Goal: Task Accomplishment & Management: Use online tool/utility

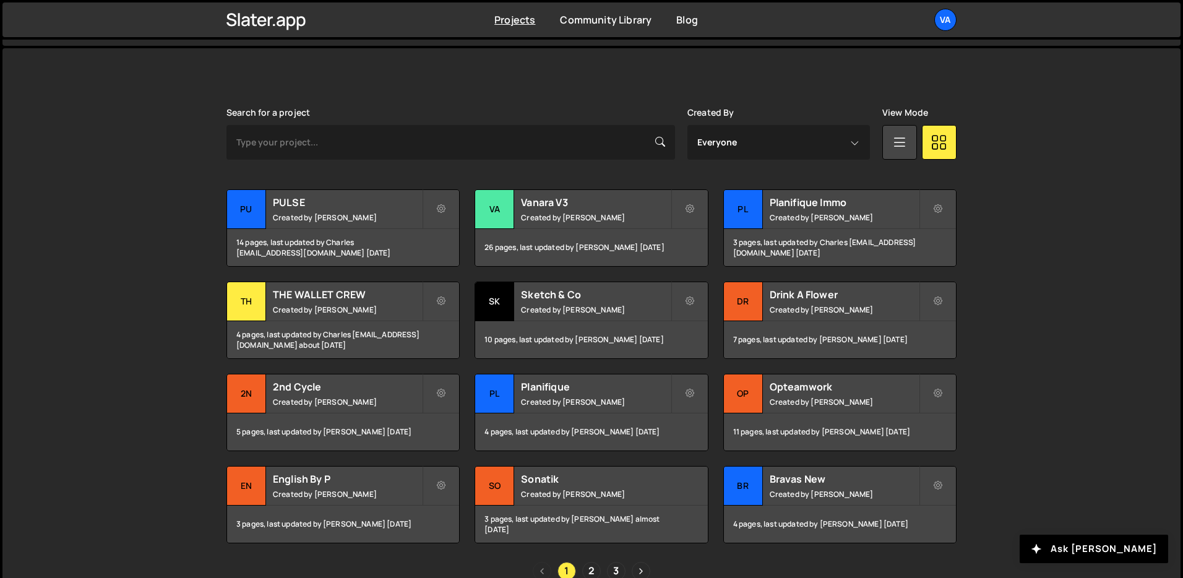
scroll to position [312, 0]
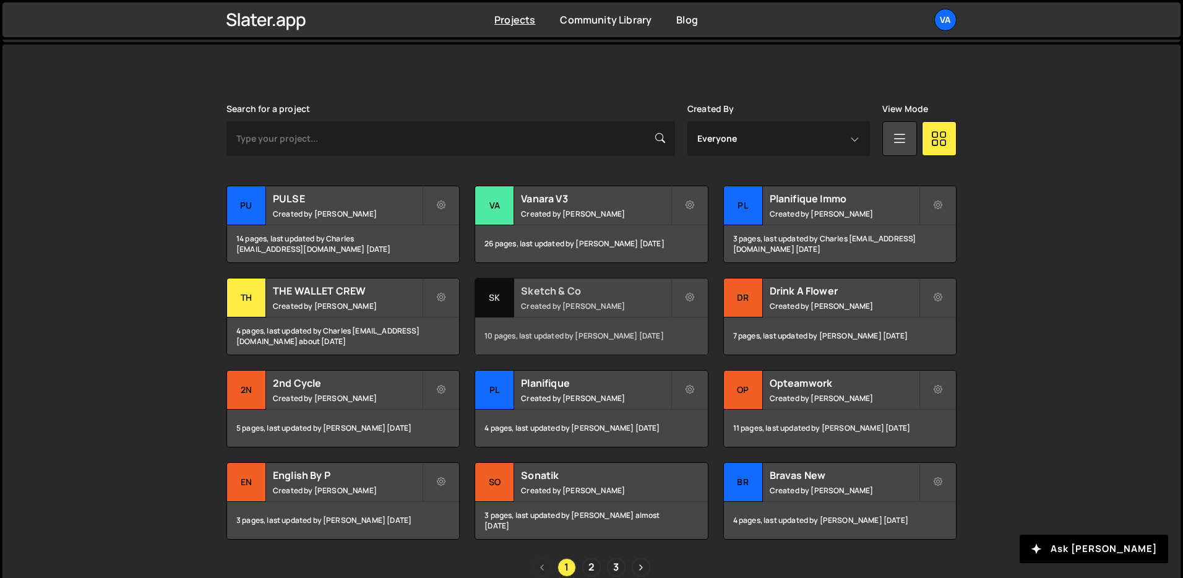
click at [590, 314] on div "Sketch & Co Created by [PERSON_NAME]" at bounding box center [591, 297] width 232 height 38
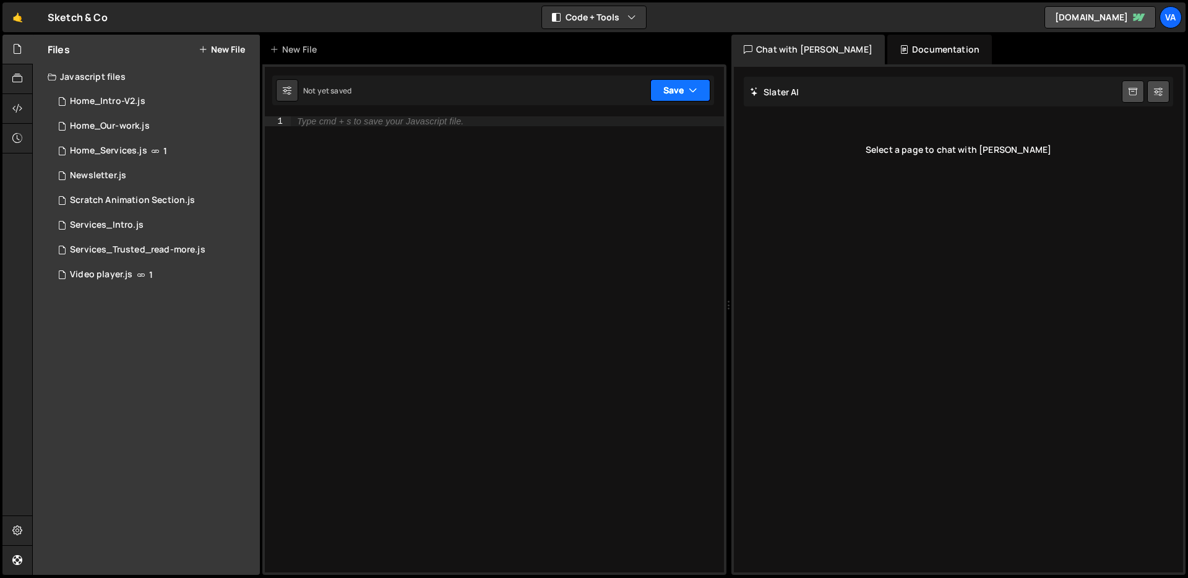
click at [667, 90] on button "Save" at bounding box center [680, 90] width 60 height 22
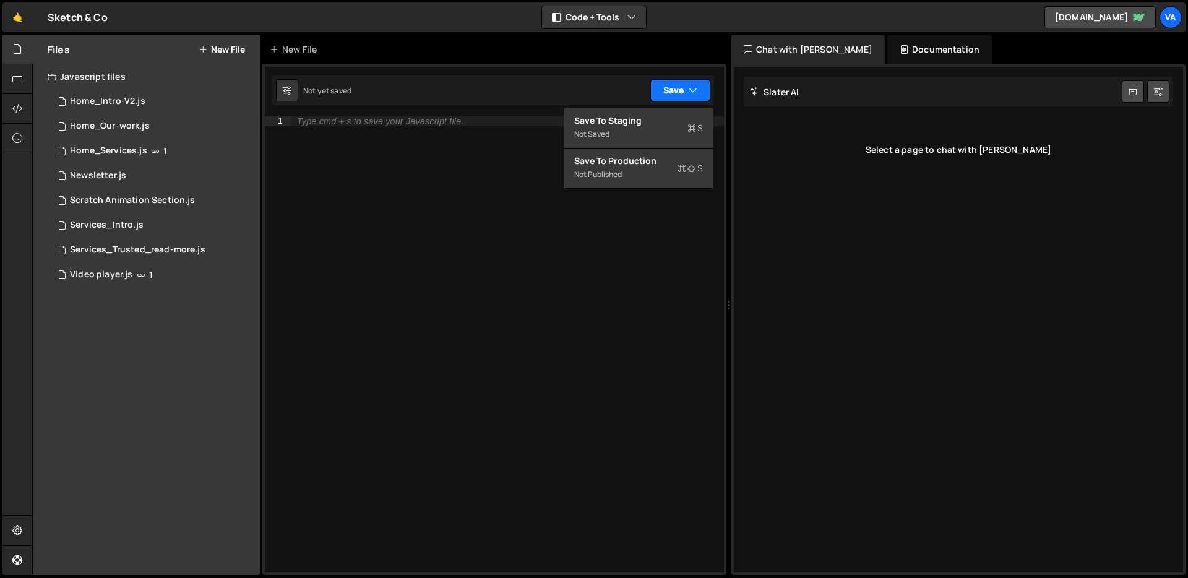
click at [681, 92] on button "Save" at bounding box center [680, 90] width 60 height 22
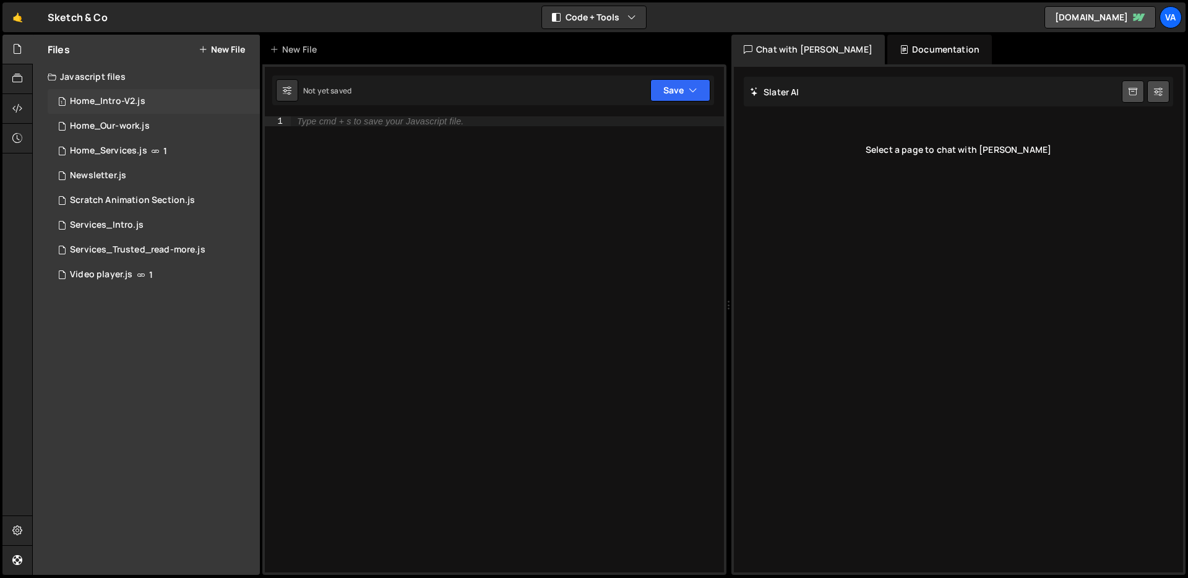
click at [116, 96] on div "Home_Intro-V2.js" at bounding box center [107, 101] width 75 height 11
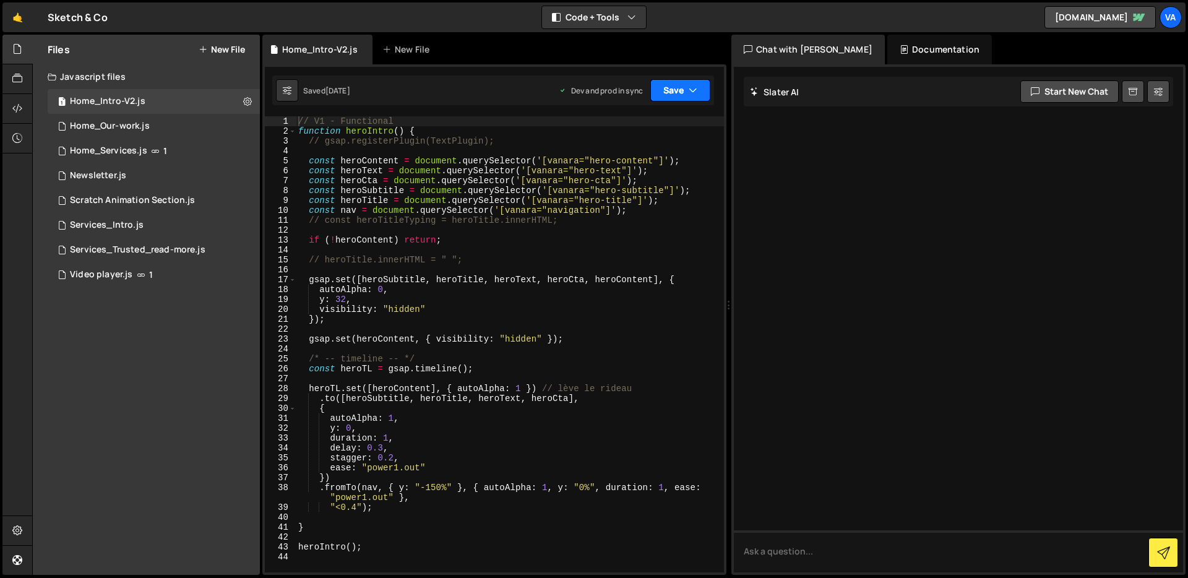
click at [696, 97] on button "Save" at bounding box center [680, 90] width 60 height 22
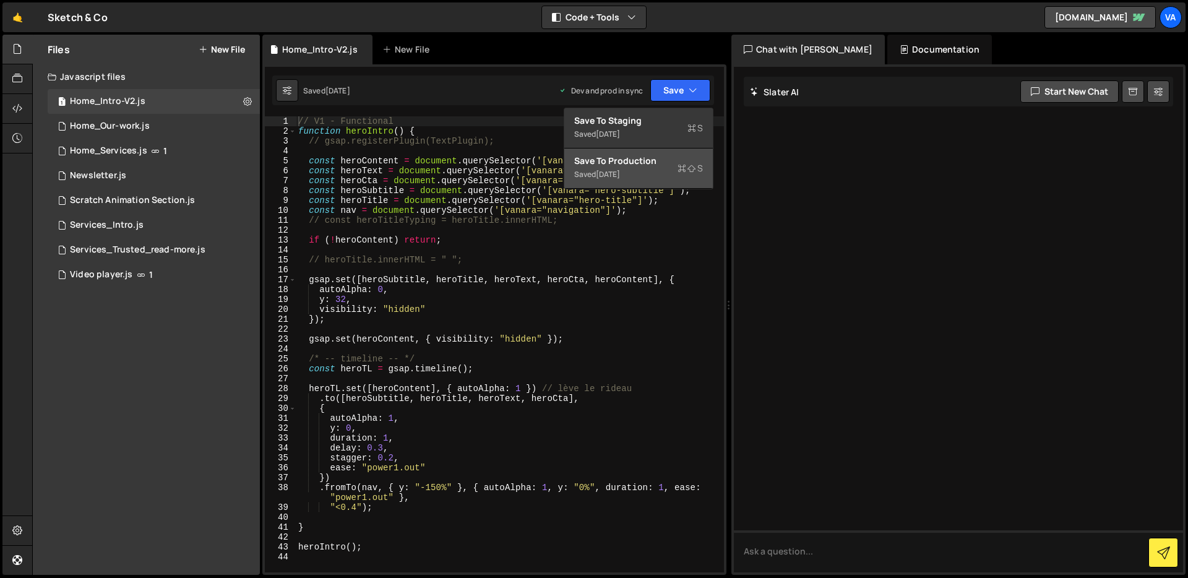
click at [620, 175] on div "[DATE]" at bounding box center [608, 174] width 24 height 11
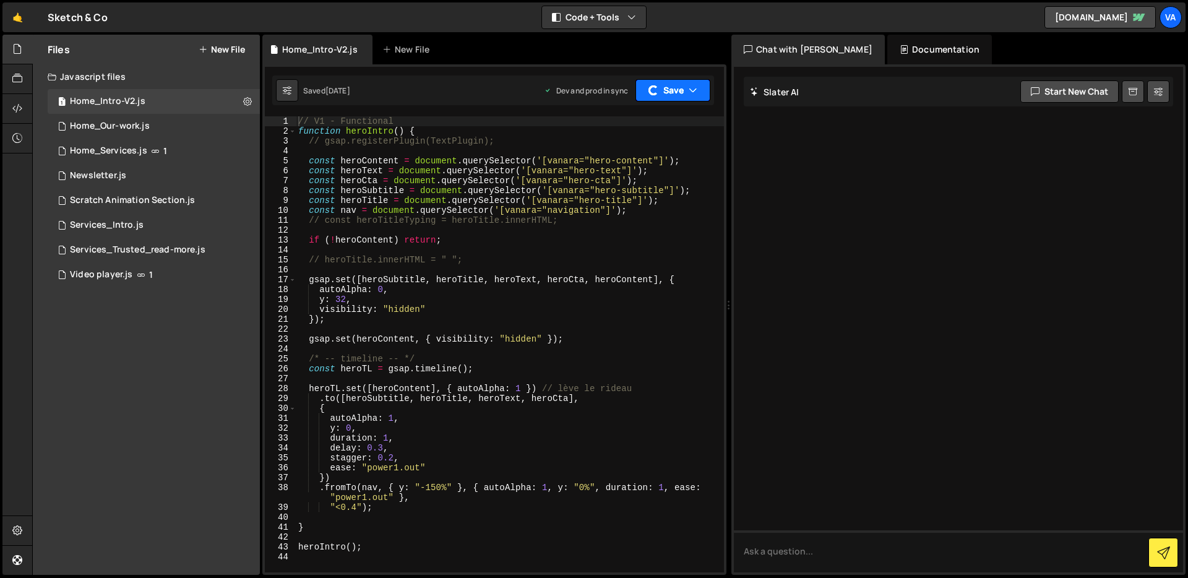
click at [679, 97] on button "Save" at bounding box center [673, 90] width 75 height 22
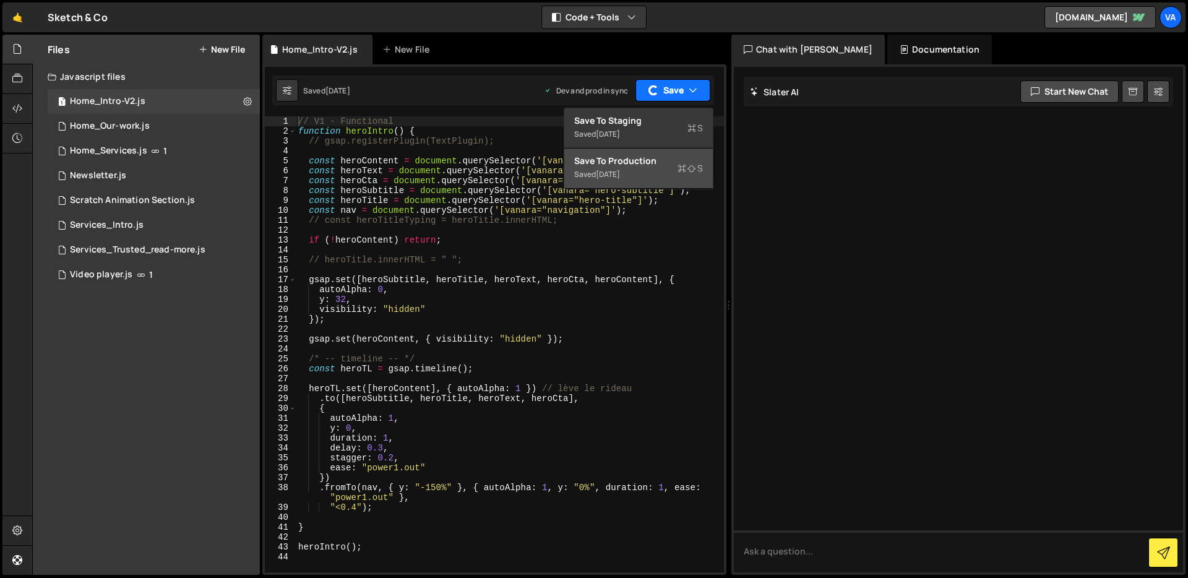
click at [679, 97] on button "Save" at bounding box center [673, 90] width 75 height 22
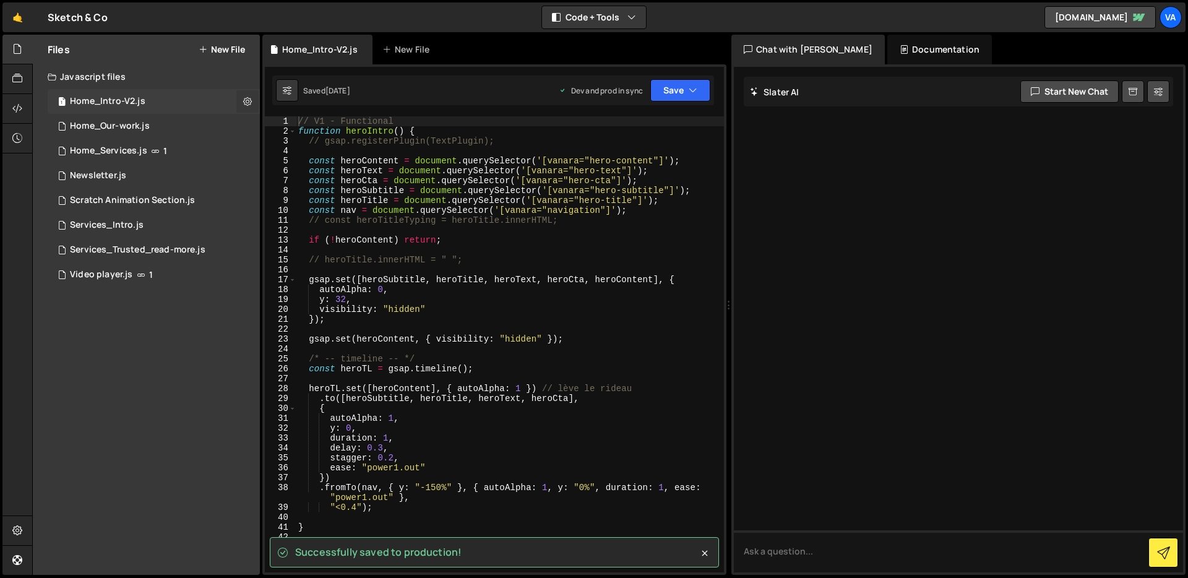
click at [243, 105] on icon at bounding box center [247, 101] width 9 height 12
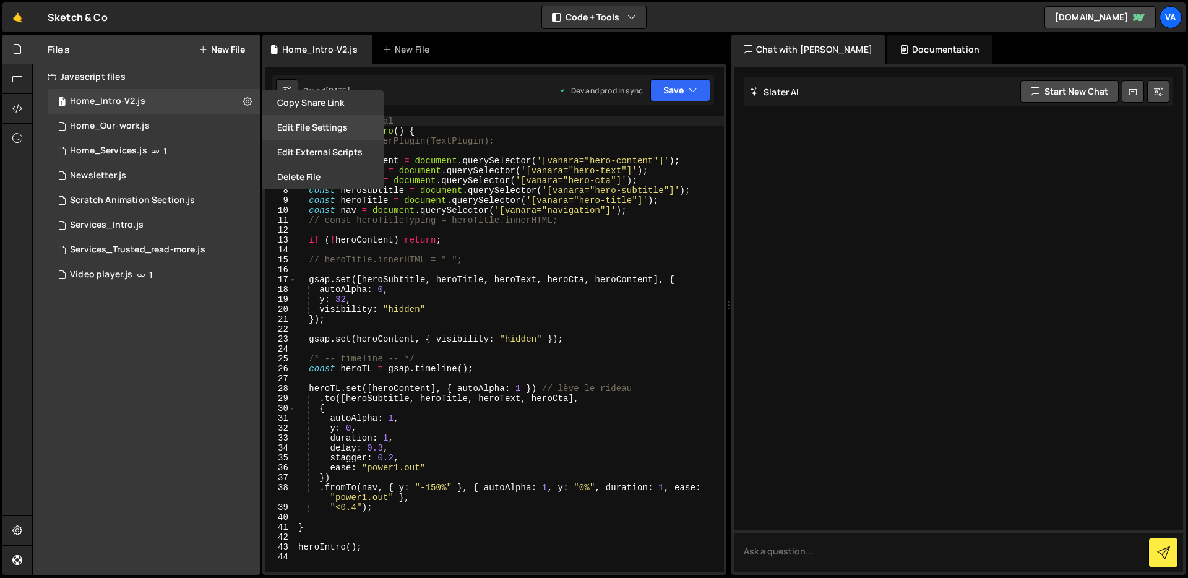
click at [322, 132] on button "Edit File Settings" at bounding box center [322, 127] width 121 height 25
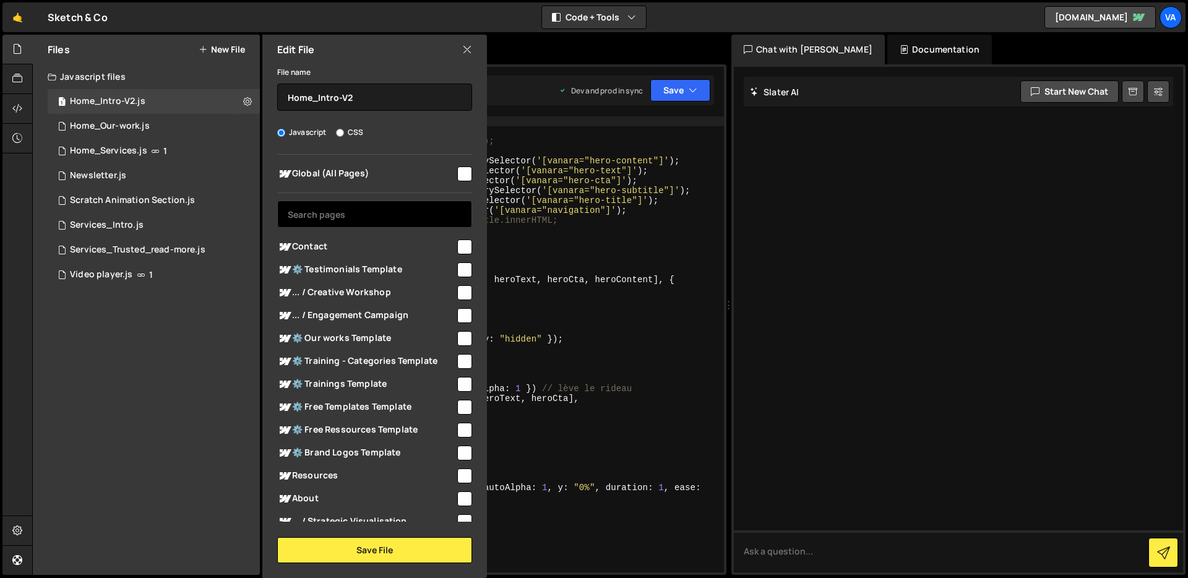
click at [347, 205] on input "text" at bounding box center [374, 213] width 195 height 27
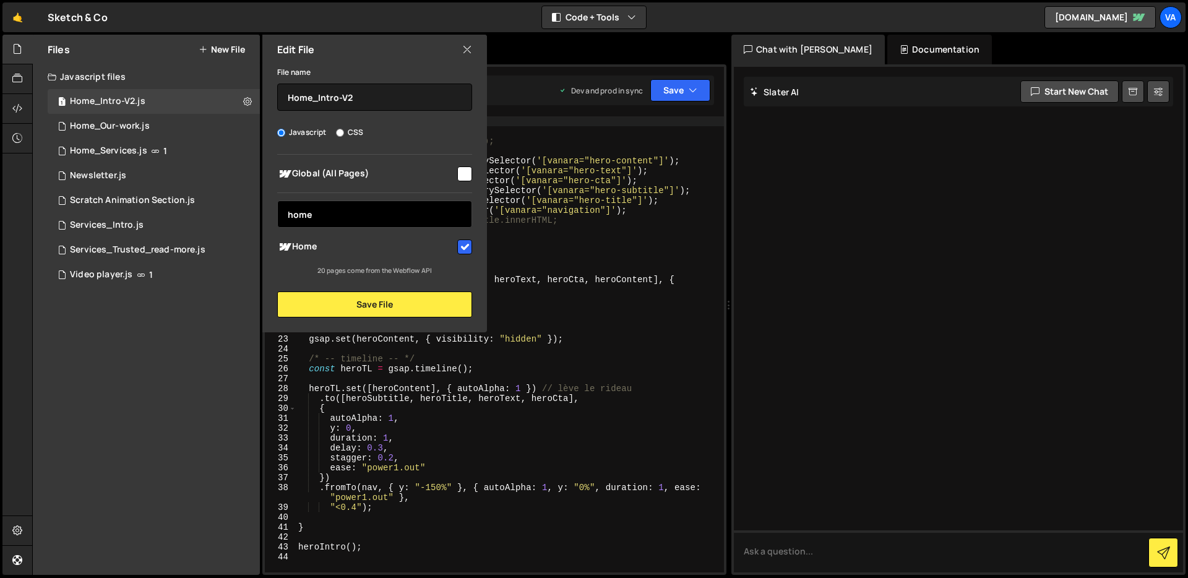
type input "home"
click at [473, 43] on div "Edit File" at bounding box center [374, 50] width 225 height 30
click at [468, 47] on icon at bounding box center [467, 50] width 10 height 14
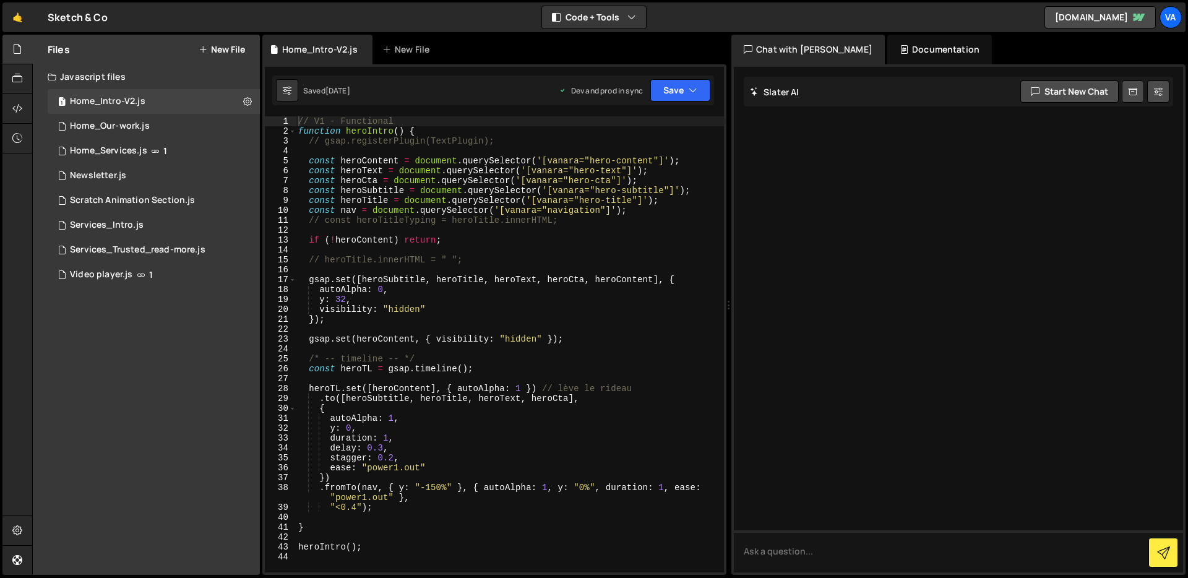
type textarea "autoAlpha: 0,"
click at [434, 287] on div "// V1 - Functional function heroIntro ( ) { // gsap.registerPlugin(TextPlugin);…" at bounding box center [510, 354] width 428 height 476
click at [26, 109] on div at bounding box center [17, 109] width 30 height 30
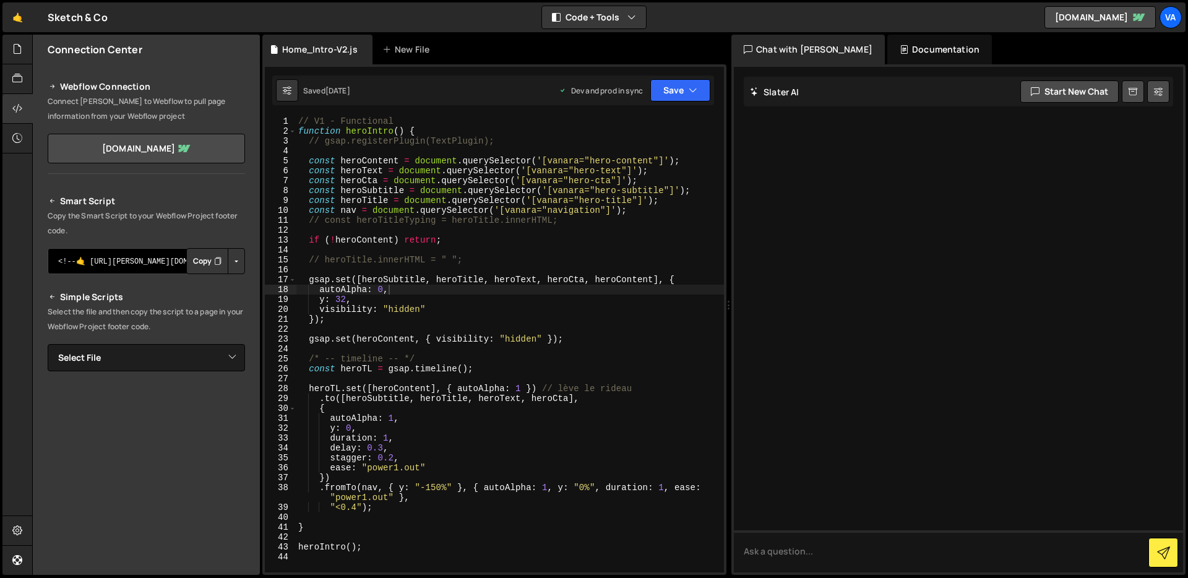
click at [133, 265] on textarea "<!--🤙 [URL][PERSON_NAME][DOMAIN_NAME]> <script>document.addEventListener("DOMCo…" at bounding box center [146, 261] width 197 height 26
click at [140, 142] on link "[DOMAIN_NAME]" at bounding box center [146, 149] width 197 height 30
click at [15, 62] on div at bounding box center [17, 50] width 30 height 30
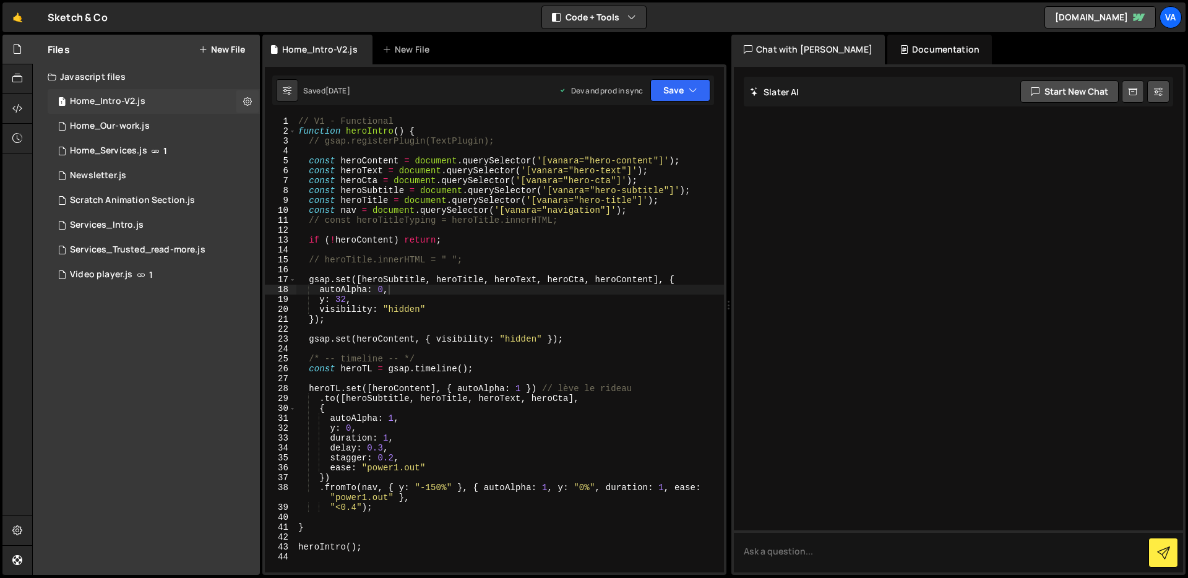
click at [108, 105] on div "Home_Intro-V2.js" at bounding box center [107, 101] width 75 height 11
click at [674, 97] on button "Save" at bounding box center [680, 90] width 60 height 22
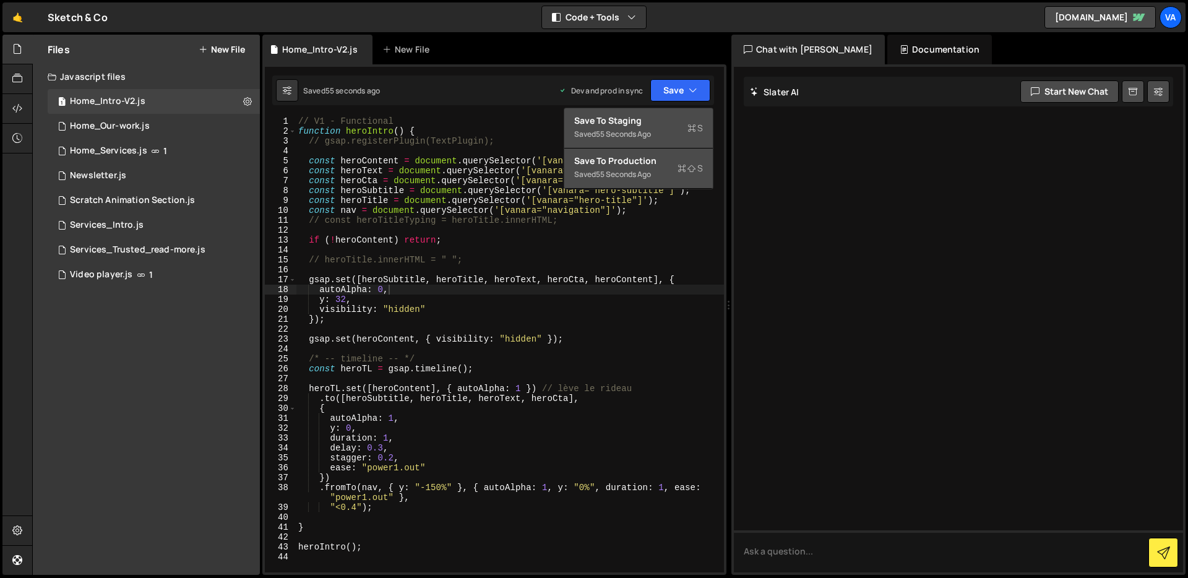
click at [646, 124] on div "Save to Staging S" at bounding box center [638, 120] width 129 height 12
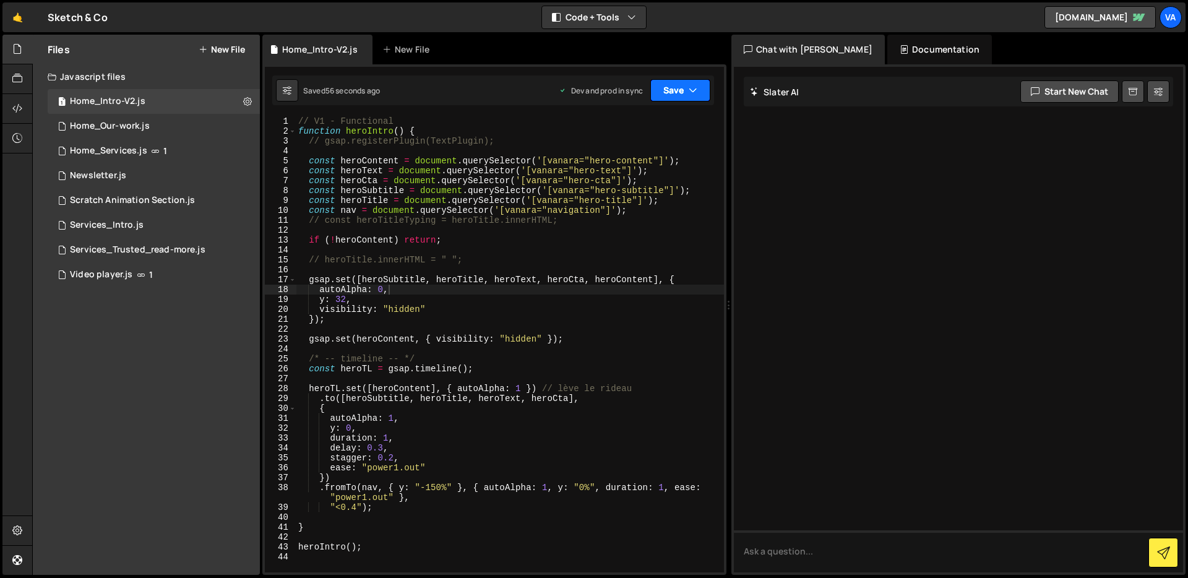
click at [676, 96] on button "Save" at bounding box center [680, 90] width 60 height 22
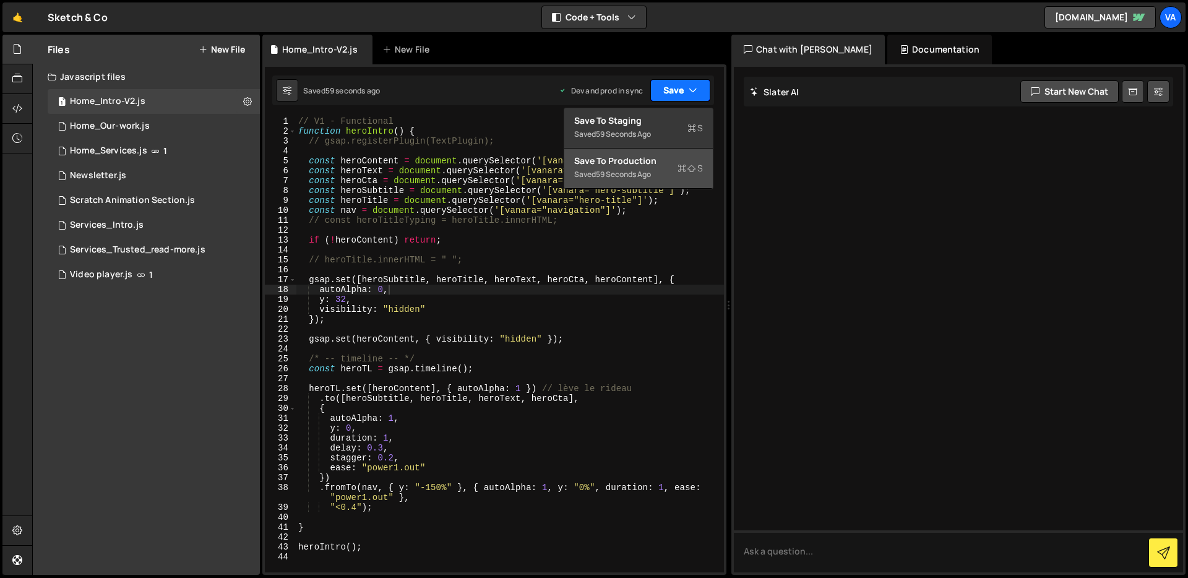
click at [679, 94] on button "Save" at bounding box center [680, 90] width 60 height 22
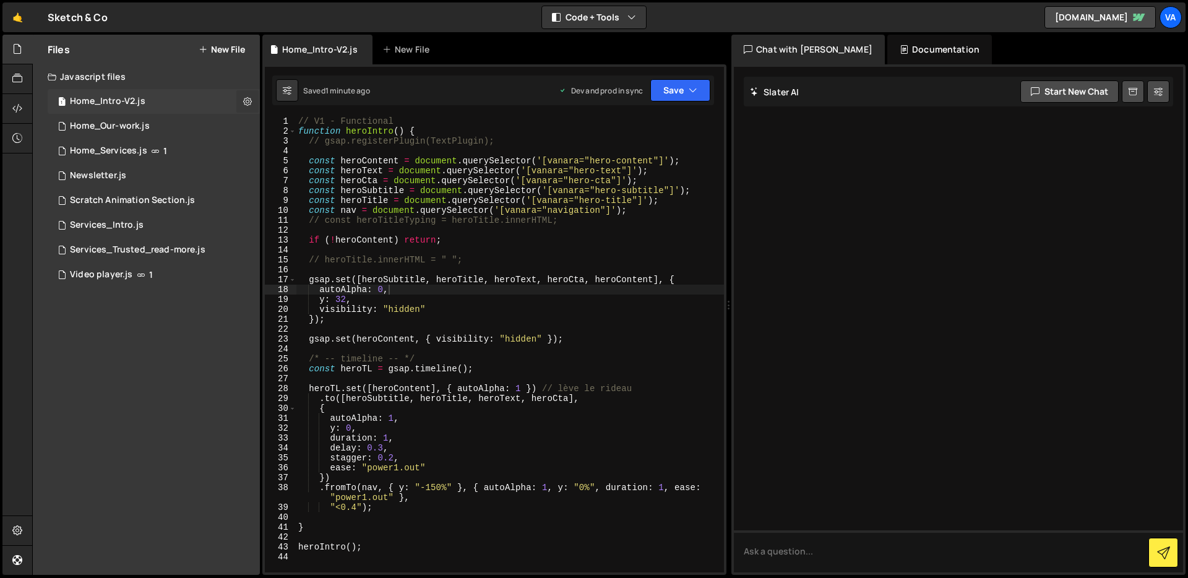
click at [248, 104] on icon at bounding box center [247, 101] width 9 height 12
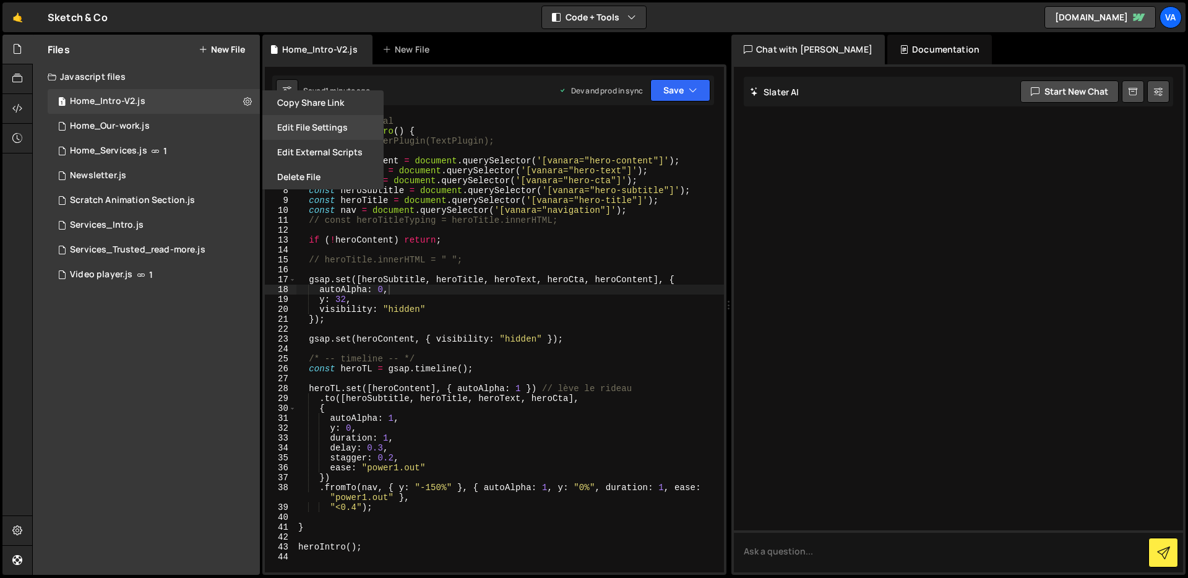
click at [304, 127] on button "Edit File Settings" at bounding box center [322, 127] width 121 height 25
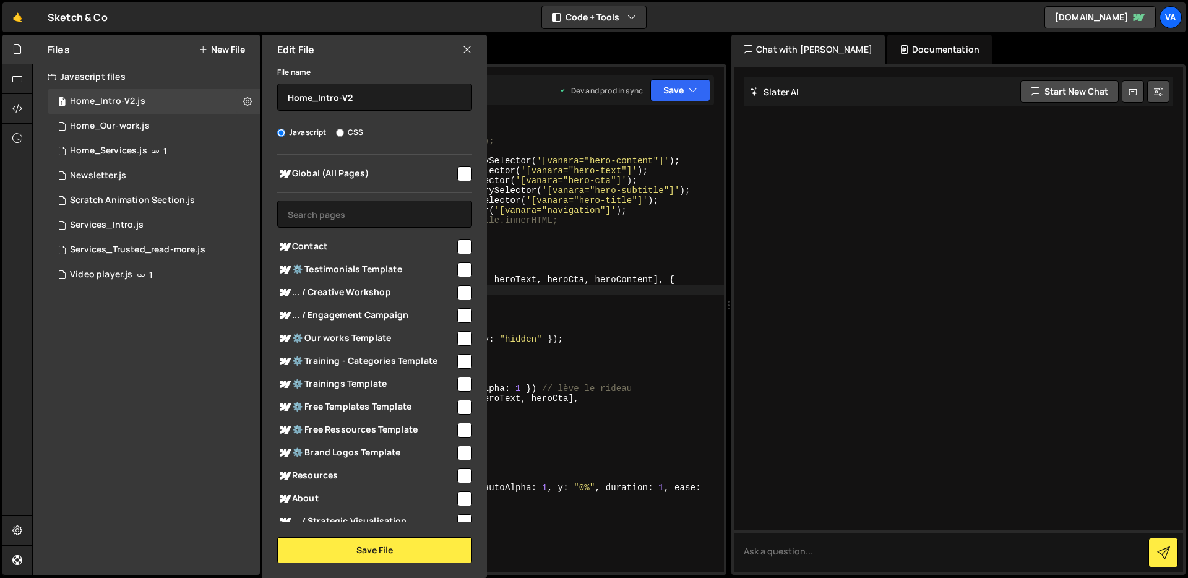
click at [473, 43] on div "Edit File" at bounding box center [374, 50] width 225 height 30
click at [469, 44] on icon at bounding box center [467, 50] width 10 height 14
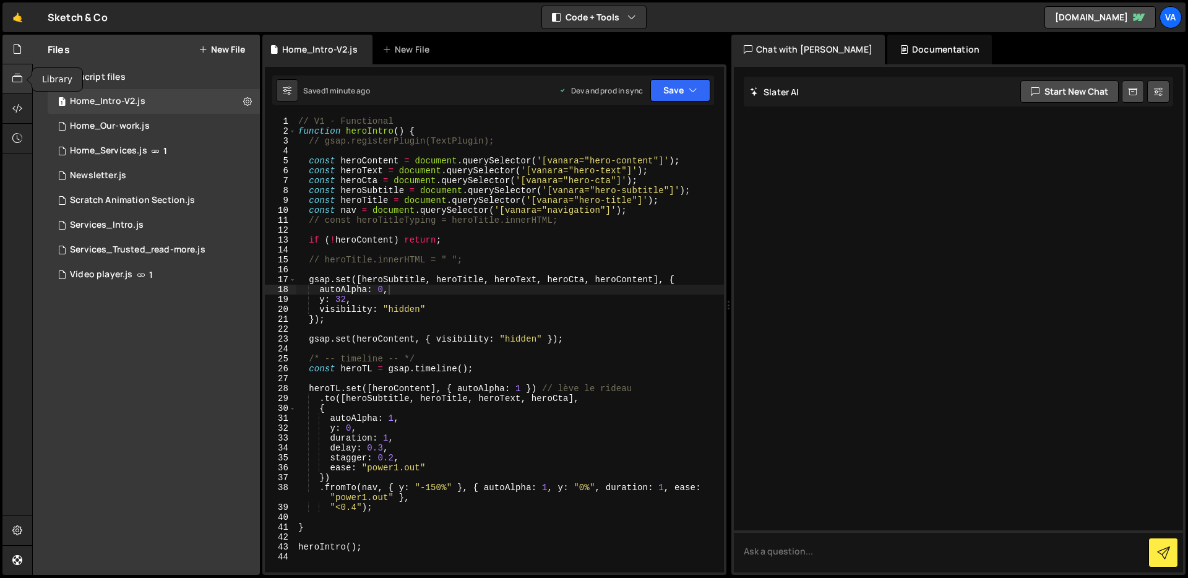
click at [17, 85] on icon at bounding box center [17, 79] width 10 height 14
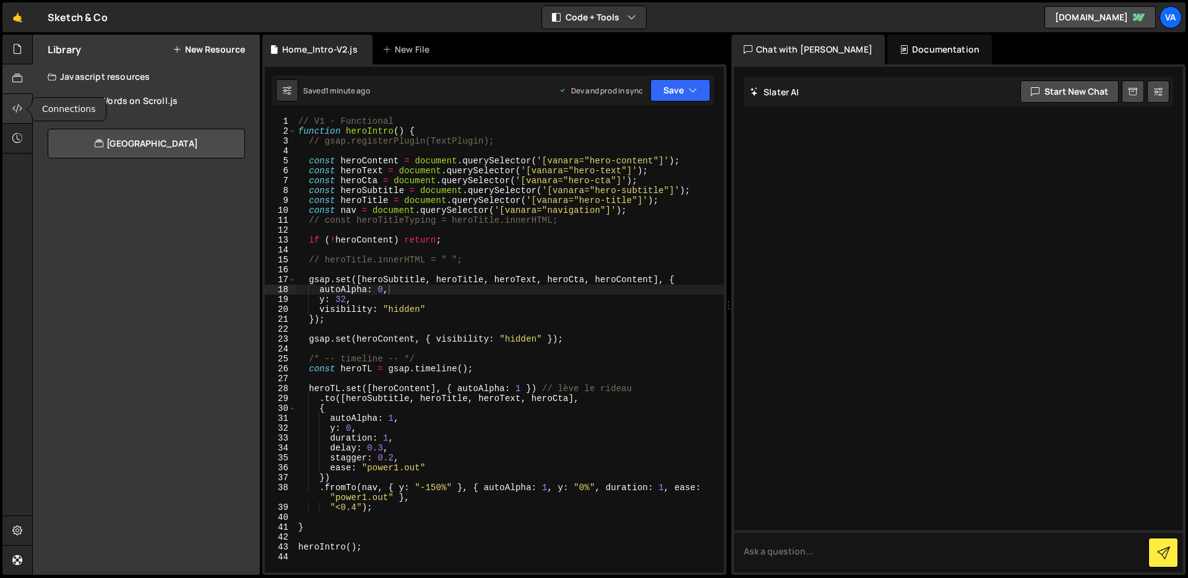
click at [17, 102] on icon at bounding box center [17, 108] width 10 height 14
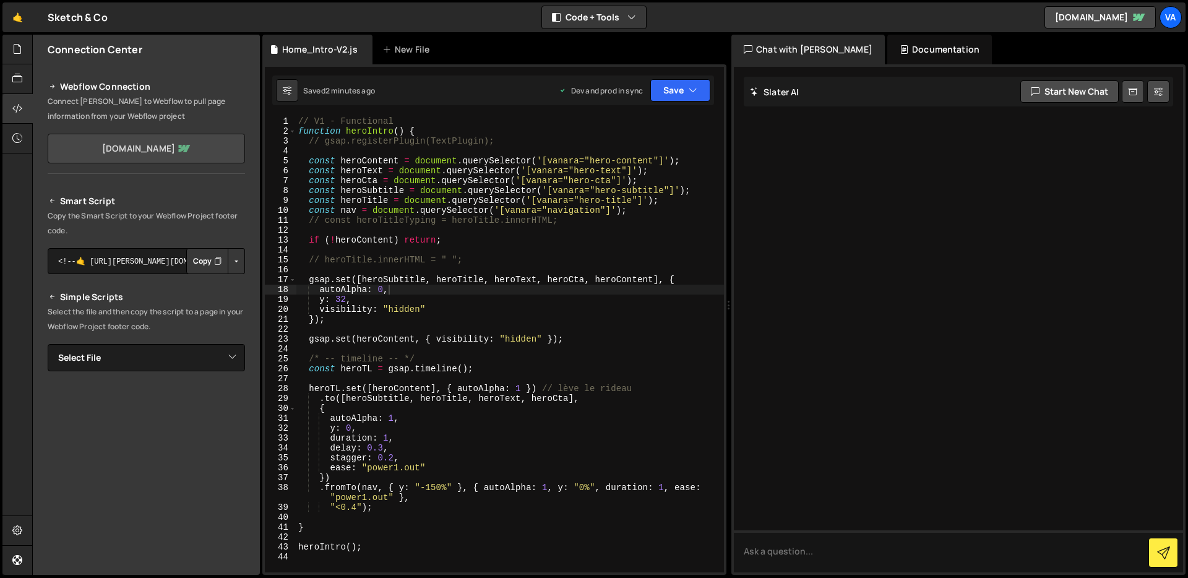
click at [162, 144] on link "[DOMAIN_NAME]" at bounding box center [146, 149] width 197 height 30
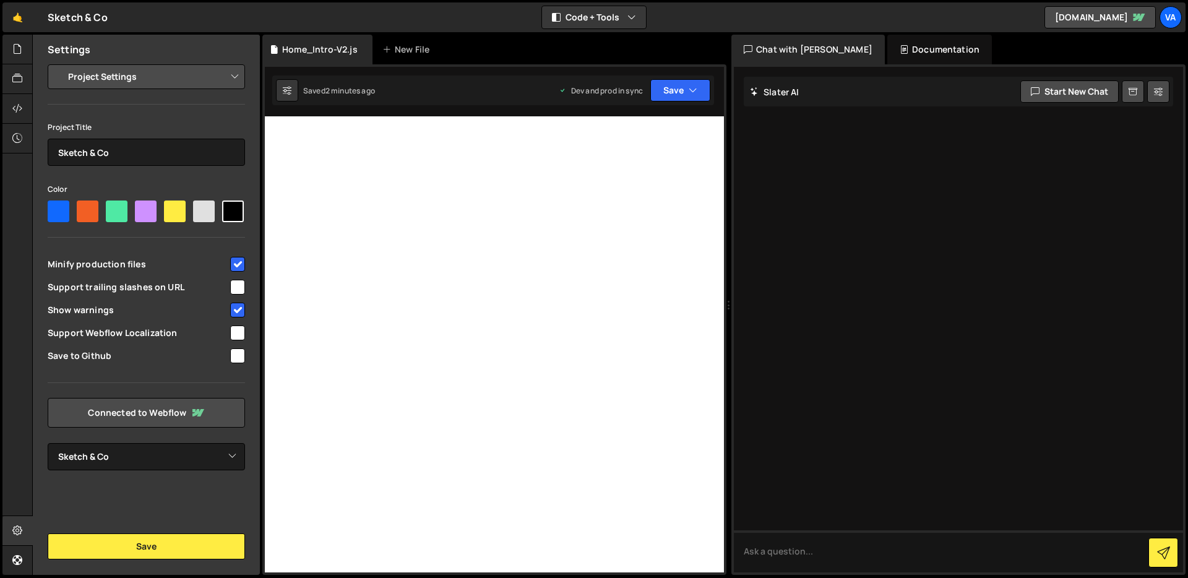
select select "680b4d6fac80b69b9c3bf609"
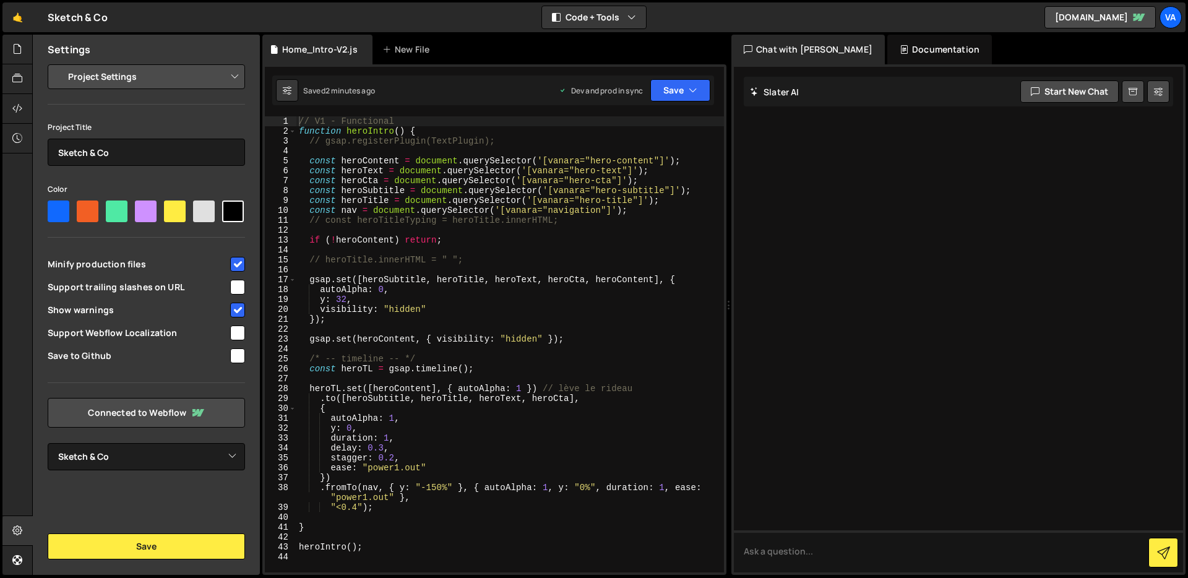
click at [160, 290] on span "Support trailing slashes on URL" at bounding box center [138, 287] width 181 height 12
click at [154, 286] on span "Support trailing slashes on URL" at bounding box center [138, 287] width 181 height 12
checkbox input "false"
click at [155, 329] on span "Support Webflow Localization" at bounding box center [138, 333] width 181 height 12
checkbox input "true"
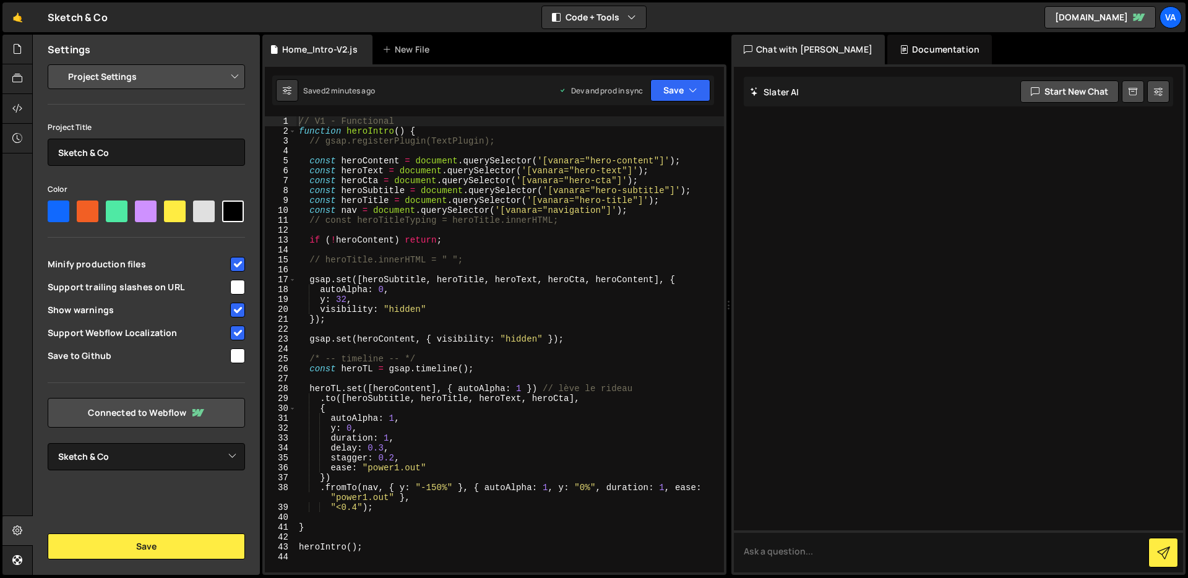
click at [131, 528] on div "Settings Project Settings Code Editor Settings Chat Settings Project Title Sket…" at bounding box center [146, 305] width 227 height 540
click at [131, 538] on button "Save" at bounding box center [146, 546] width 197 height 26
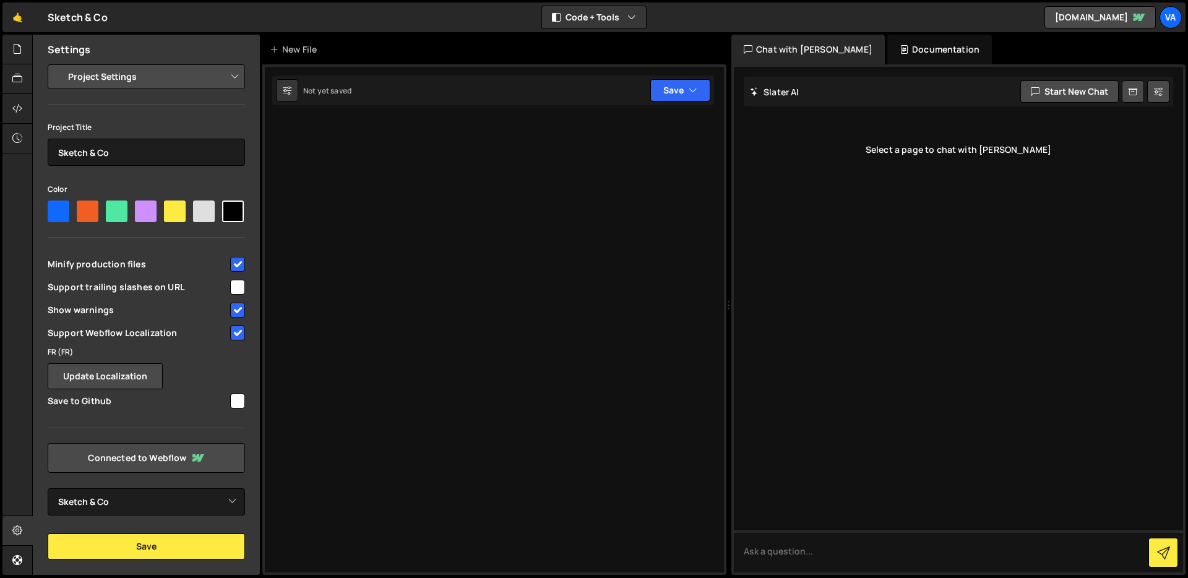
select select "680b4d6fac80b69b9c3bf609"
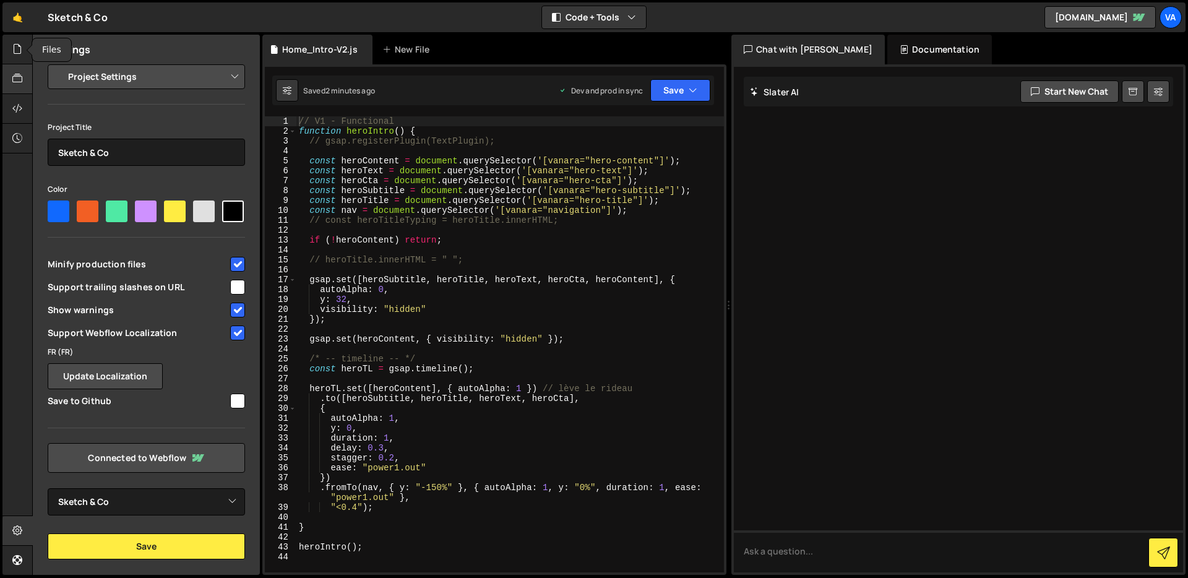
click at [7, 73] on div at bounding box center [17, 79] width 30 height 30
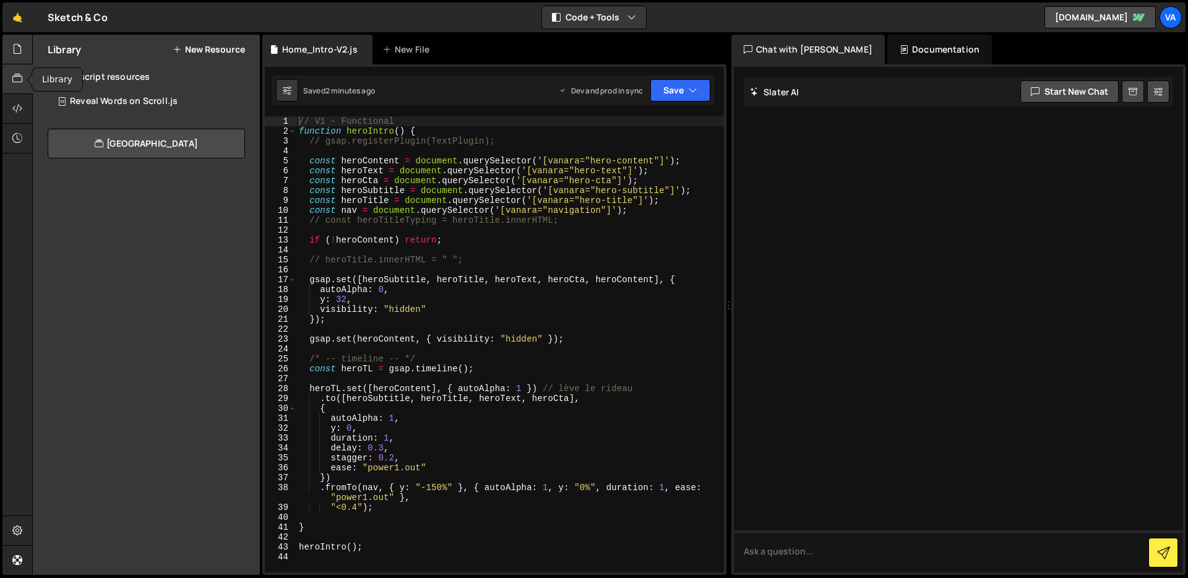
click at [20, 50] on icon at bounding box center [17, 49] width 10 height 14
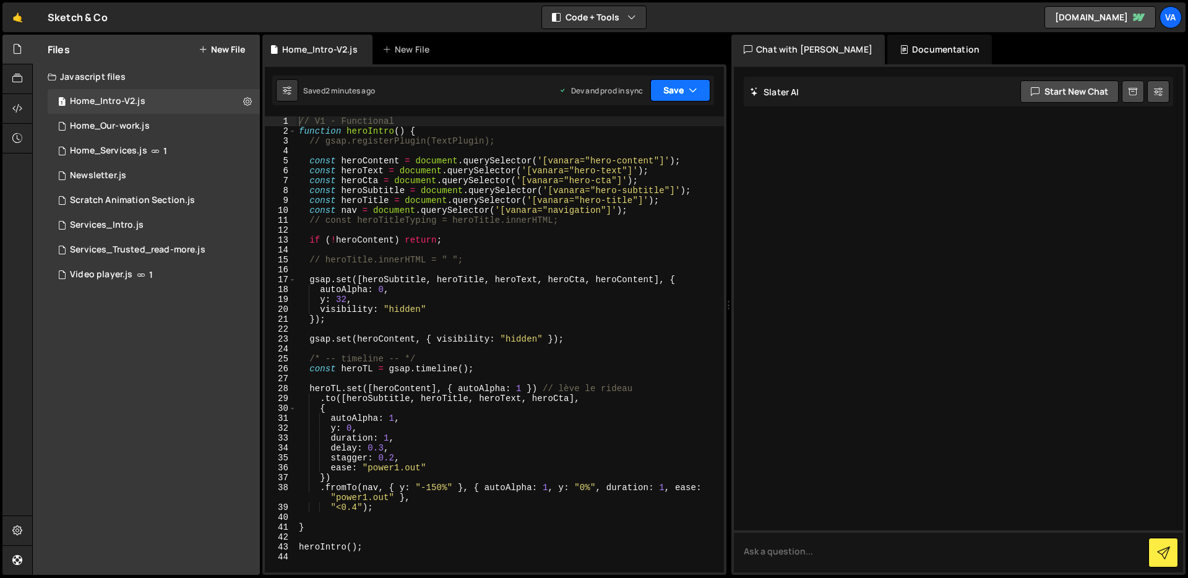
click at [668, 98] on button "Save" at bounding box center [680, 90] width 60 height 22
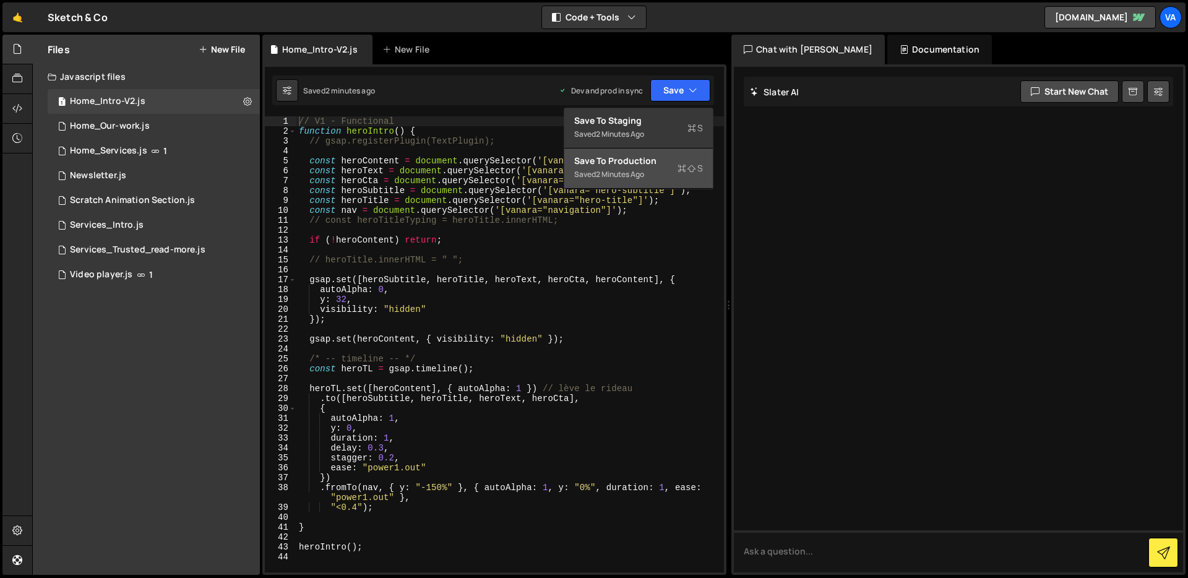
click at [610, 181] on div "Saved 2 minutes ago" at bounding box center [638, 174] width 129 height 15
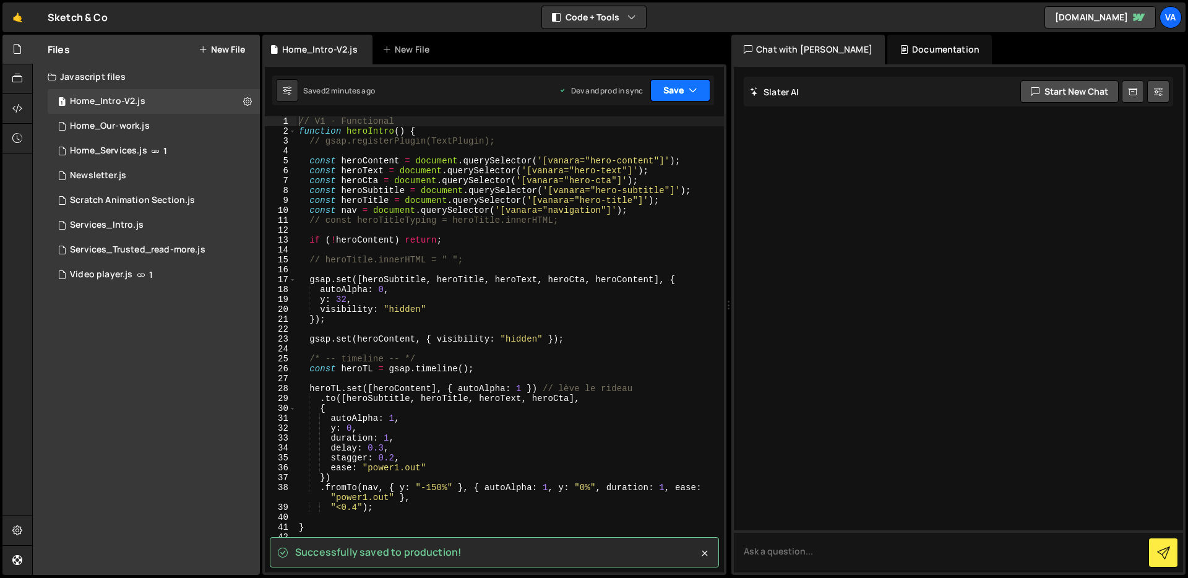
click at [674, 93] on button "Save" at bounding box center [680, 90] width 60 height 22
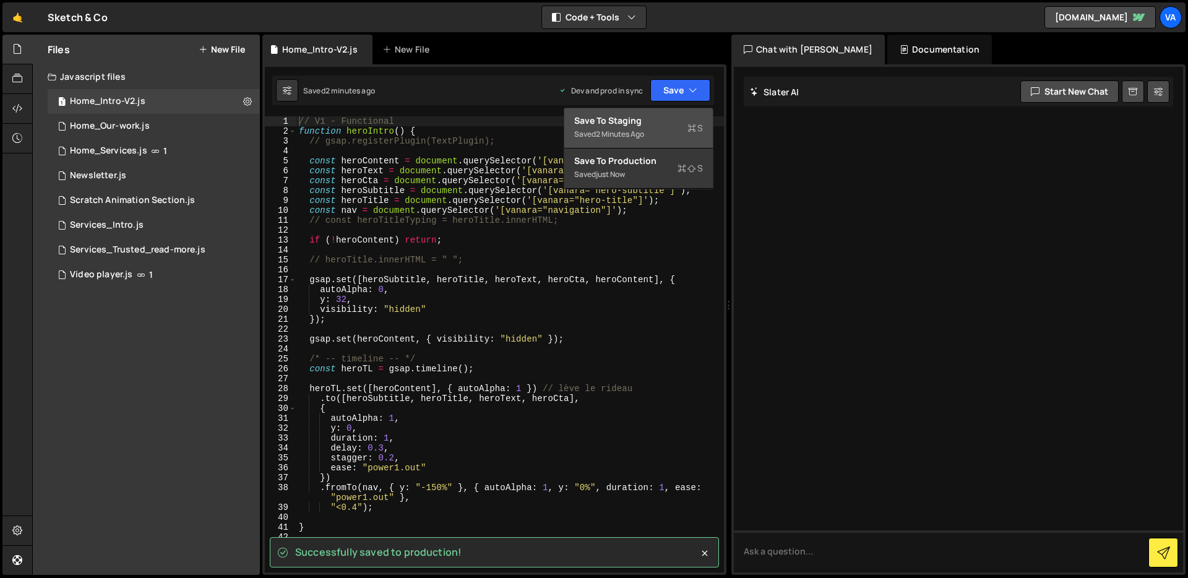
click at [655, 117] on div "Save to Staging S" at bounding box center [638, 120] width 129 height 12
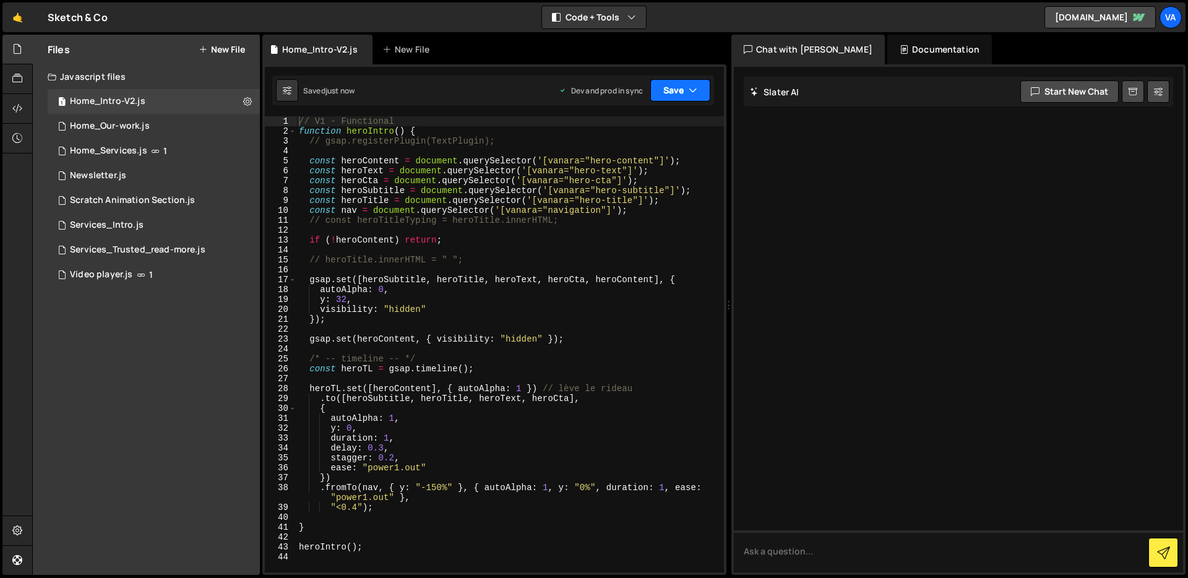
click at [680, 93] on button "Save" at bounding box center [680, 90] width 60 height 22
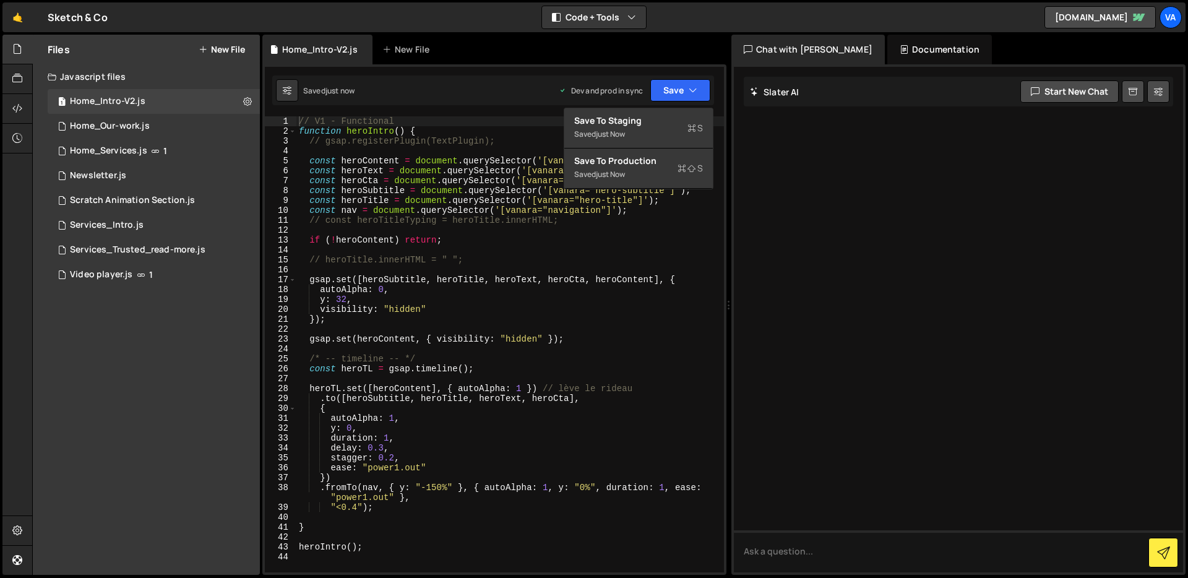
type textarea "const heroText = document.querySelector('[vanara="hero-text"]');"
click at [480, 166] on div "// V1 - Functional function heroIntro ( ) { // gsap.registerPlugin(TextPlugin);…" at bounding box center [510, 354] width 428 height 476
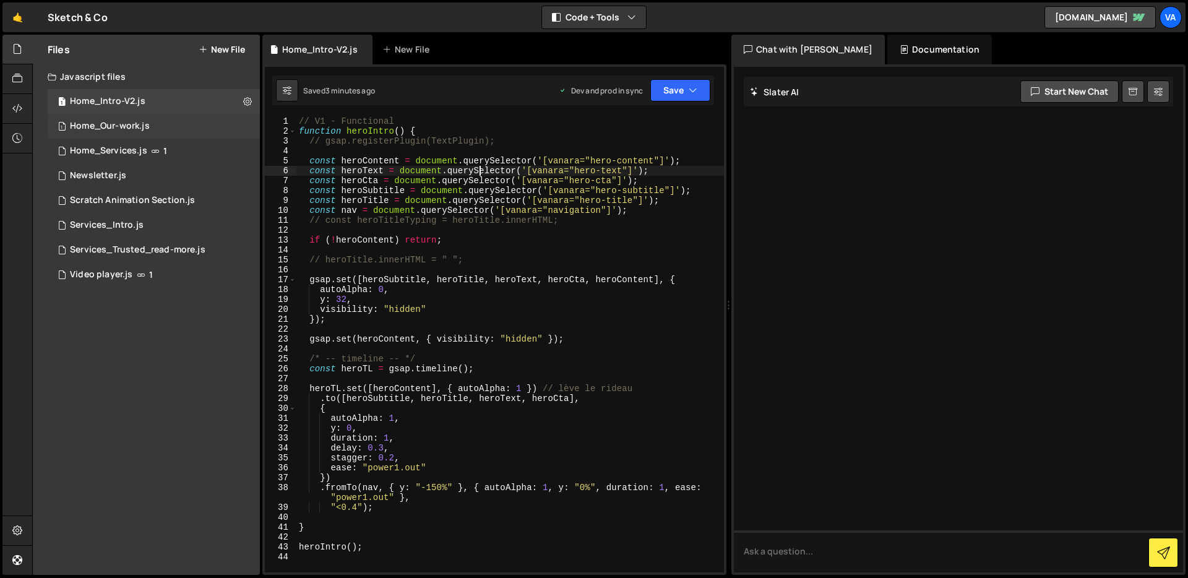
click at [121, 121] on div "Home_Our-work.js" at bounding box center [110, 126] width 80 height 11
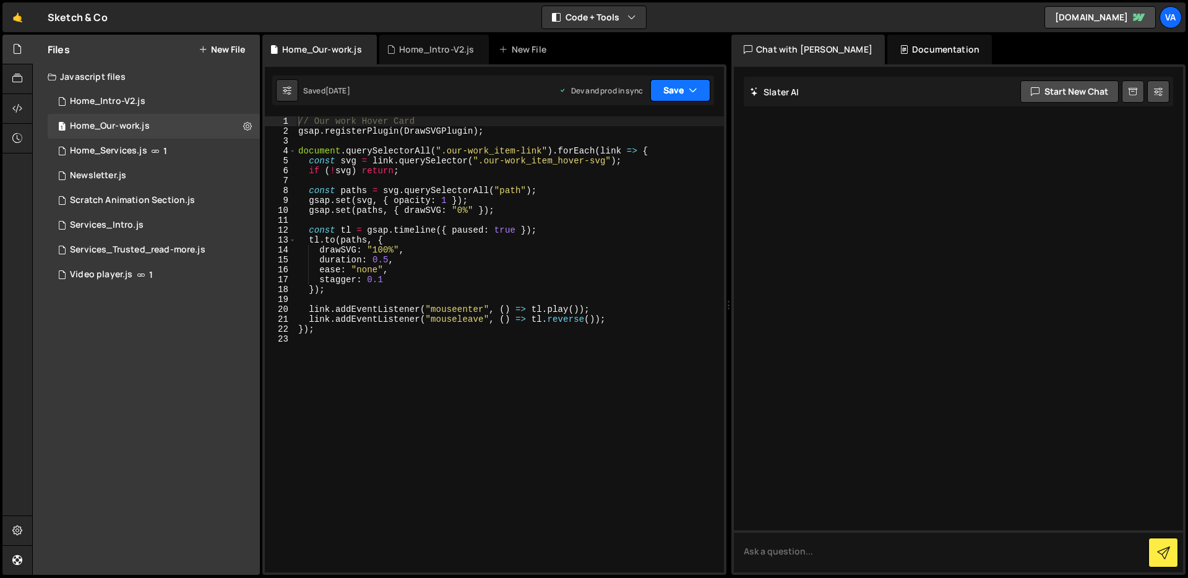
click at [650, 100] on button "Save" at bounding box center [680, 90] width 60 height 22
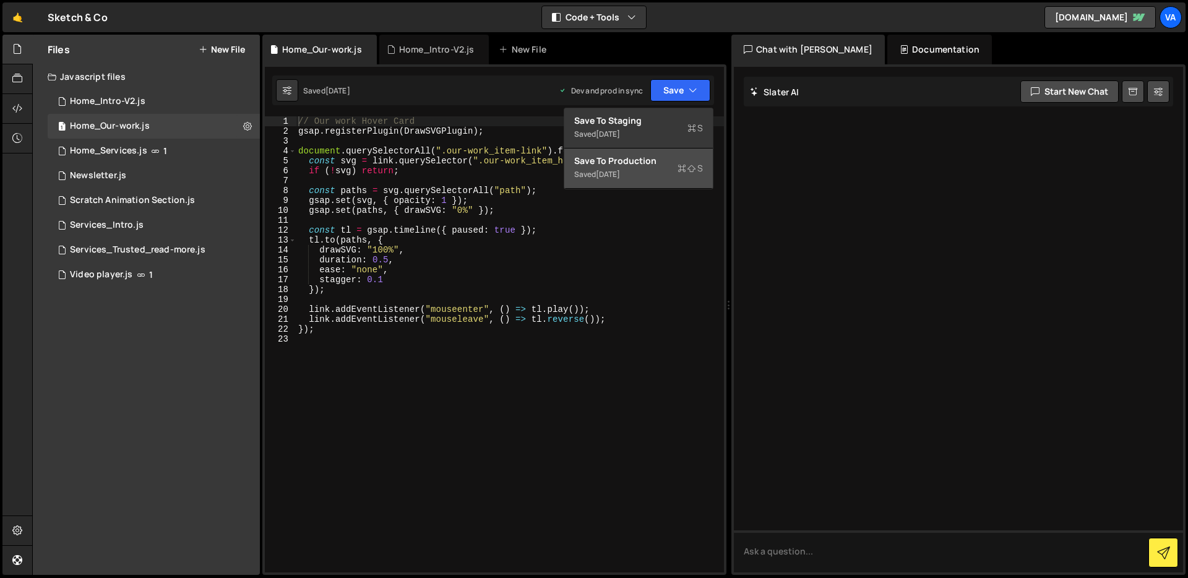
click at [614, 171] on div "[DATE]" at bounding box center [608, 174] width 24 height 11
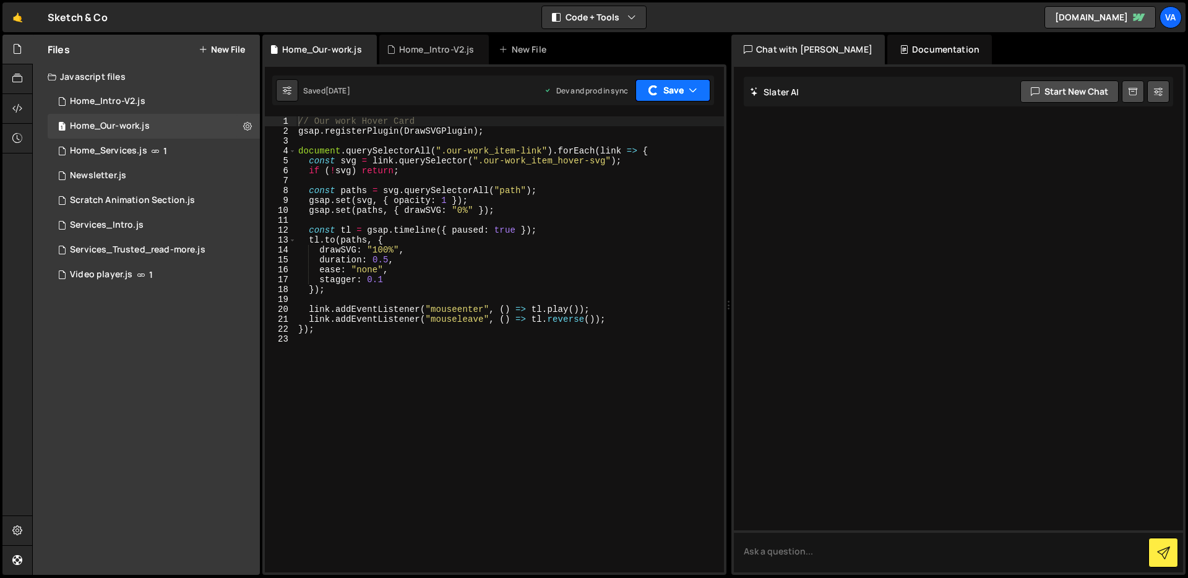
click at [675, 91] on button "Save" at bounding box center [673, 90] width 75 height 22
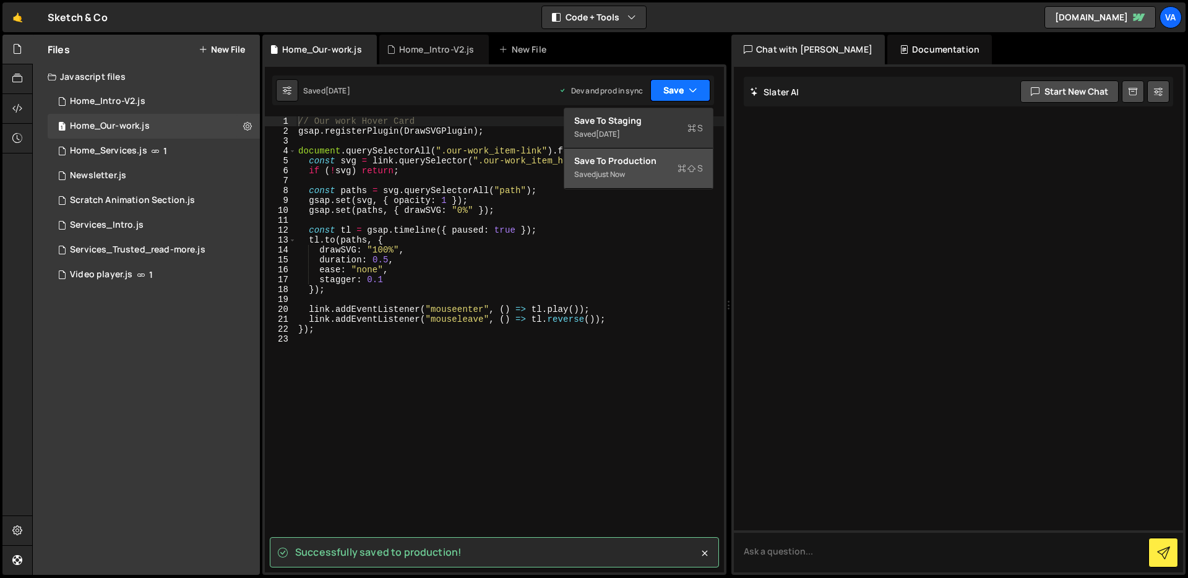
click at [675, 91] on button "Save" at bounding box center [680, 90] width 60 height 22
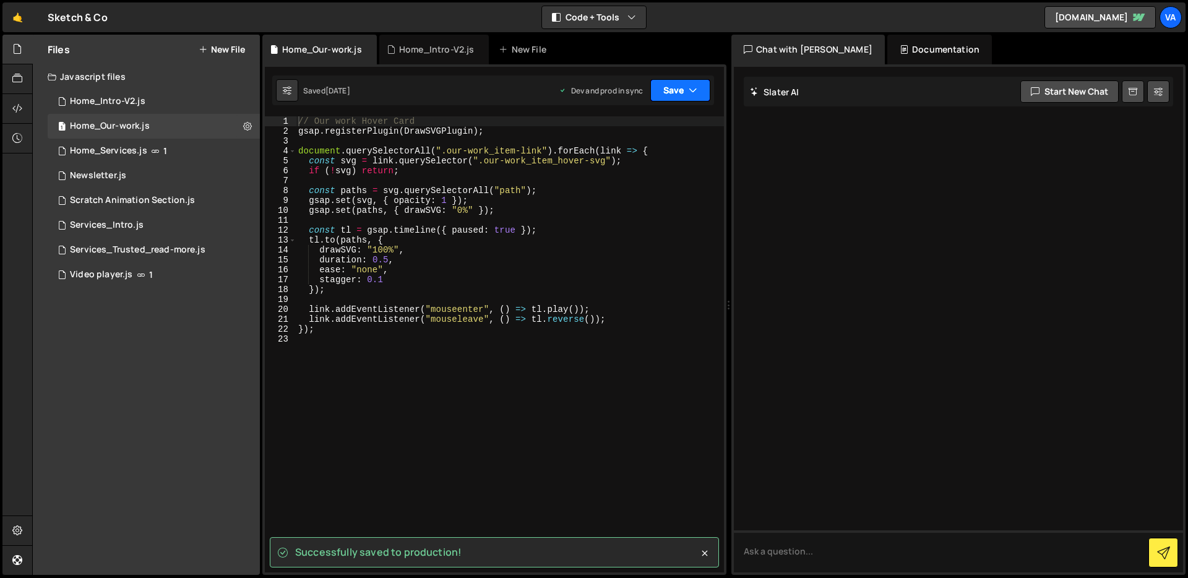
click at [673, 92] on button "Save" at bounding box center [680, 90] width 60 height 22
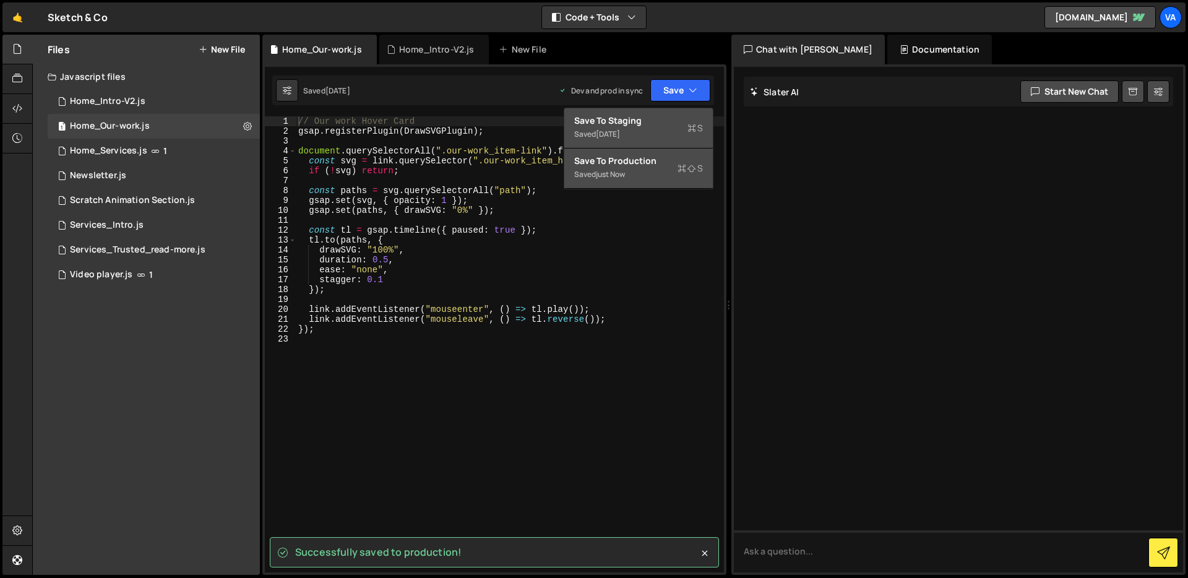
click at [620, 131] on div "[DATE]" at bounding box center [608, 134] width 24 height 11
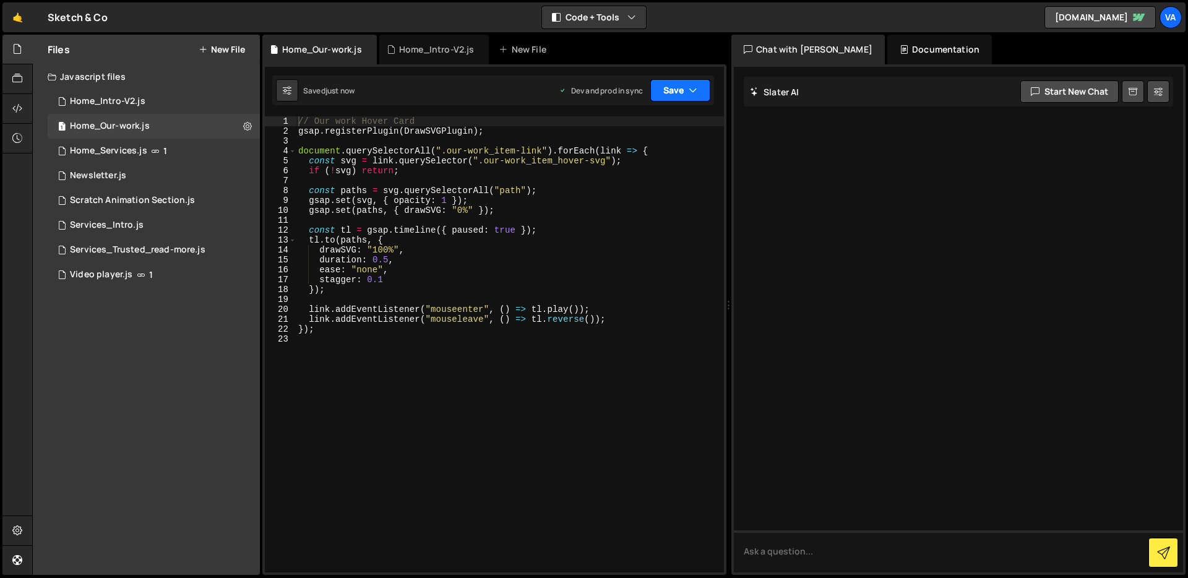
click at [678, 92] on button "Save" at bounding box center [680, 90] width 60 height 22
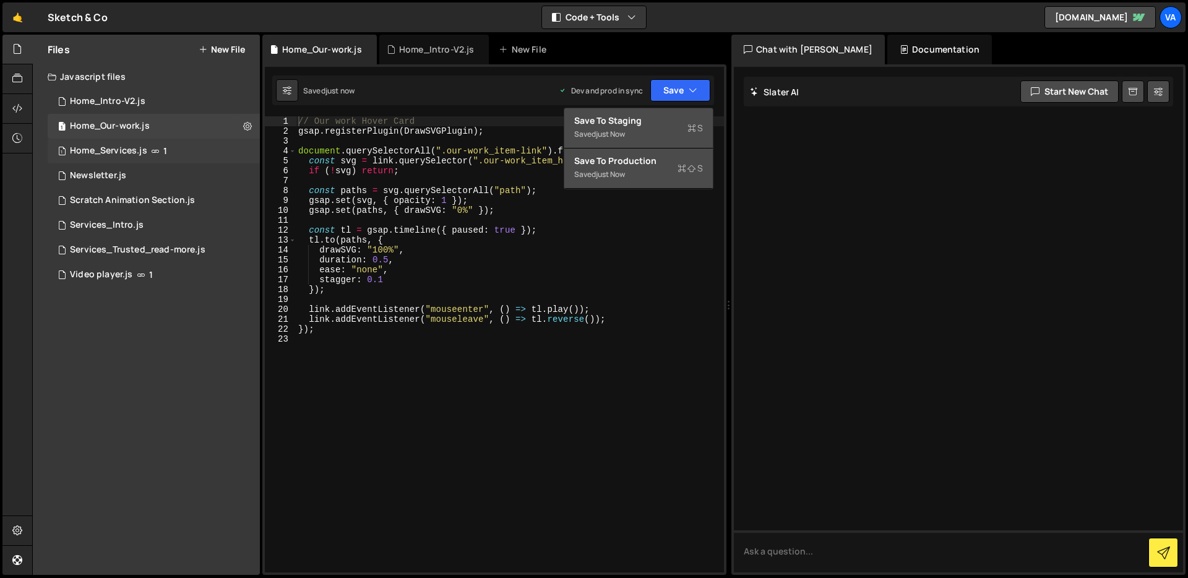
click at [168, 143] on div "1 Home_Services.js 1" at bounding box center [154, 151] width 212 height 25
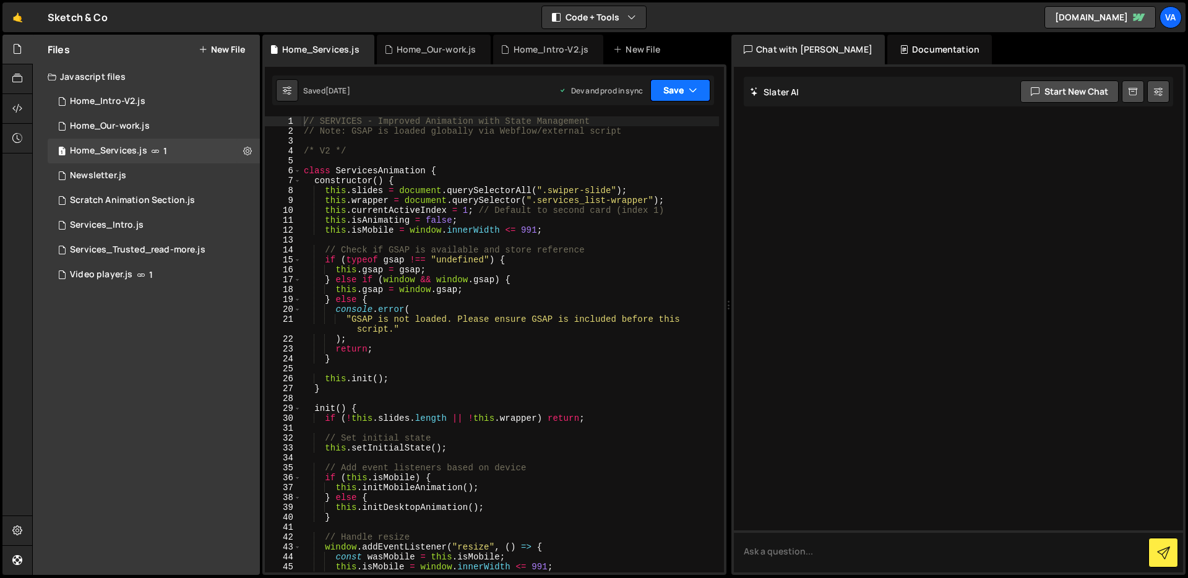
click at [676, 91] on button "Save" at bounding box center [680, 90] width 60 height 22
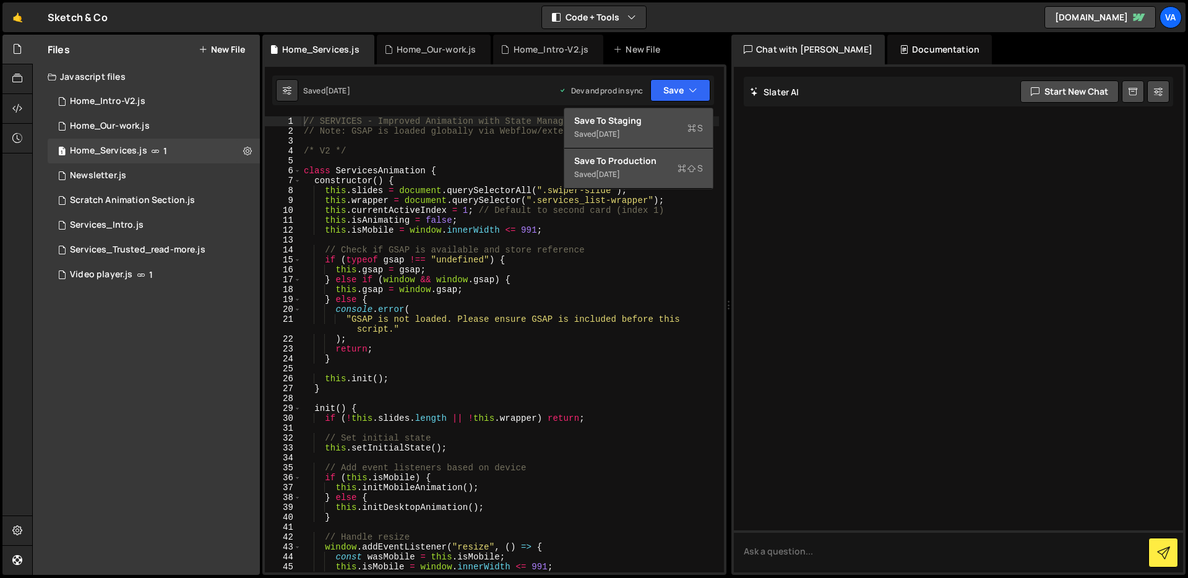
click at [620, 133] on div "[DATE]" at bounding box center [608, 134] width 24 height 11
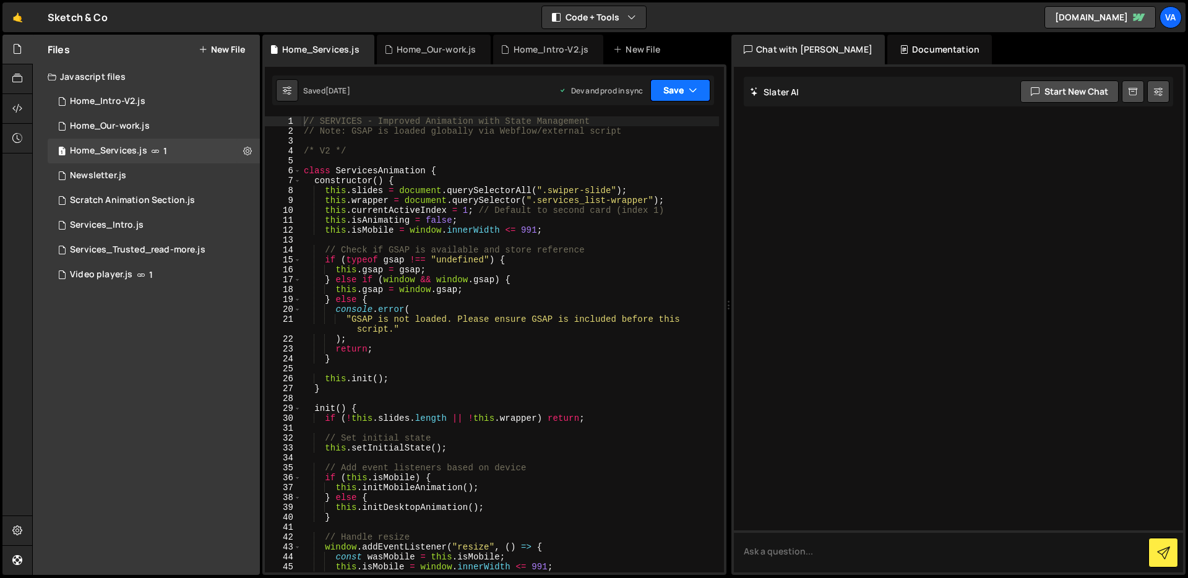
click at [680, 95] on button "Save" at bounding box center [680, 90] width 60 height 22
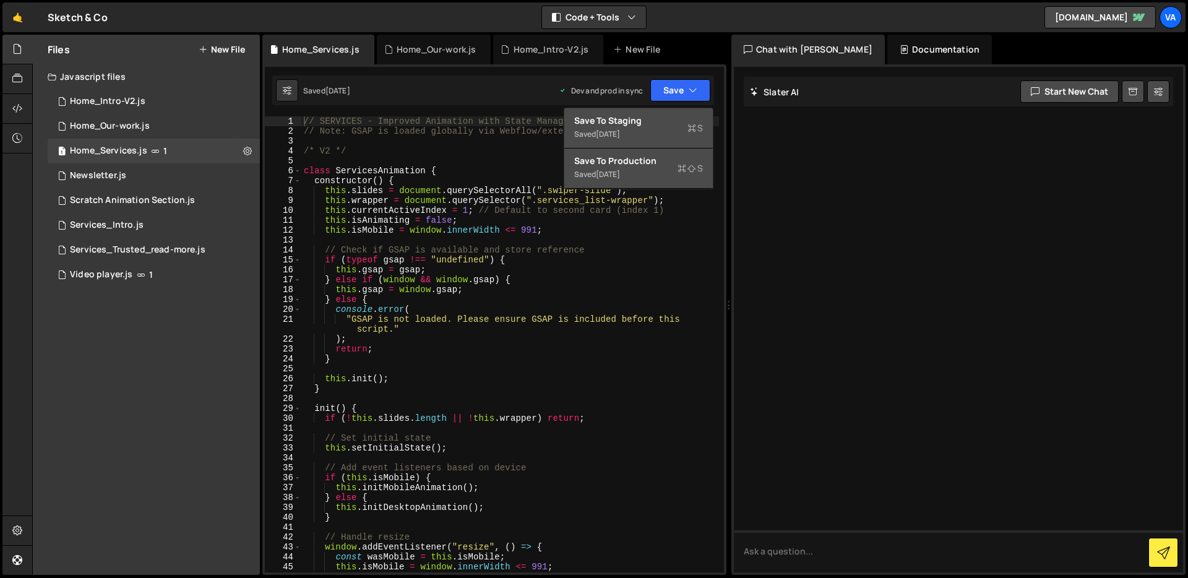
click at [613, 174] on div "[DATE]" at bounding box center [608, 174] width 24 height 11
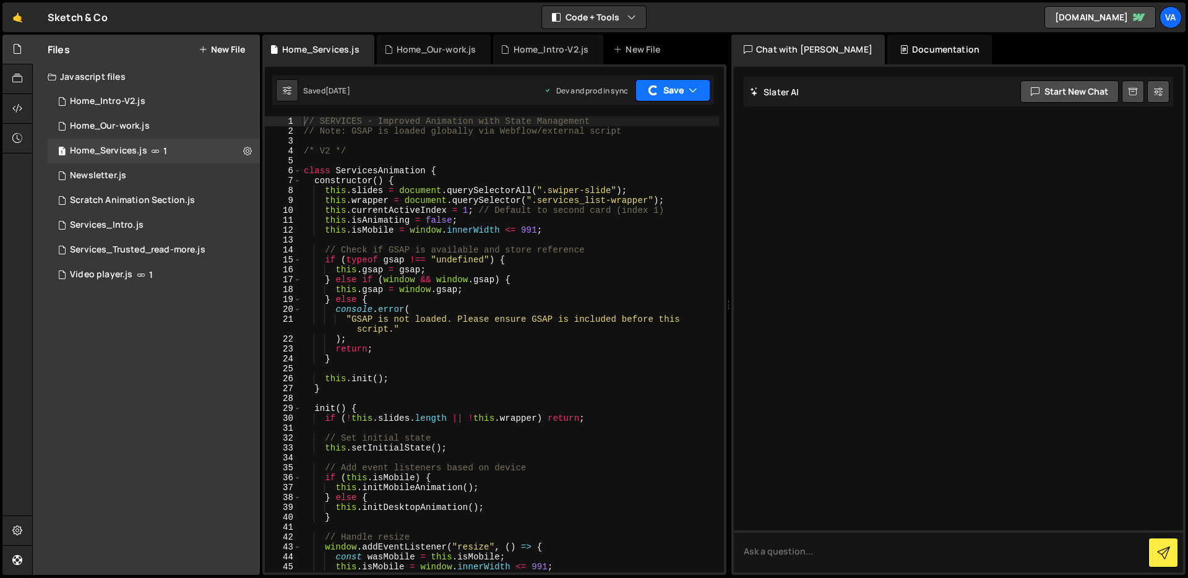
click at [686, 93] on button "Save" at bounding box center [673, 90] width 75 height 22
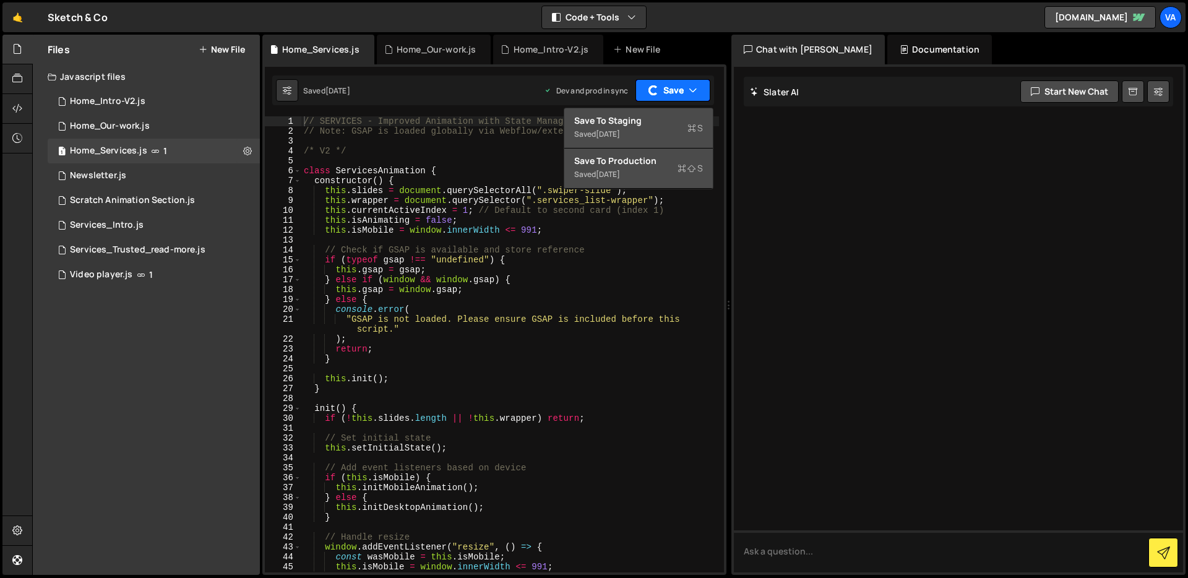
click at [673, 95] on button "Save" at bounding box center [673, 90] width 75 height 22
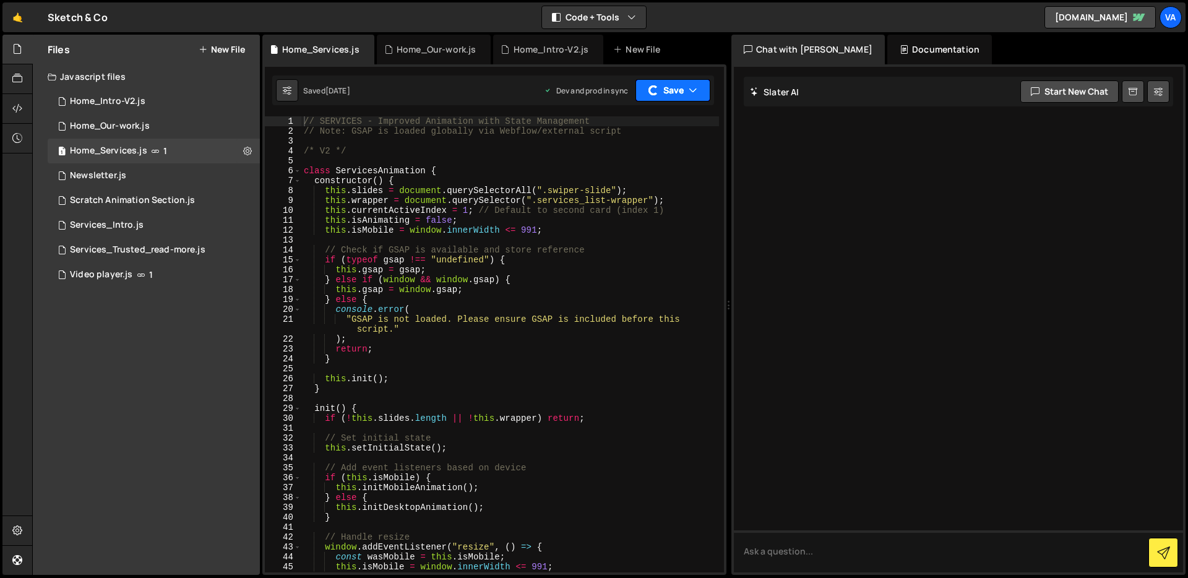
click at [673, 95] on button "Save" at bounding box center [673, 90] width 75 height 22
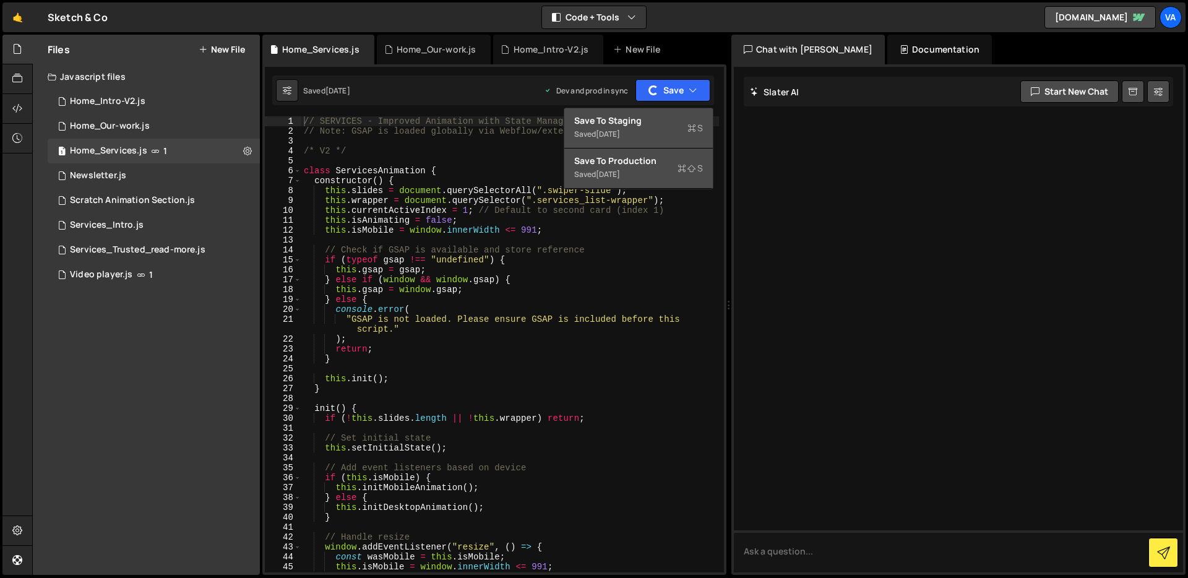
click at [592, 149] on button "Save to Production S Saved [DATE]" at bounding box center [638, 169] width 149 height 40
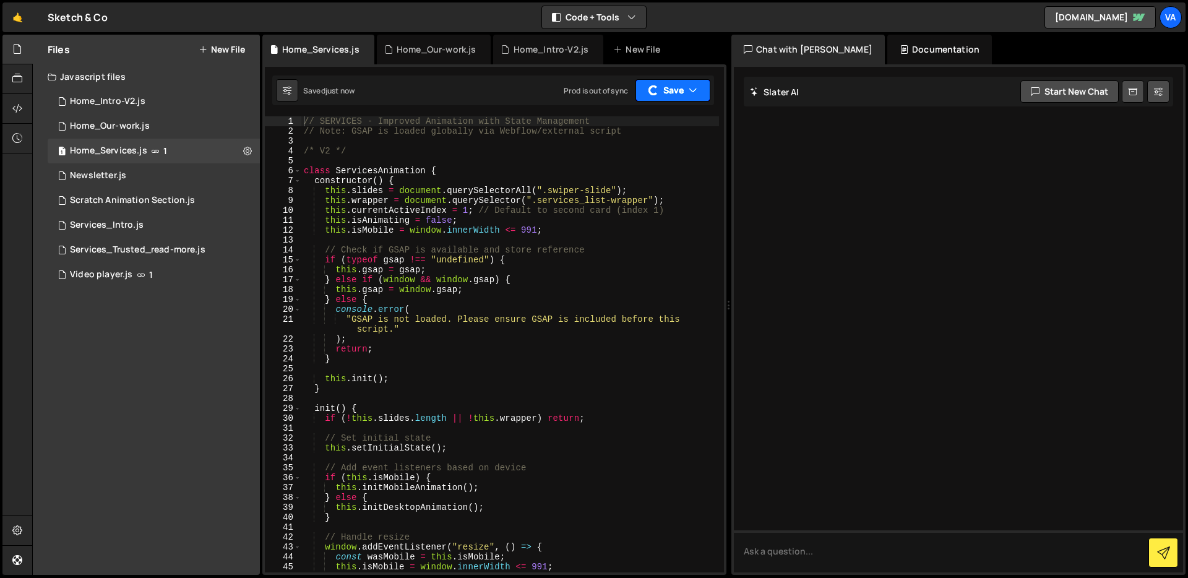
click at [679, 97] on button "Save" at bounding box center [673, 90] width 75 height 22
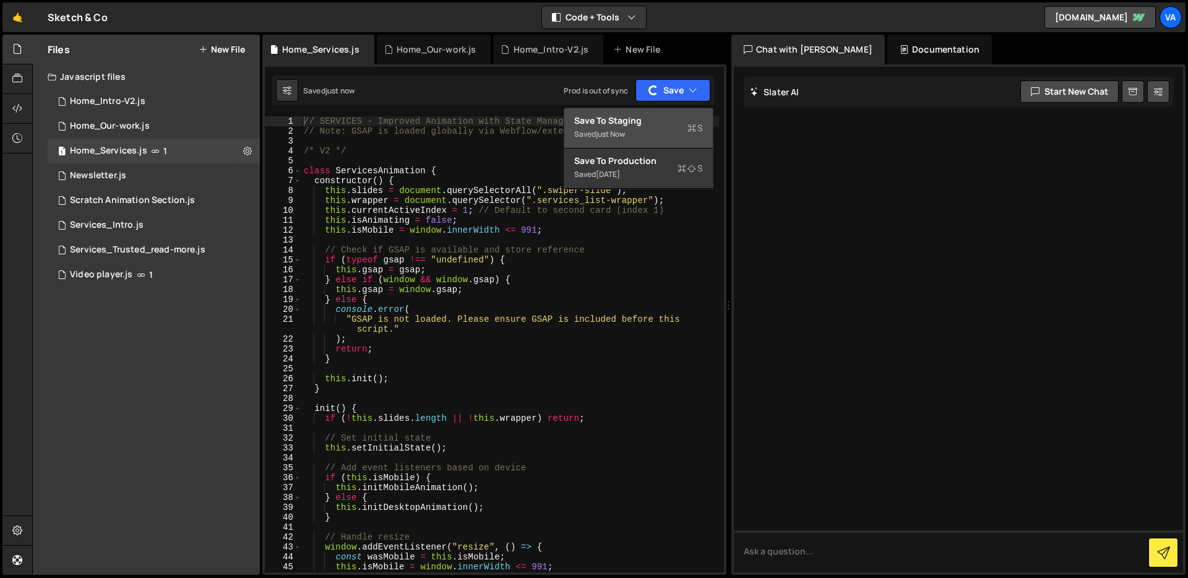
click at [639, 121] on div "Save to Staging S" at bounding box center [638, 120] width 129 height 12
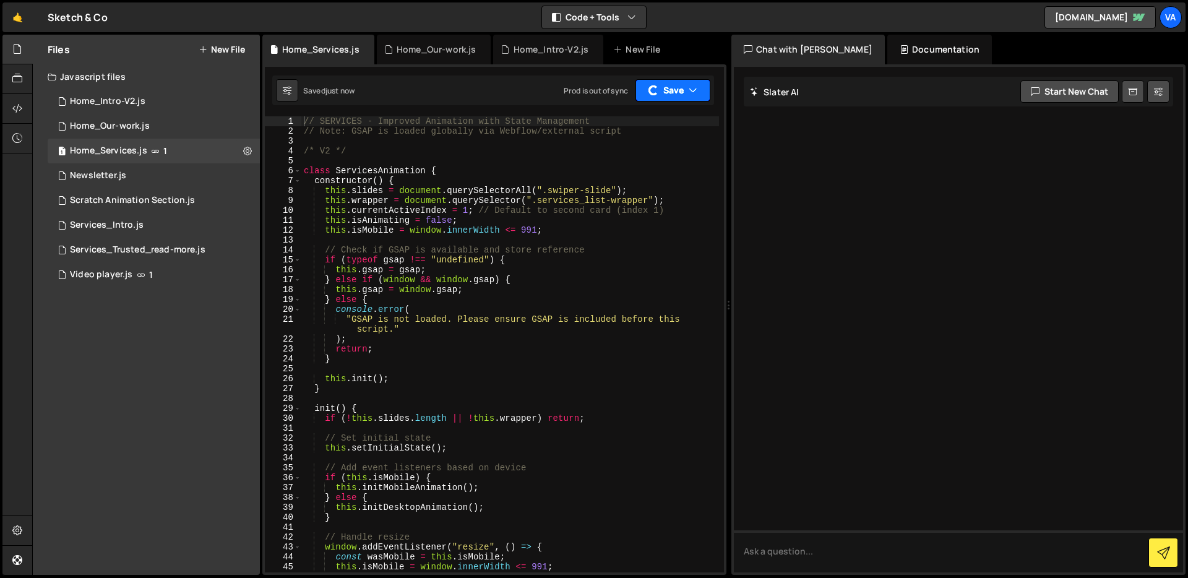
click at [676, 91] on button "Save" at bounding box center [673, 90] width 75 height 22
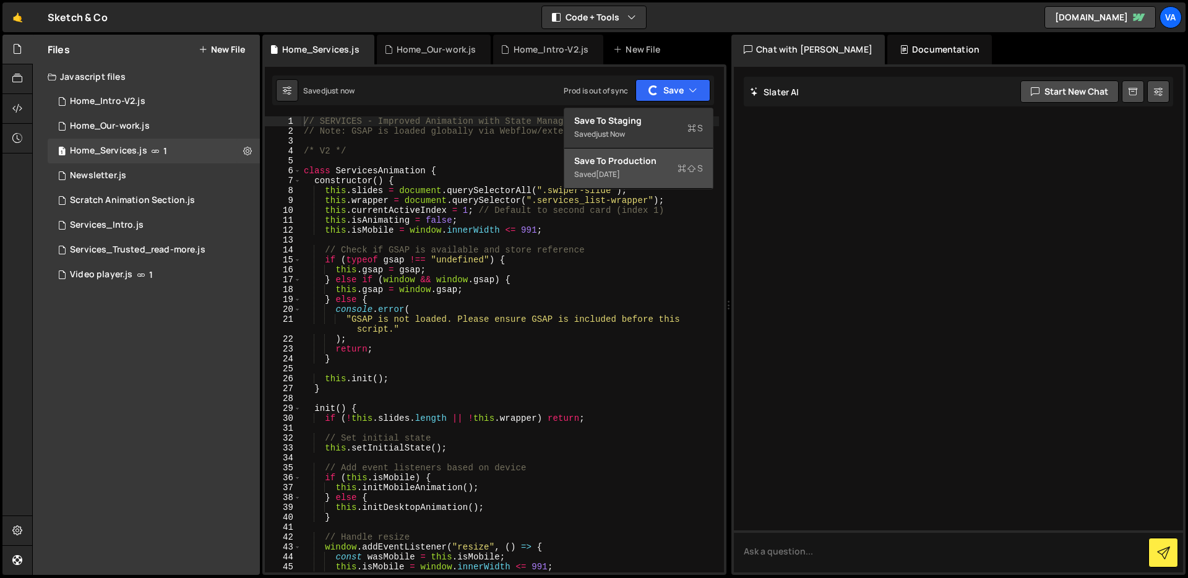
click at [622, 157] on div "Save to Production S" at bounding box center [638, 161] width 129 height 12
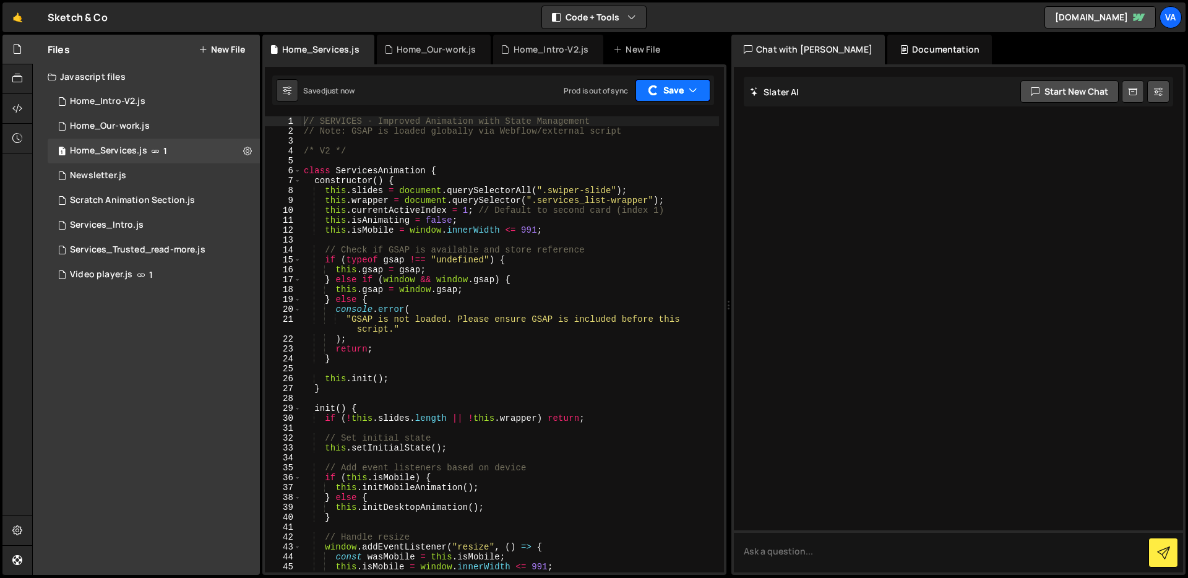
click at [659, 95] on button "Save" at bounding box center [673, 90] width 75 height 22
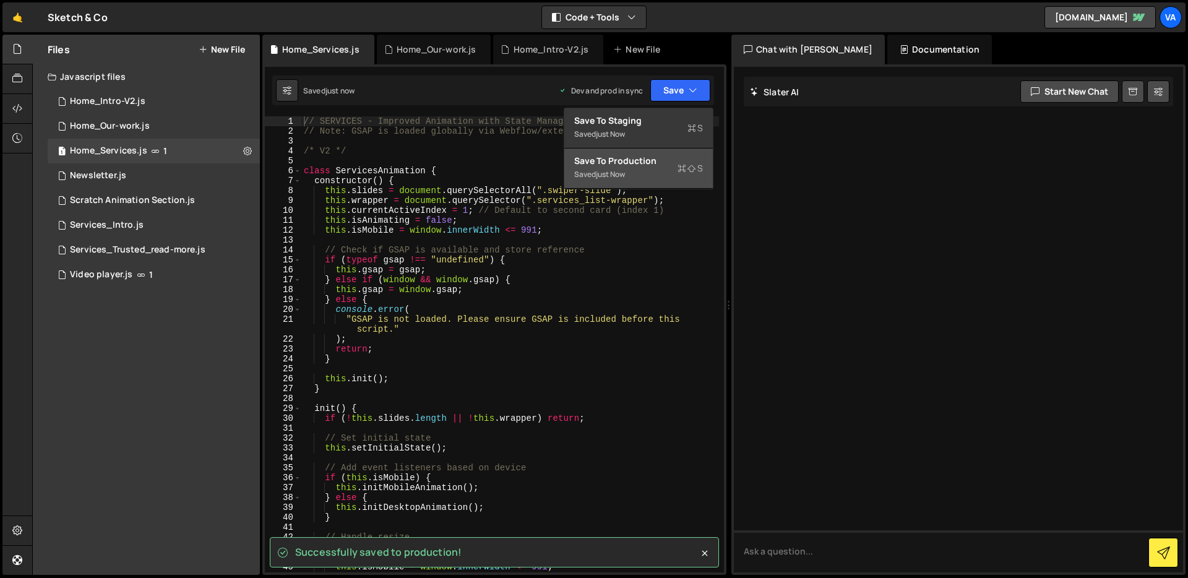
click at [607, 164] on div "Save to Production S" at bounding box center [638, 161] width 129 height 12
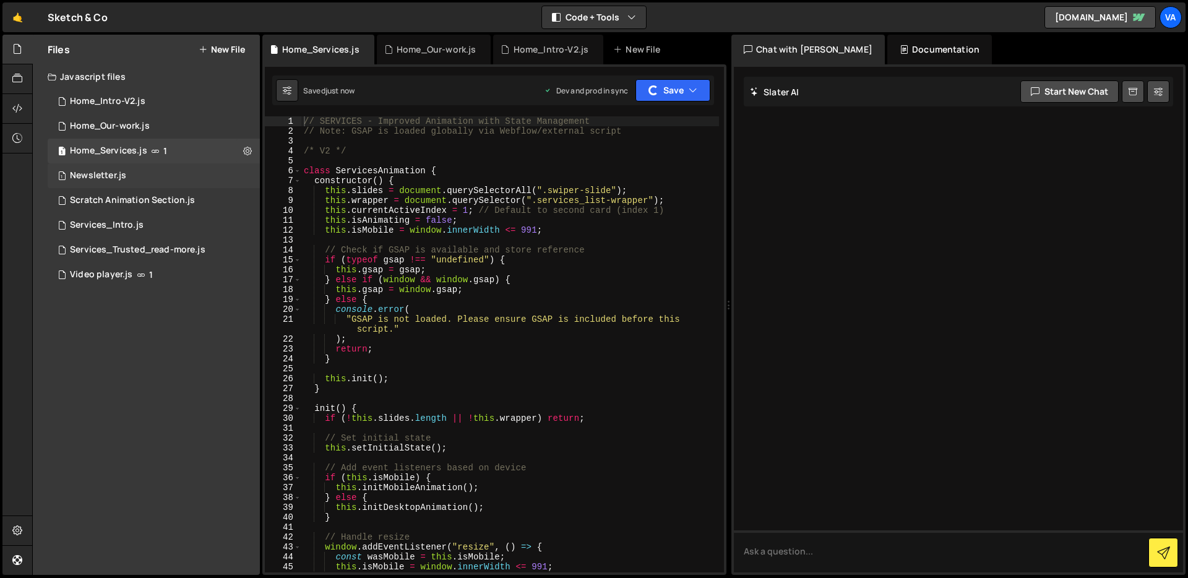
click at [98, 176] on div "Newsletter.js" at bounding box center [98, 175] width 56 height 11
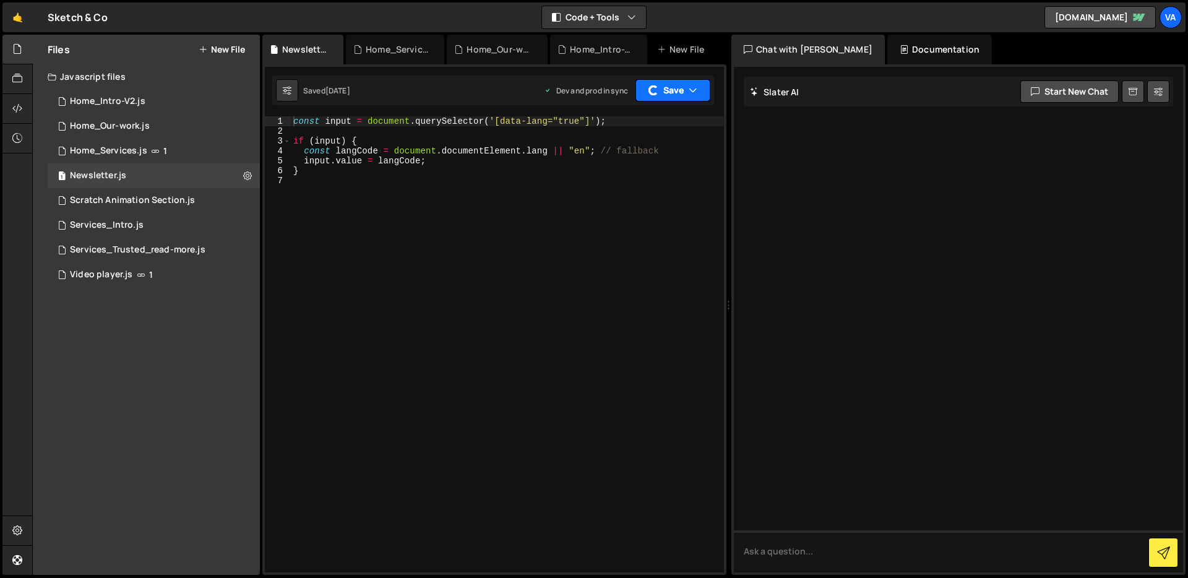
click at [684, 89] on button "Save" at bounding box center [673, 90] width 75 height 22
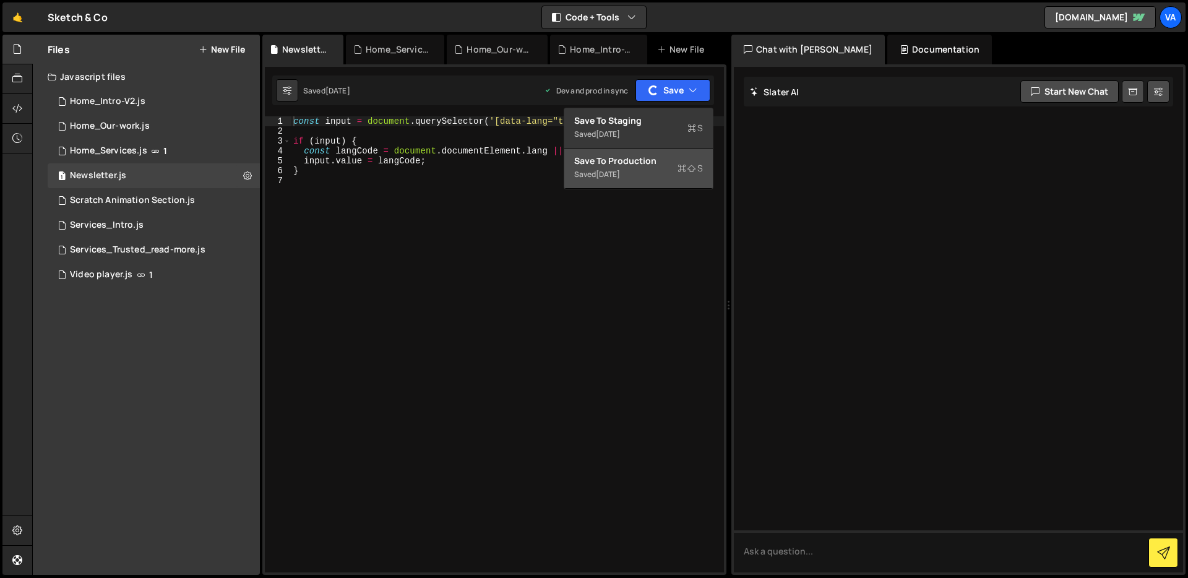
click at [623, 149] on button "Save to Production S Saved [DATE]" at bounding box center [638, 169] width 149 height 40
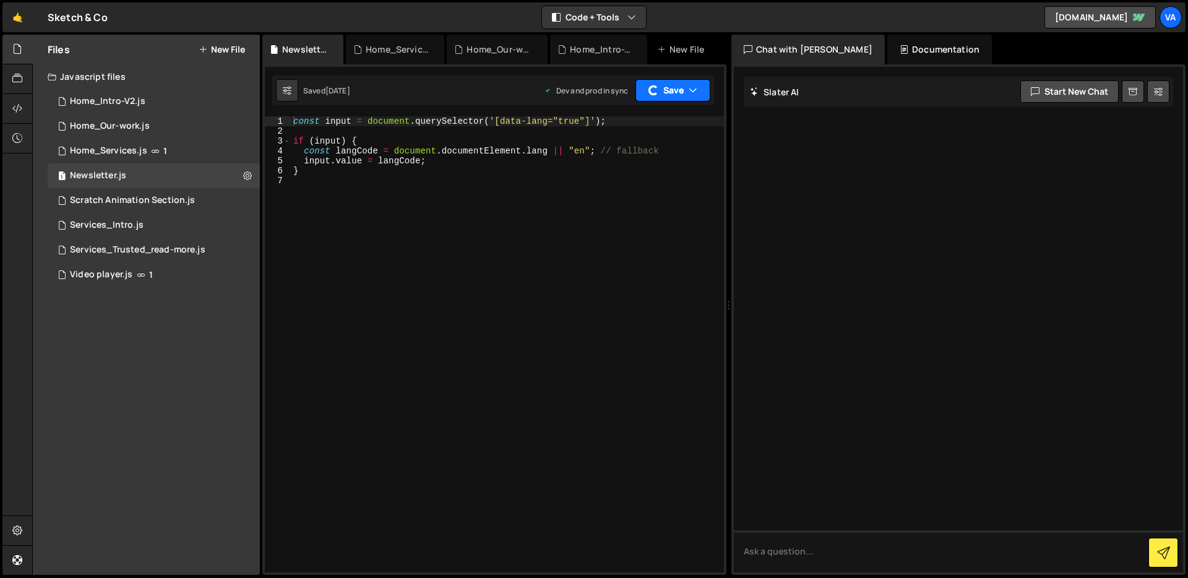
click at [689, 87] on icon "button" at bounding box center [693, 90] width 9 height 12
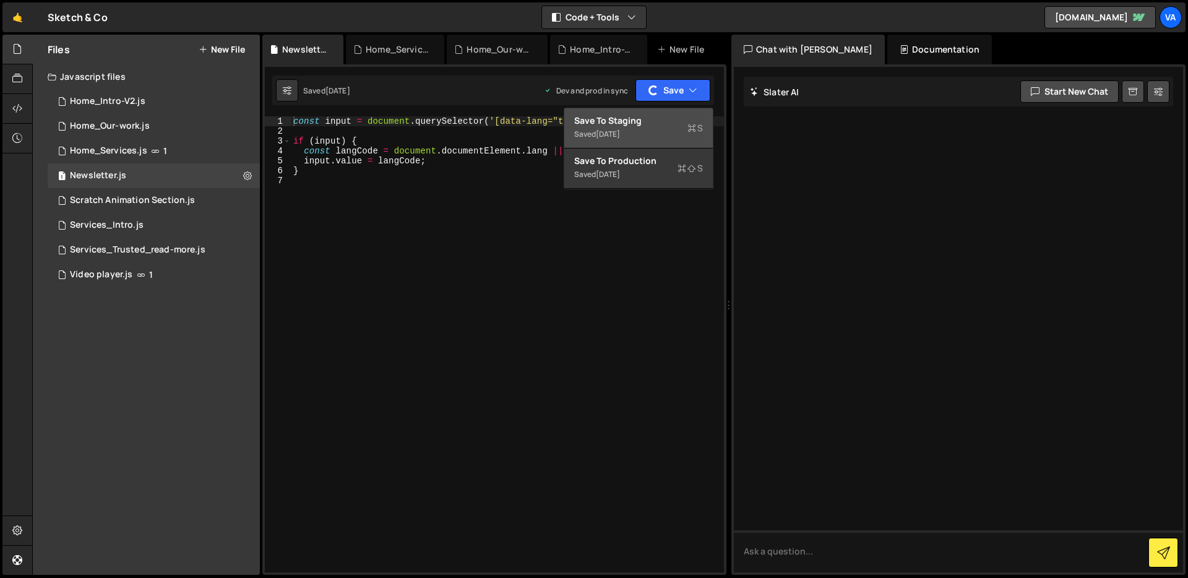
click at [634, 125] on div "Save to Staging S" at bounding box center [638, 120] width 129 height 12
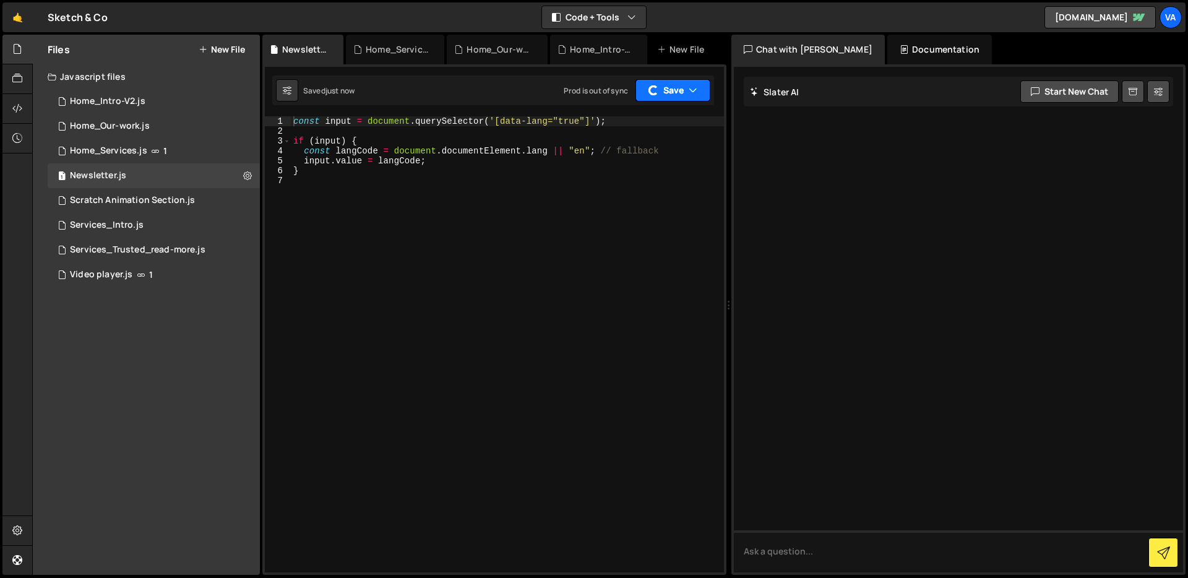
click at [682, 96] on button "Save" at bounding box center [673, 90] width 75 height 22
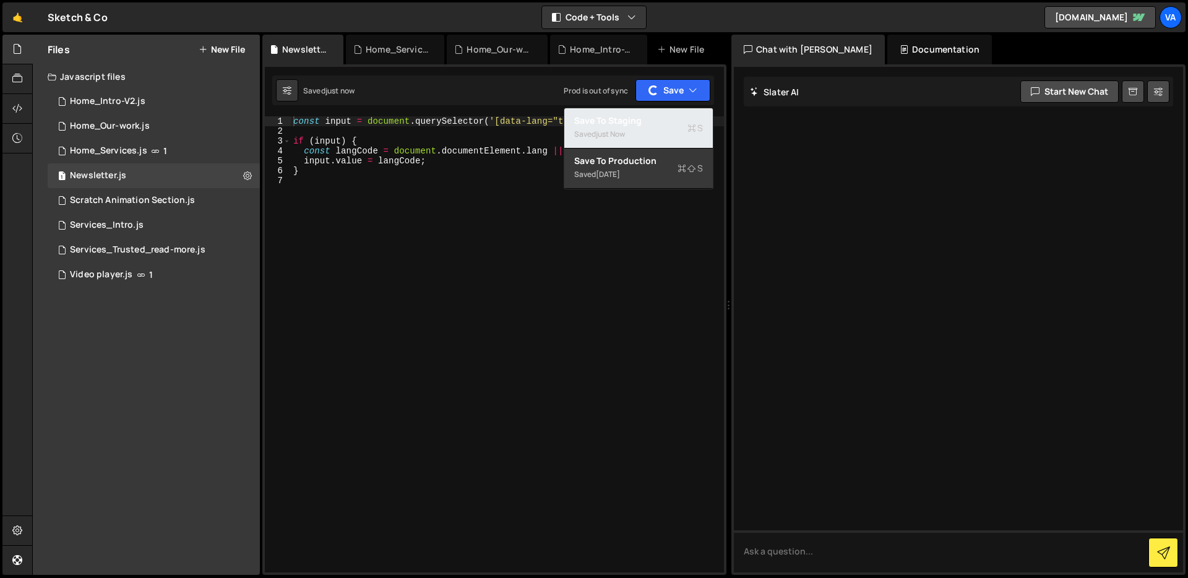
click at [638, 139] on div "Saved just now" at bounding box center [638, 134] width 129 height 15
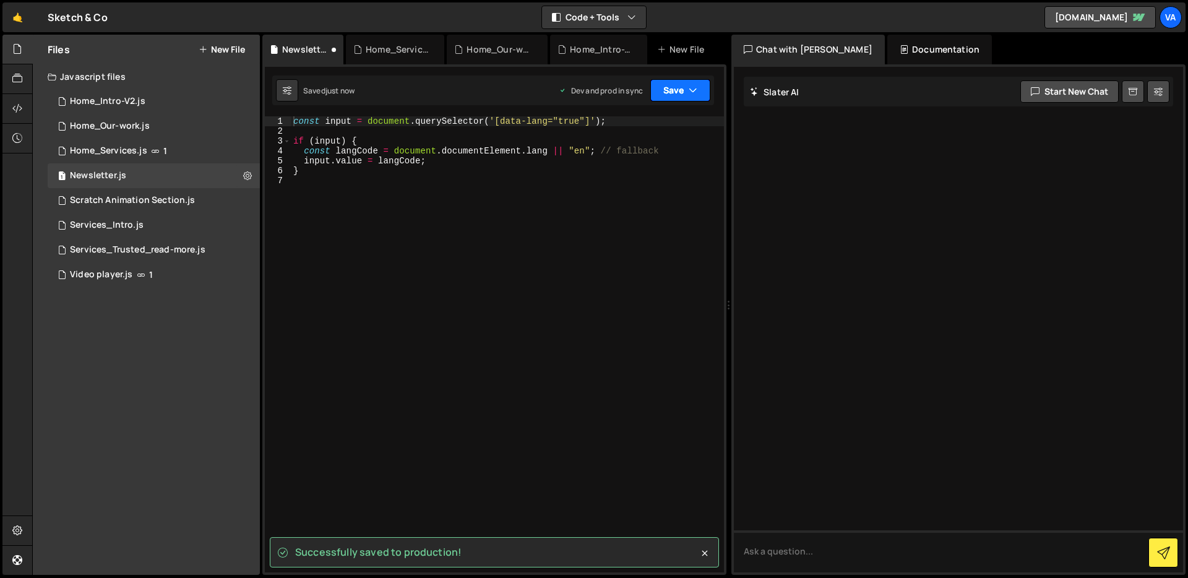
click at [694, 80] on button "Save" at bounding box center [680, 90] width 60 height 22
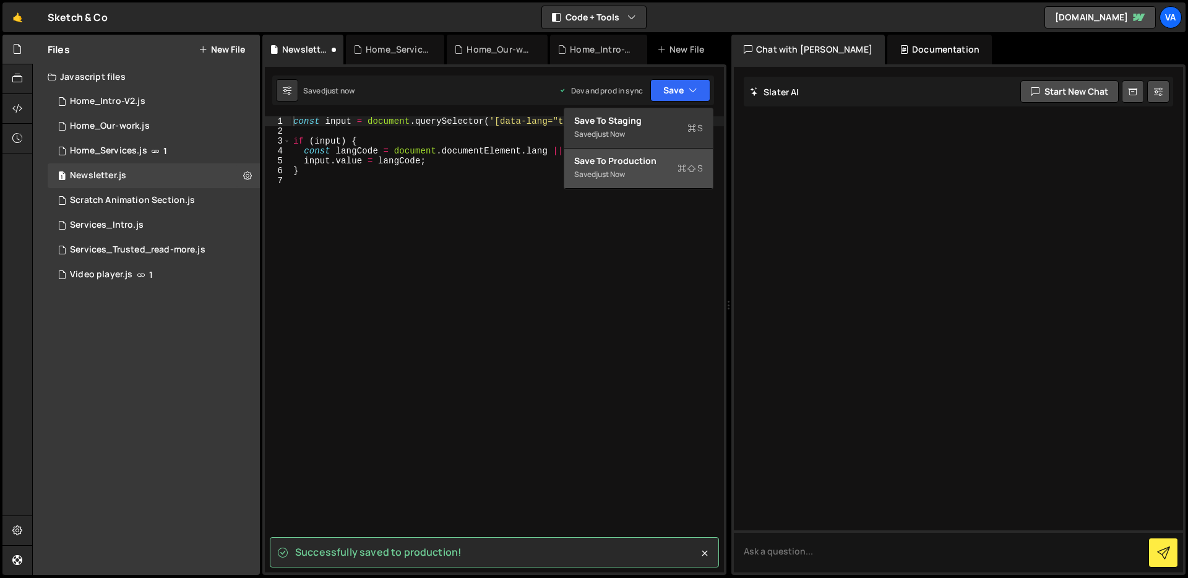
click at [618, 183] on button "Save to Production S Saved just now" at bounding box center [638, 169] width 149 height 40
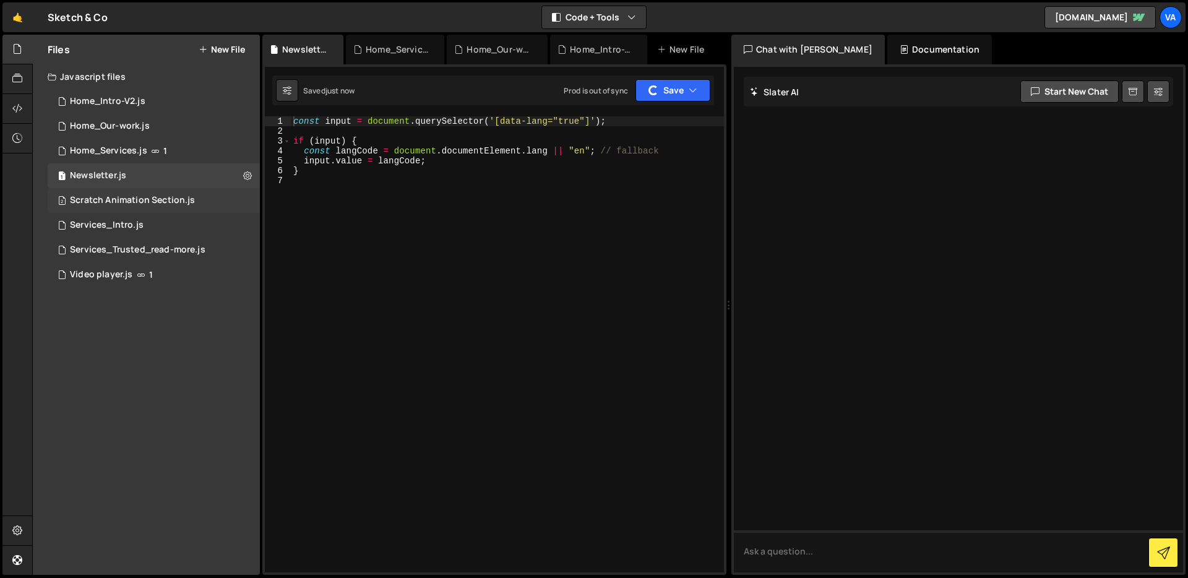
click at [146, 196] on div "Scratch Animation Section.js" at bounding box center [132, 200] width 125 height 11
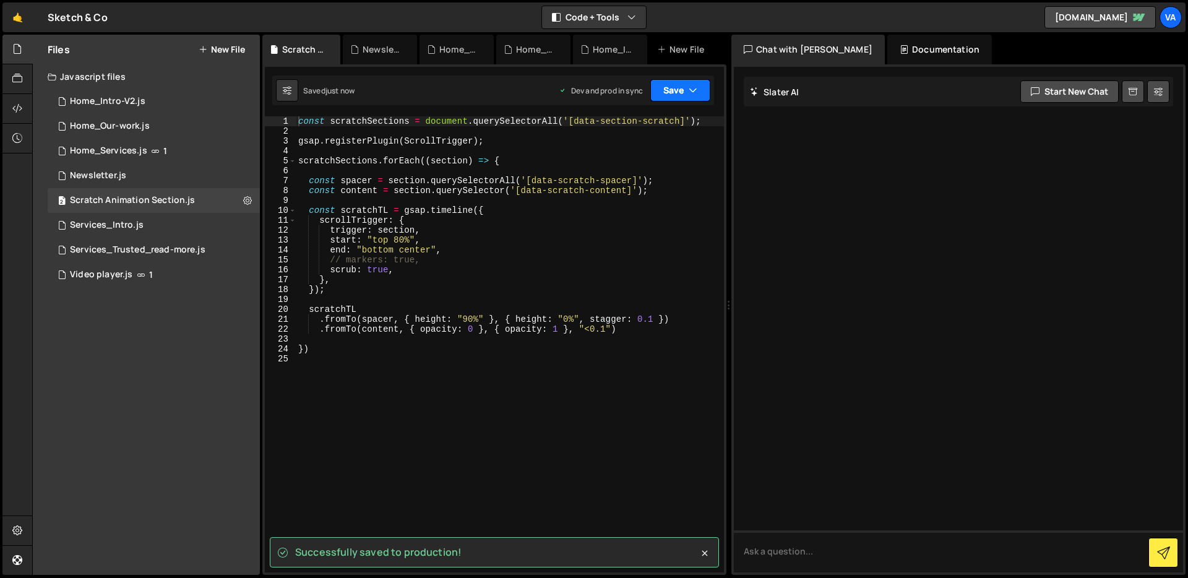
click at [685, 100] on button "Save" at bounding box center [680, 90] width 60 height 22
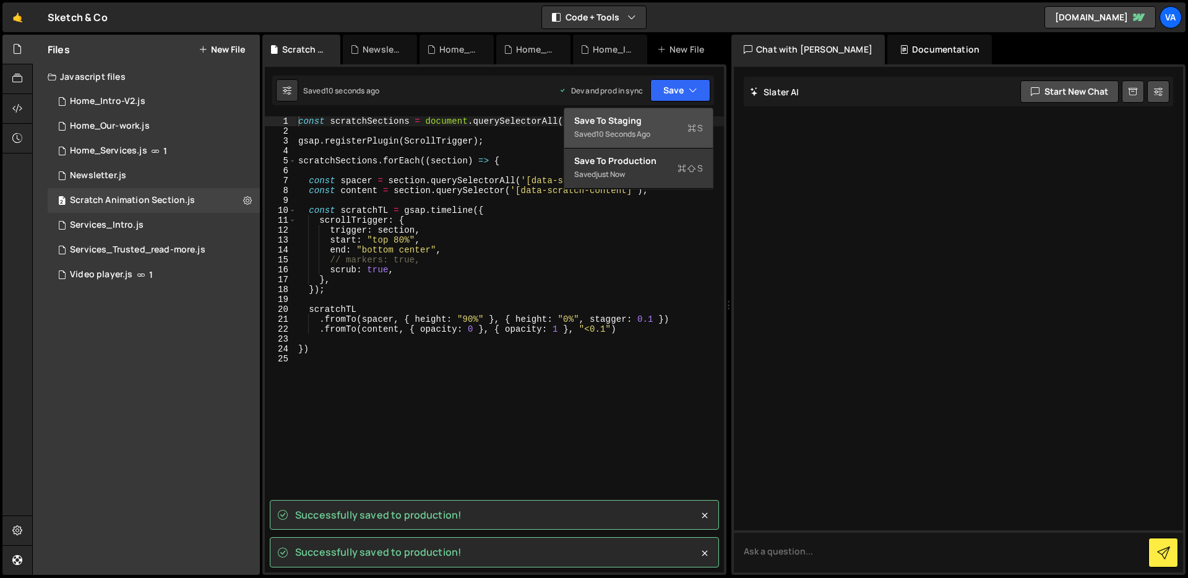
click at [642, 131] on div "10 seconds ago" at bounding box center [623, 134] width 54 height 11
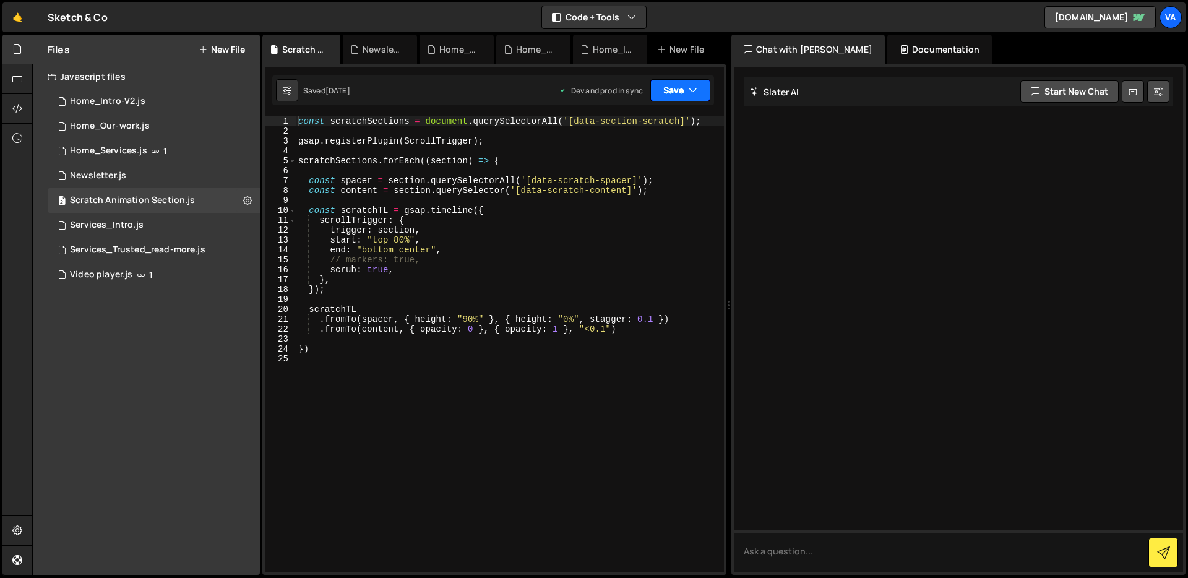
click at [698, 93] on button "Save" at bounding box center [680, 90] width 60 height 22
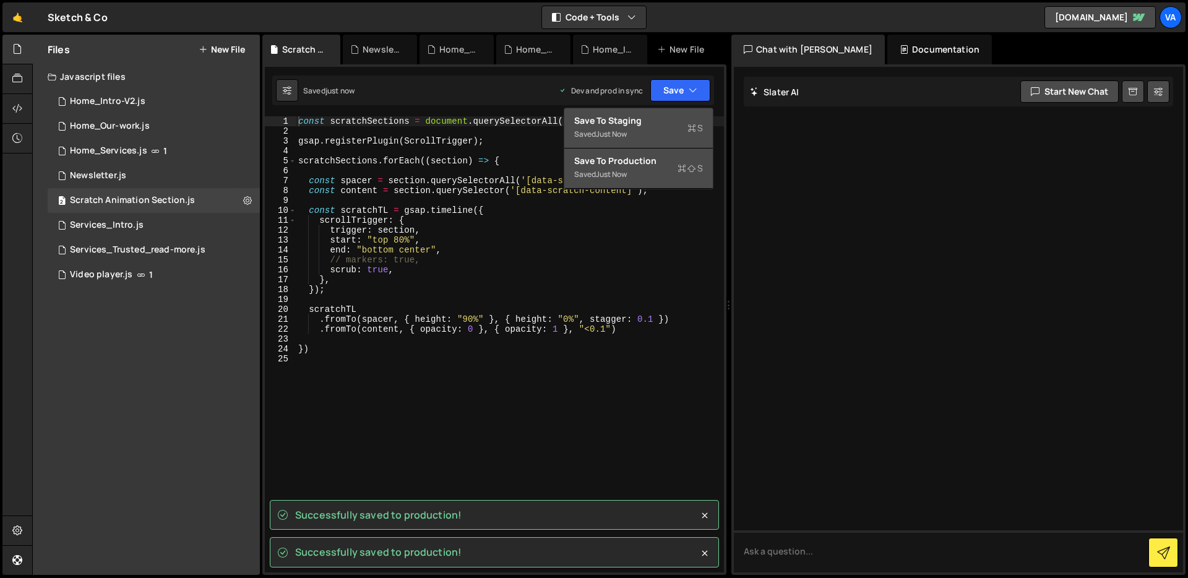
click at [639, 162] on div "Save to Production S" at bounding box center [638, 161] width 129 height 12
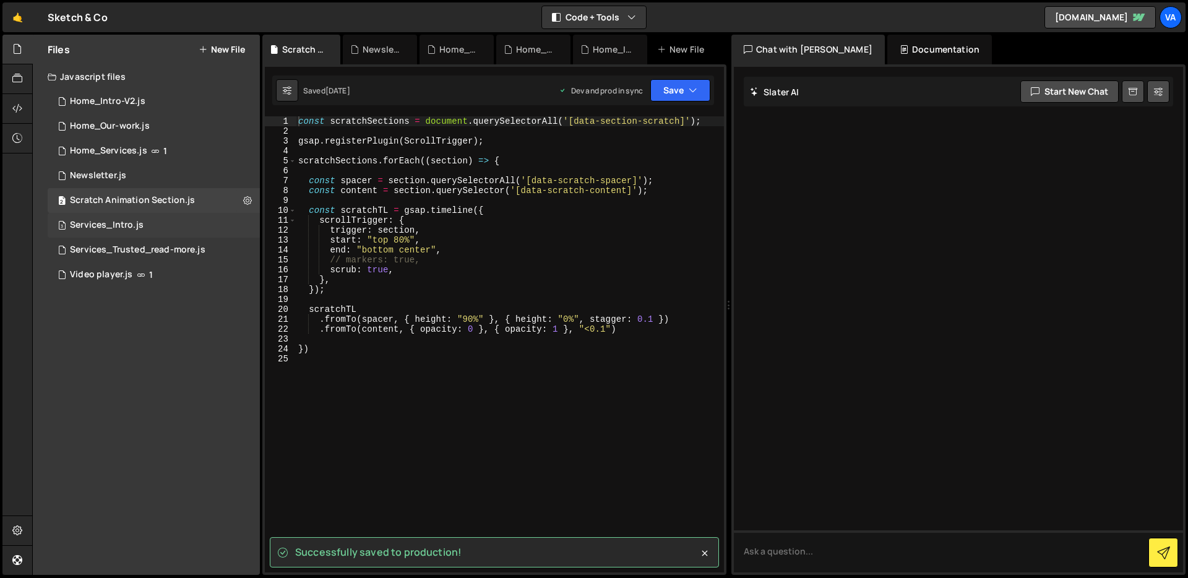
click at [103, 223] on div "Services_Intro.js" at bounding box center [107, 225] width 74 height 11
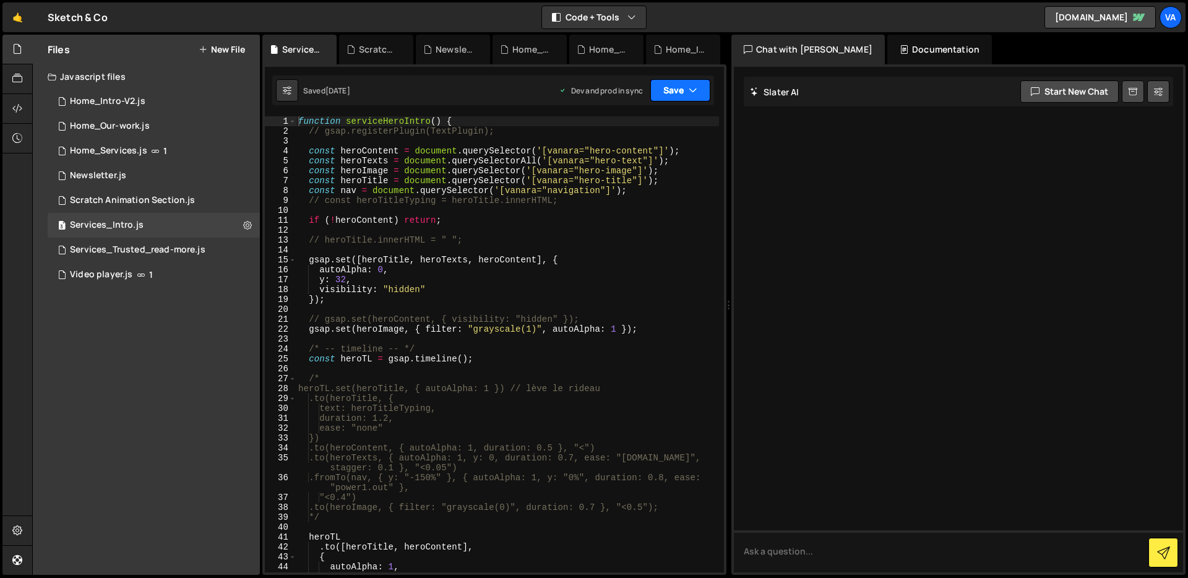
click at [656, 100] on button "Save" at bounding box center [680, 90] width 60 height 22
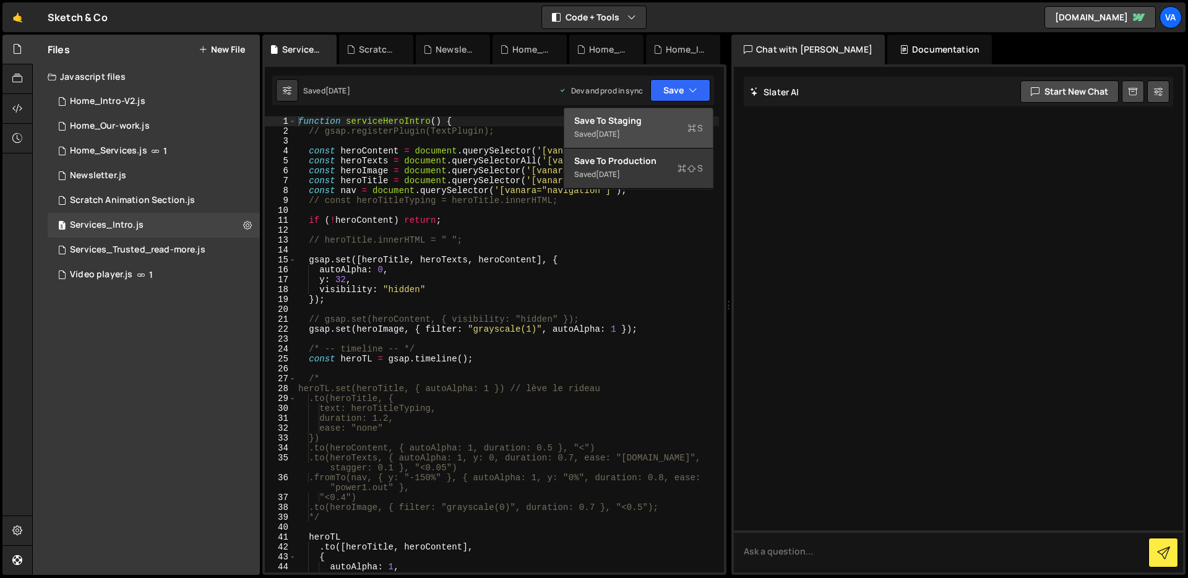
click at [640, 126] on div "Save to Staging S" at bounding box center [638, 120] width 129 height 12
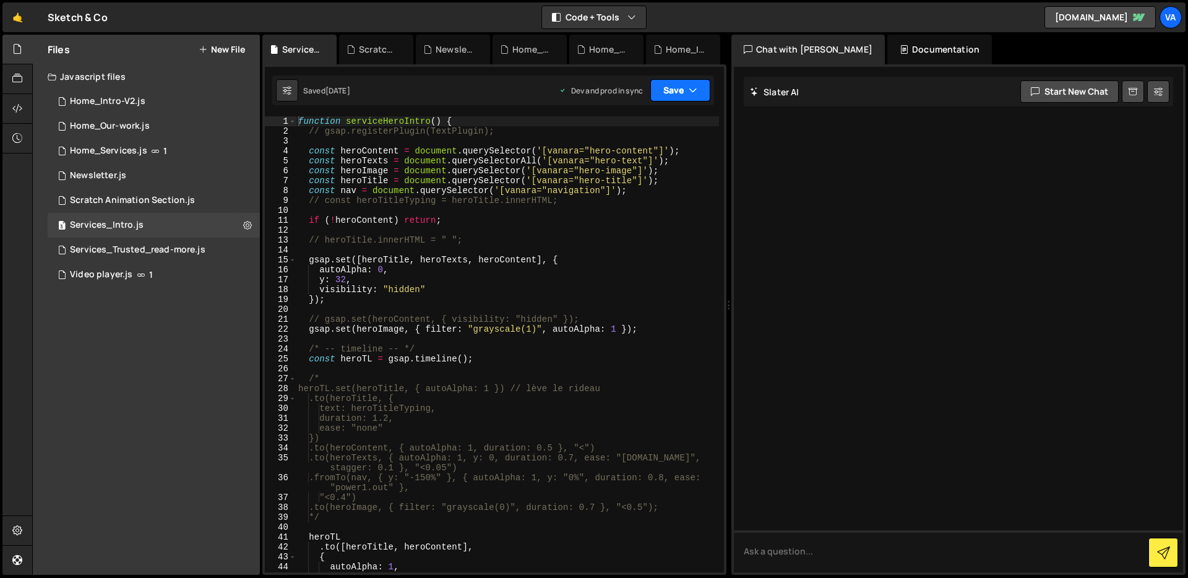
click at [686, 95] on button "Save" at bounding box center [680, 90] width 60 height 22
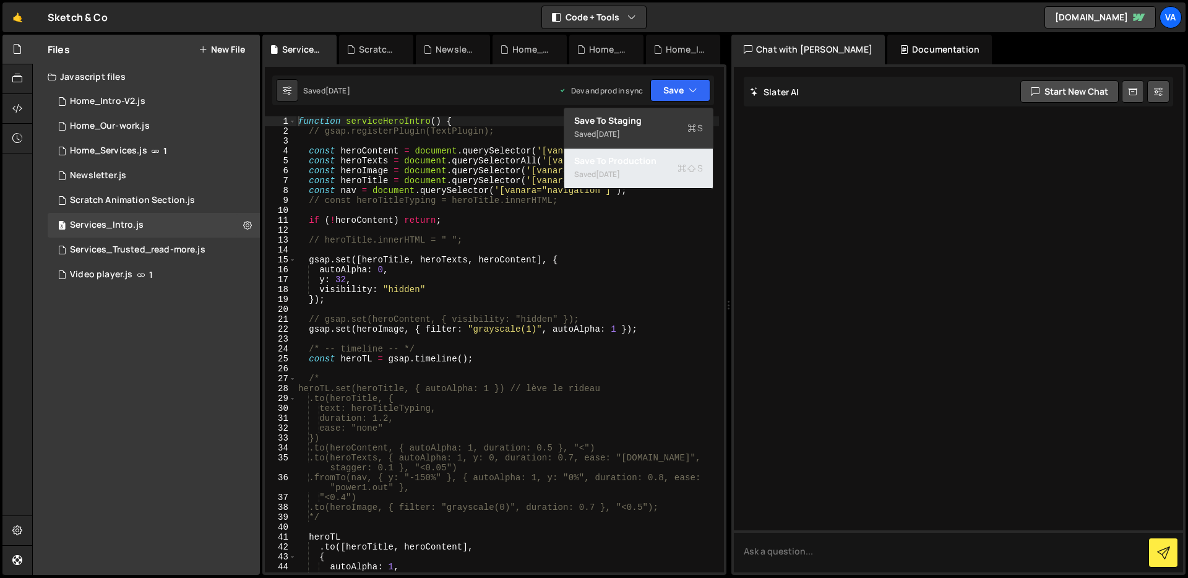
click at [620, 175] on div "[DATE]" at bounding box center [608, 174] width 24 height 11
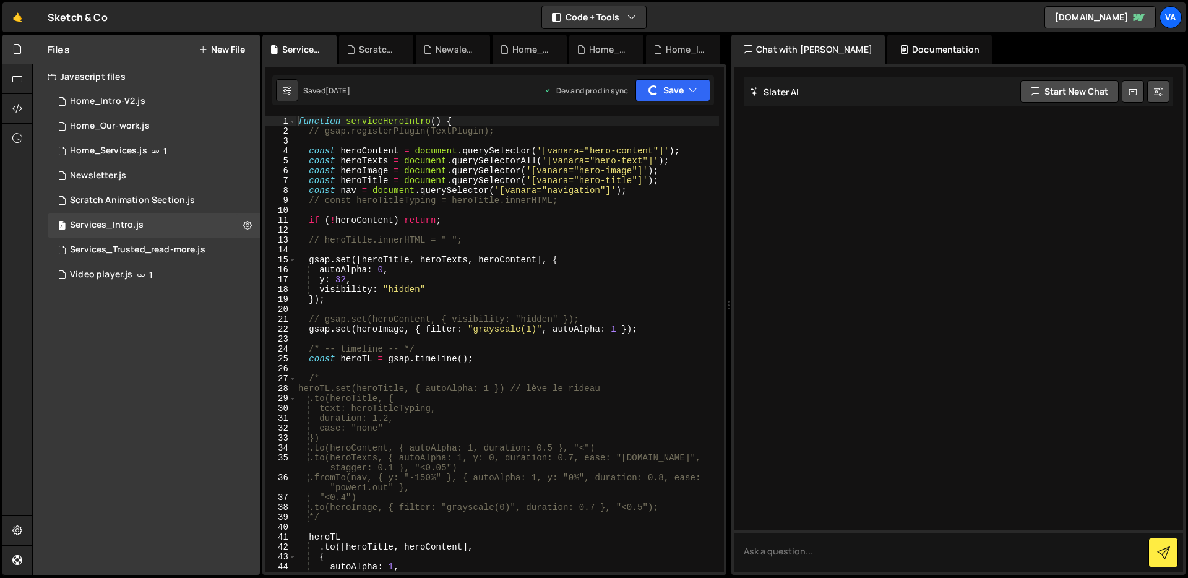
click at [671, 101] on div "Saved 2 months ago Dev and prod in sync Upgrade to Edit Save Save to Staging S …" at bounding box center [493, 90] width 442 height 30
click at [681, 91] on button "Save" at bounding box center [673, 90] width 75 height 22
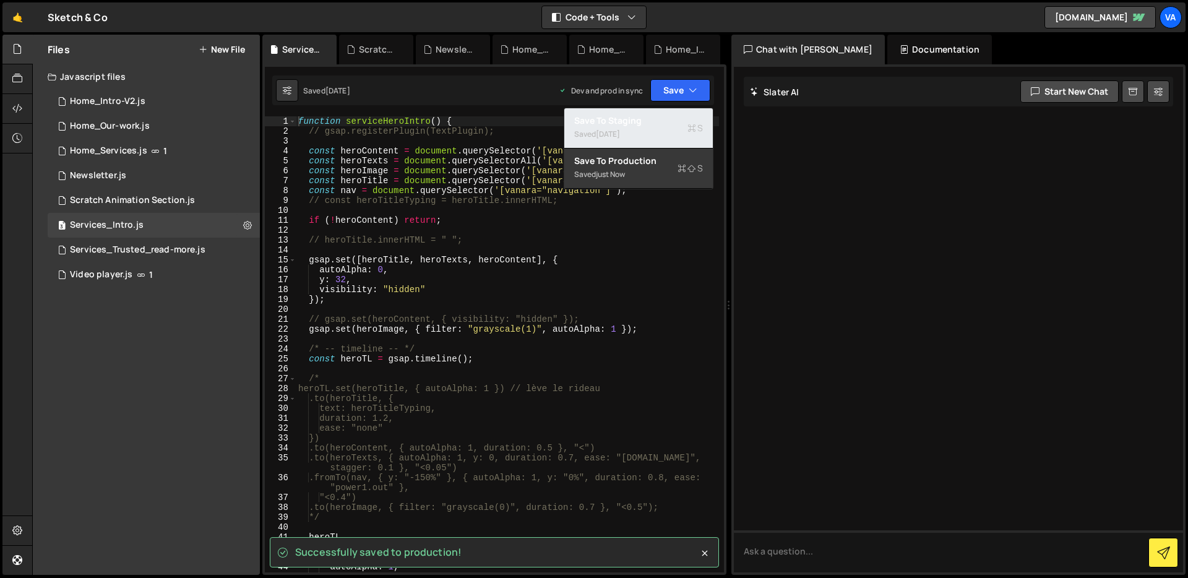
click at [620, 131] on div "[DATE]" at bounding box center [608, 134] width 24 height 11
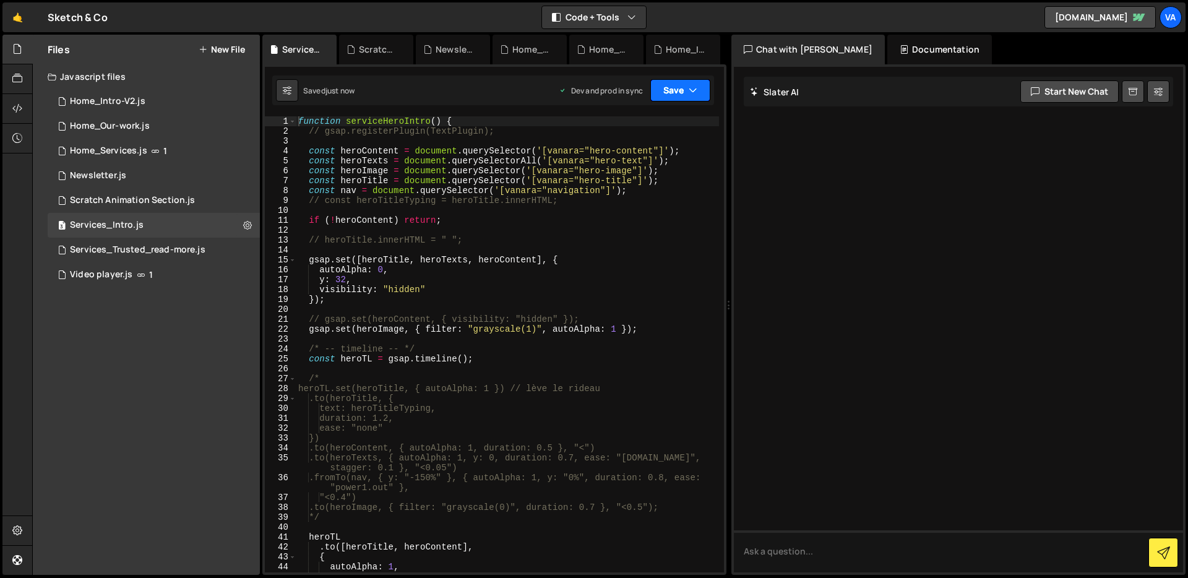
click at [691, 95] on icon "button" at bounding box center [693, 90] width 9 height 12
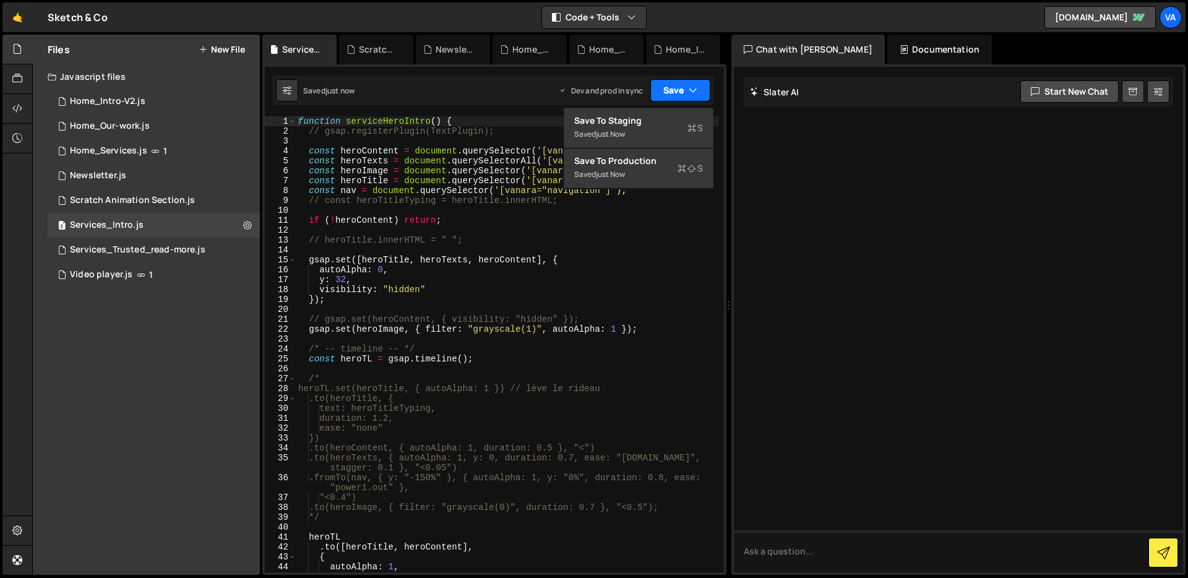
click at [691, 95] on icon "button" at bounding box center [693, 90] width 9 height 12
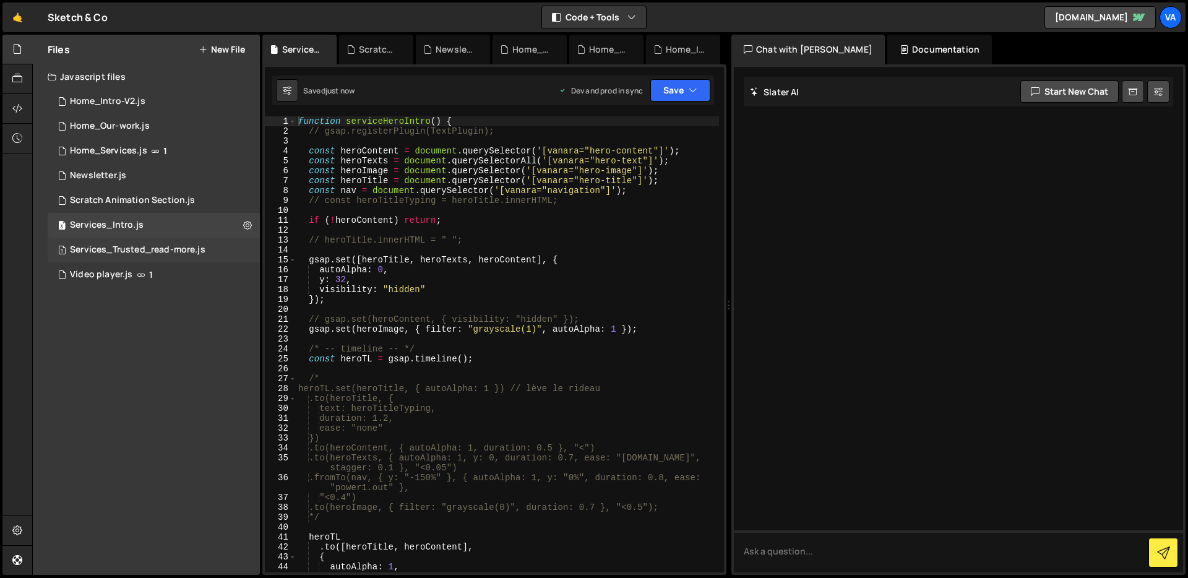
click at [171, 252] on div "Services_Trusted_read-more.js" at bounding box center [138, 249] width 136 height 11
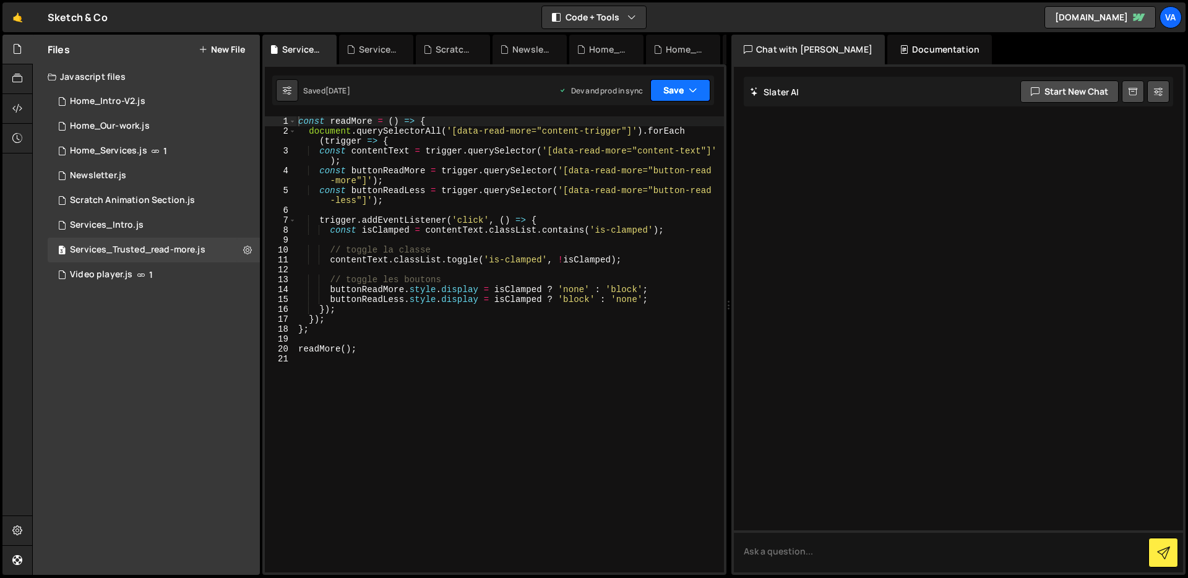
click at [667, 87] on button "Save" at bounding box center [680, 90] width 60 height 22
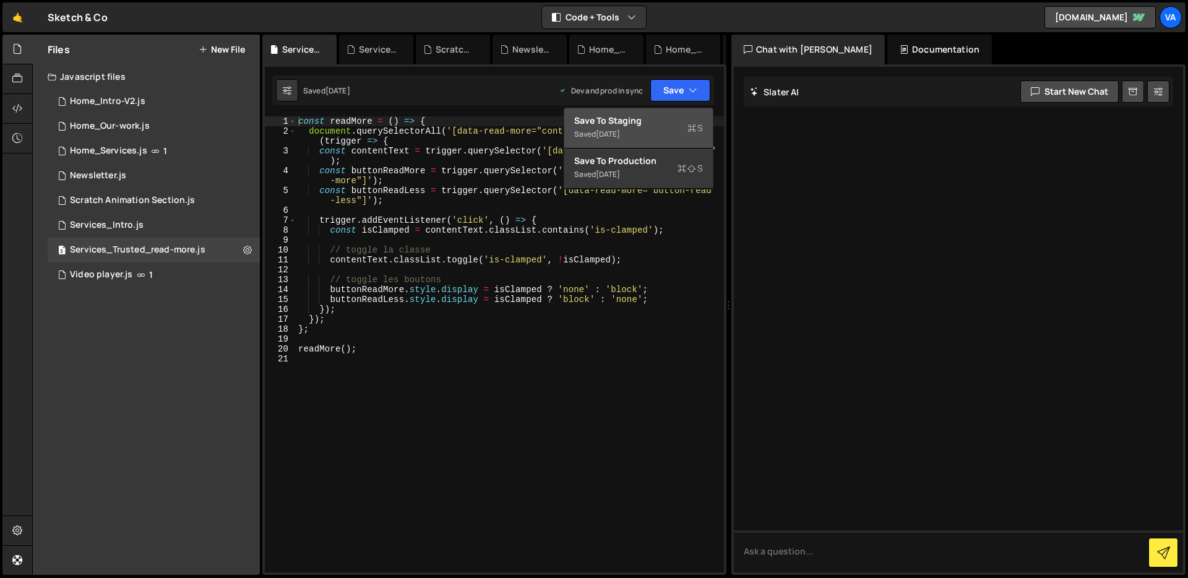
click at [633, 119] on div "Save to Staging S" at bounding box center [638, 120] width 129 height 12
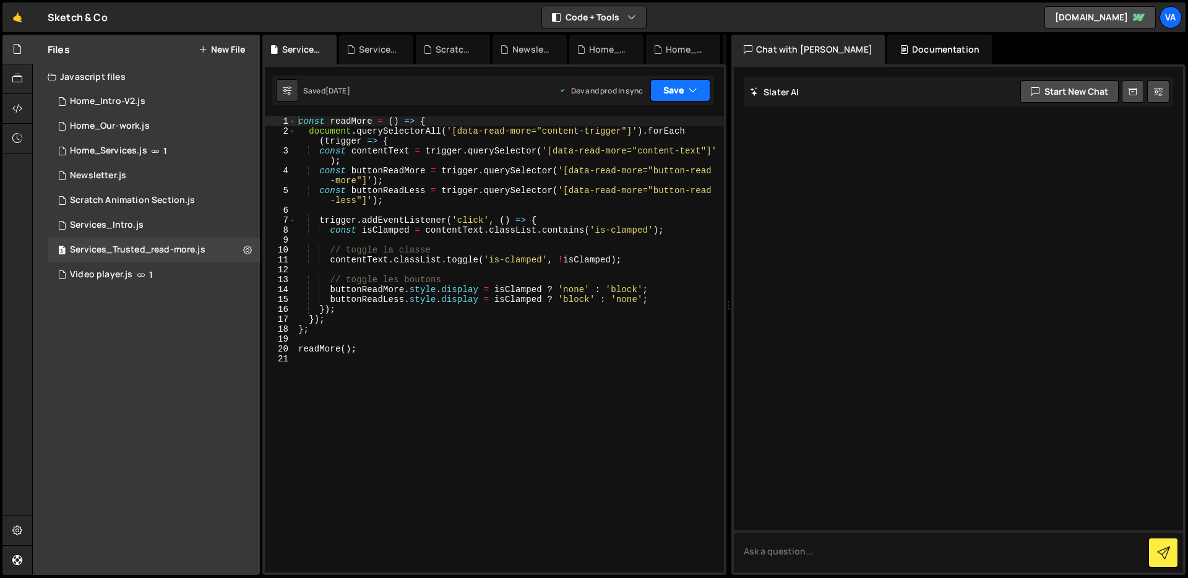
click at [696, 86] on icon "button" at bounding box center [693, 90] width 9 height 12
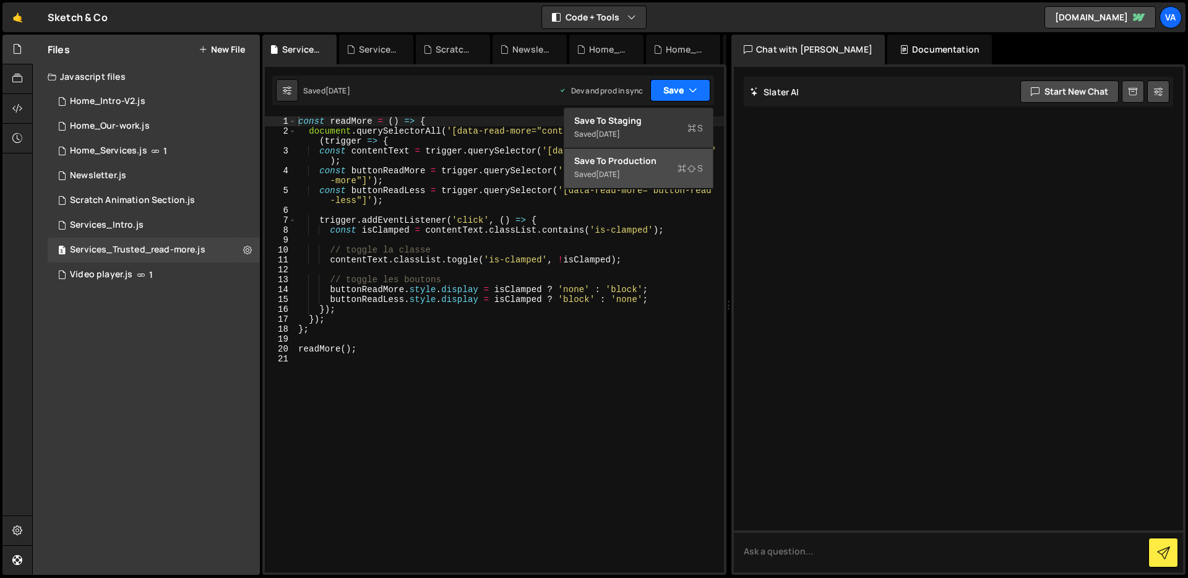
click at [660, 157] on div "Save to Production S" at bounding box center [638, 161] width 129 height 12
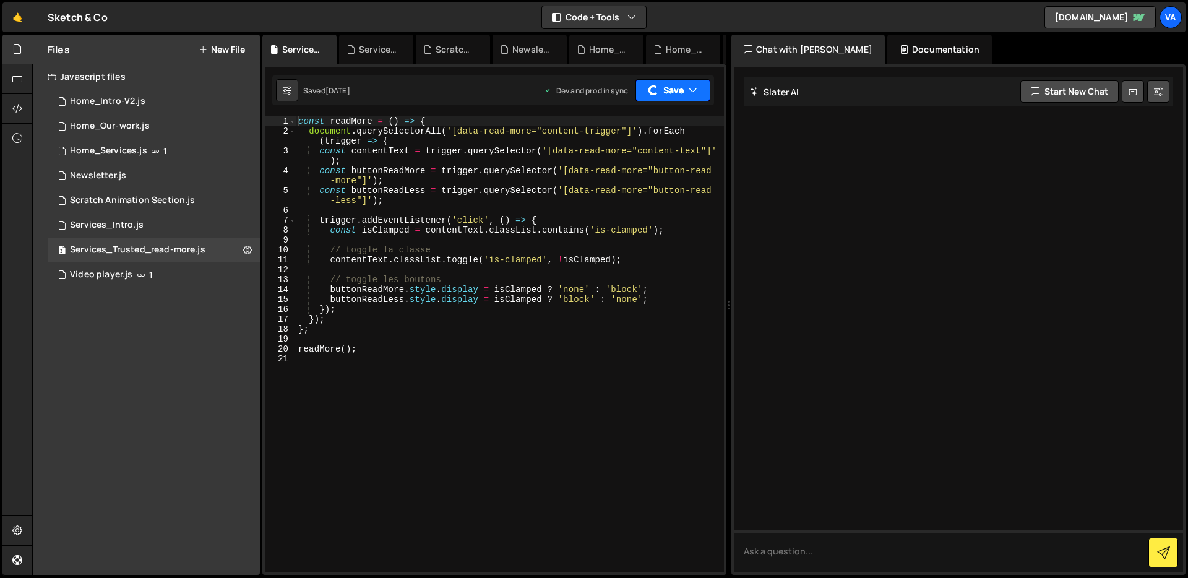
click at [689, 95] on icon "button" at bounding box center [693, 90] width 9 height 12
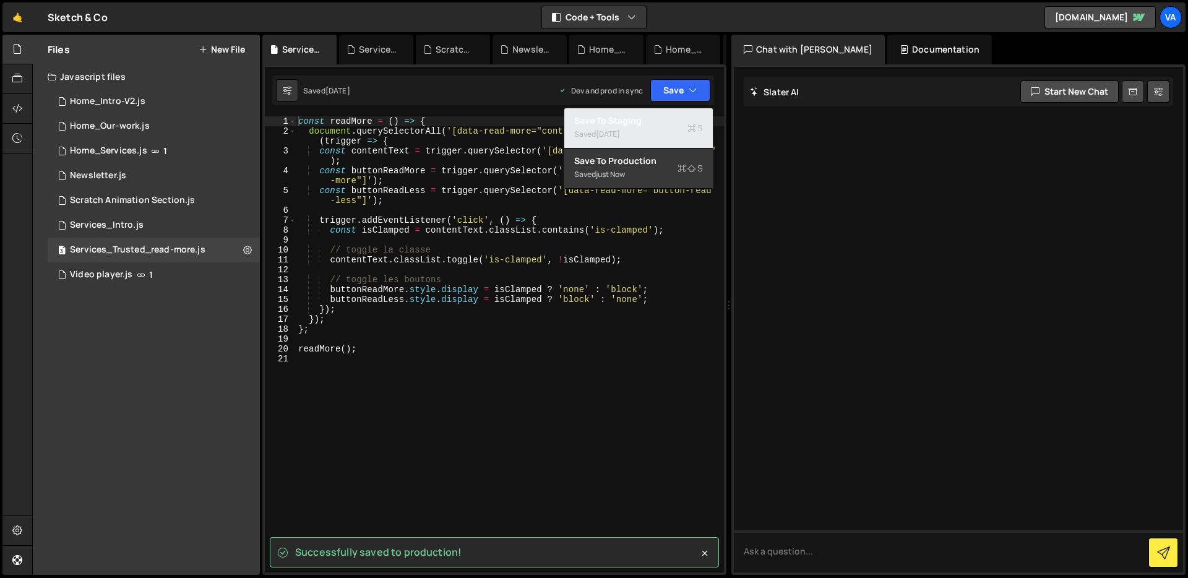
click at [648, 130] on div "Saved 2 months ago" at bounding box center [638, 134] width 129 height 15
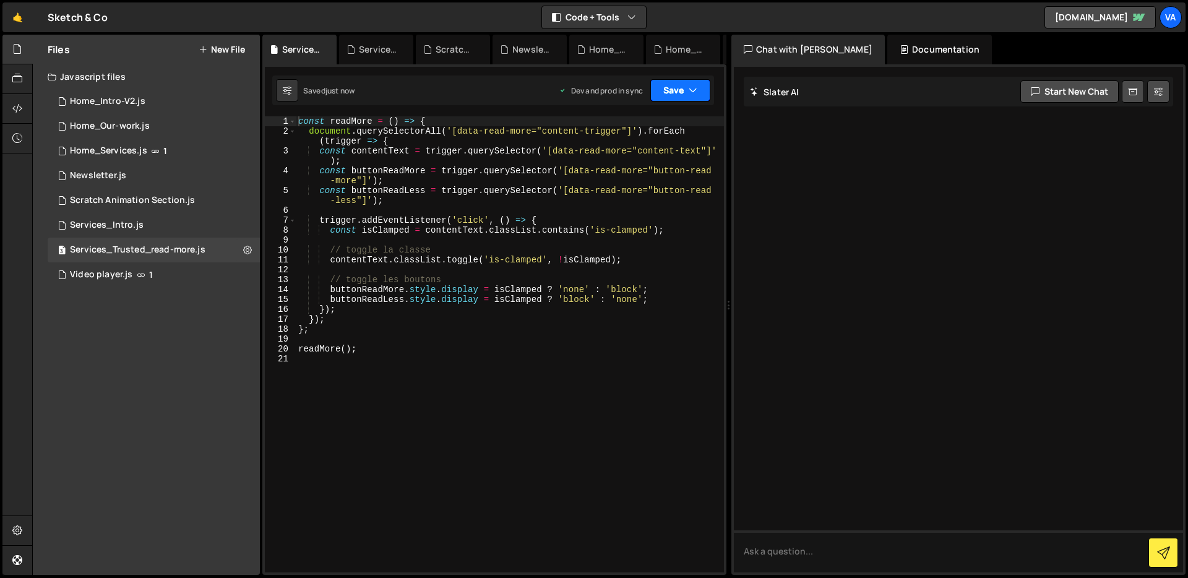
click at [687, 92] on button "Save" at bounding box center [680, 90] width 60 height 22
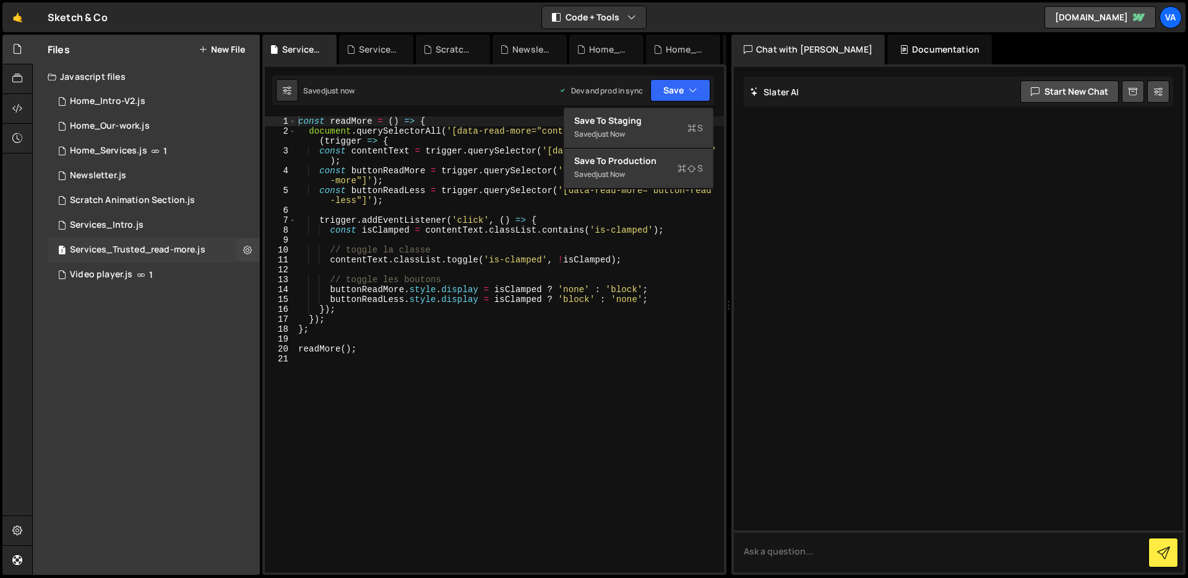
click at [162, 256] on div "3 Services_Trusted_read-more.js 0" at bounding box center [154, 250] width 212 height 25
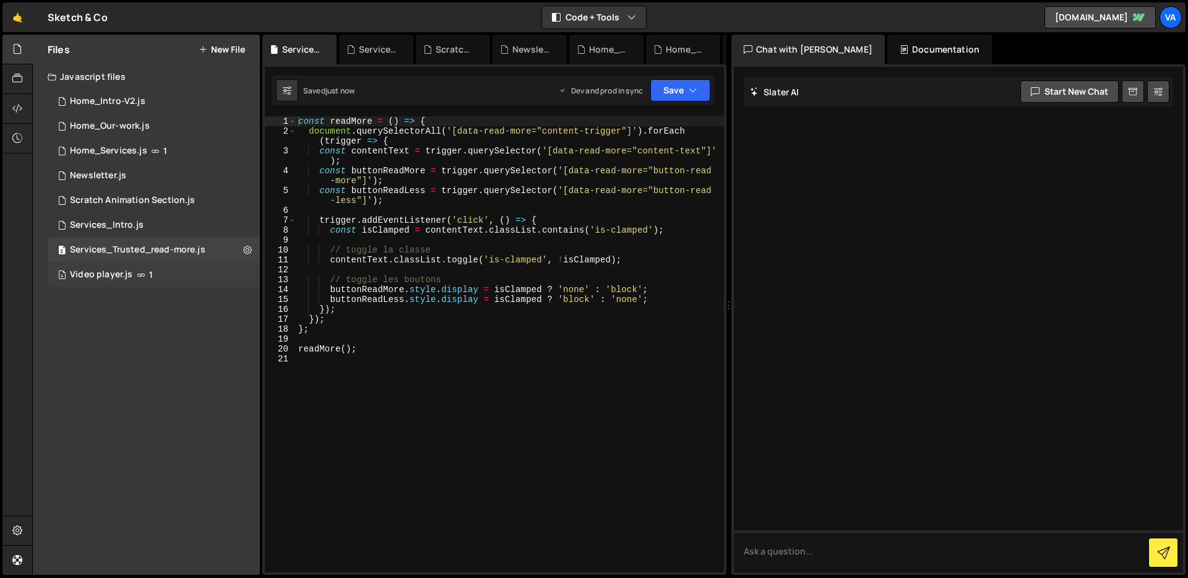
click at [116, 274] on div "Video player.js" at bounding box center [101, 274] width 62 height 11
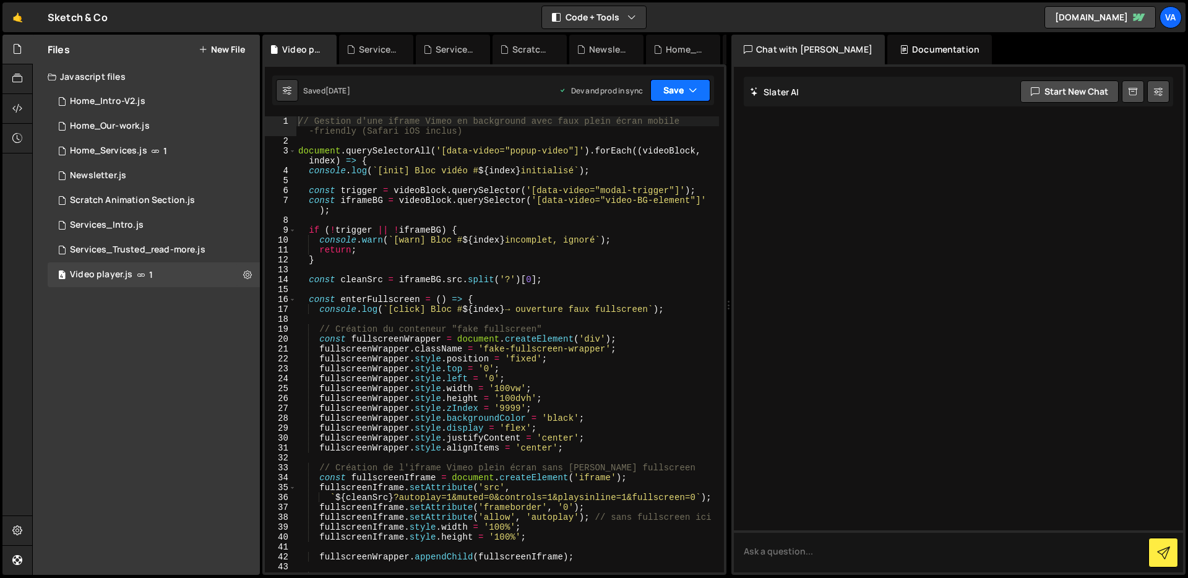
click at [681, 91] on button "Save" at bounding box center [680, 90] width 60 height 22
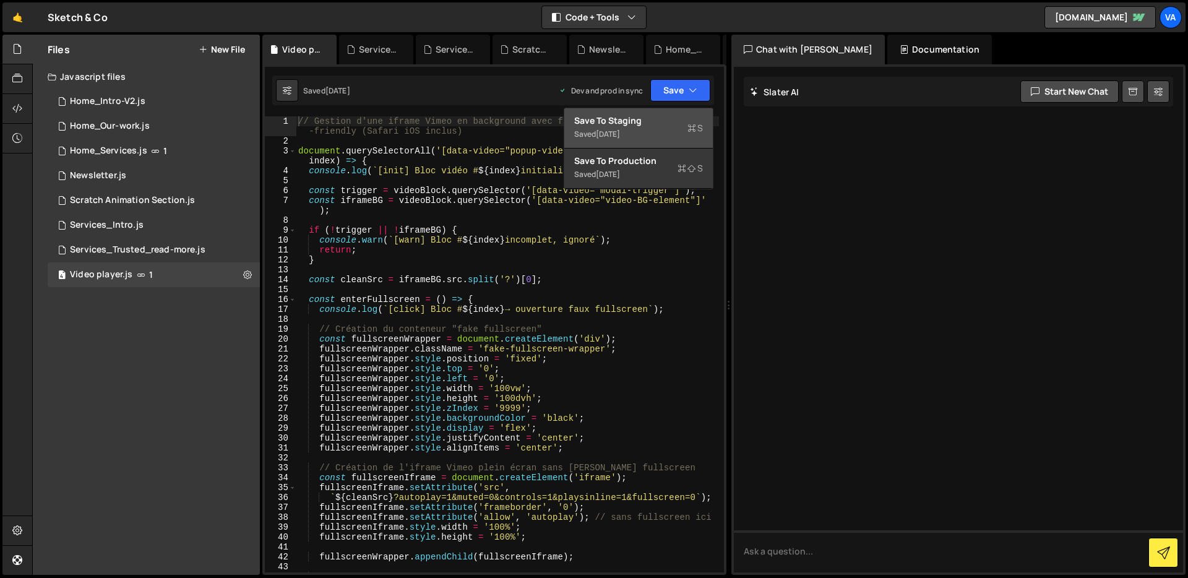
click at [620, 136] on div "[DATE]" at bounding box center [608, 134] width 24 height 11
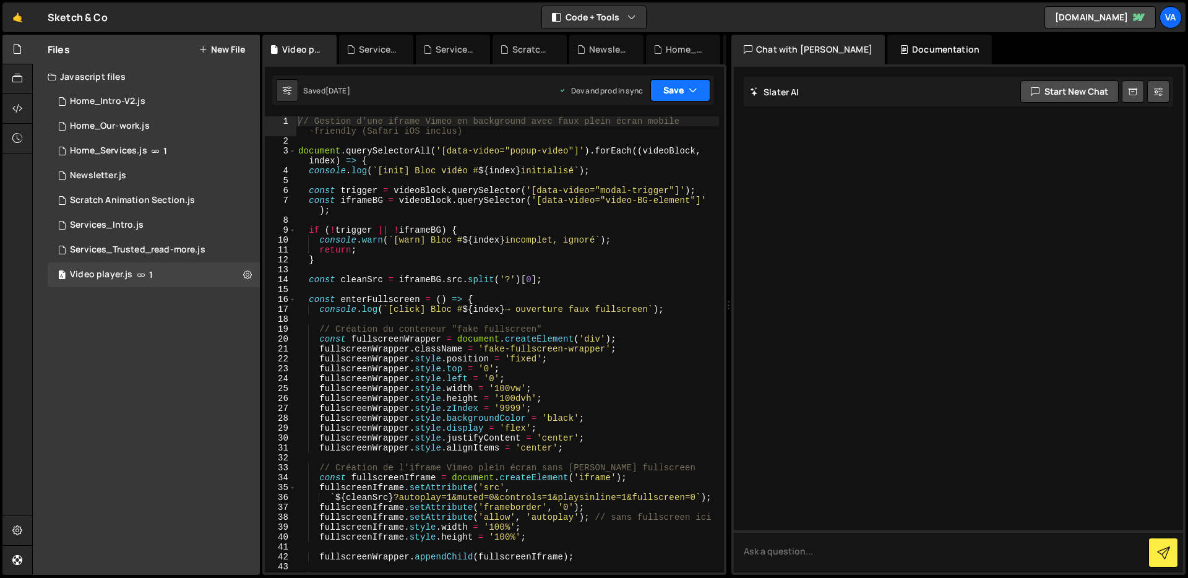
click at [689, 88] on icon "button" at bounding box center [693, 90] width 9 height 12
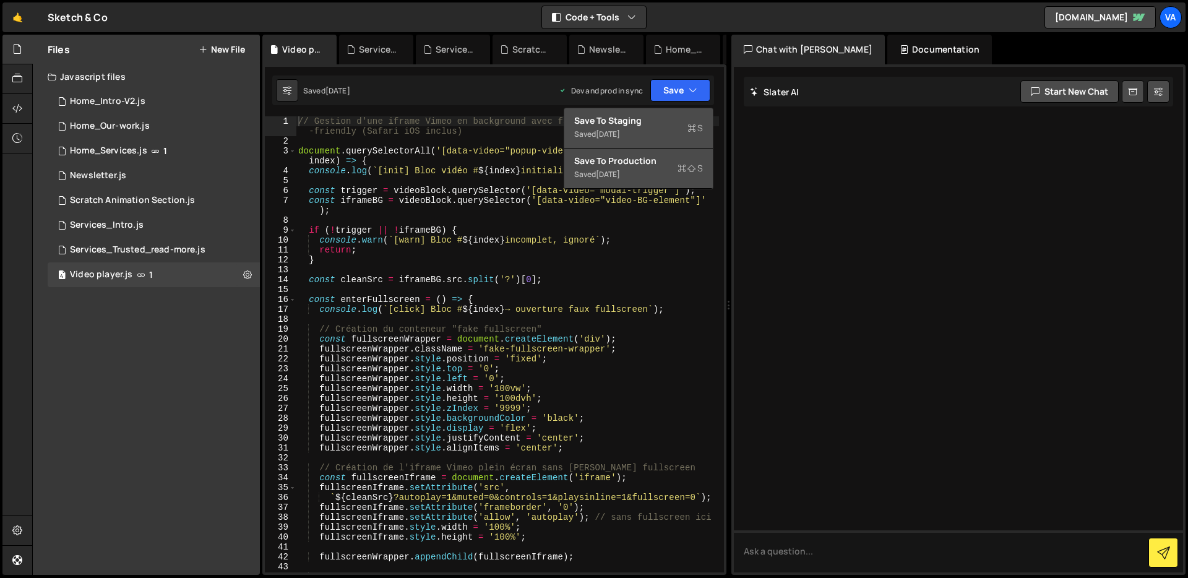
click at [647, 162] on div "Save to Production S" at bounding box center [638, 161] width 129 height 12
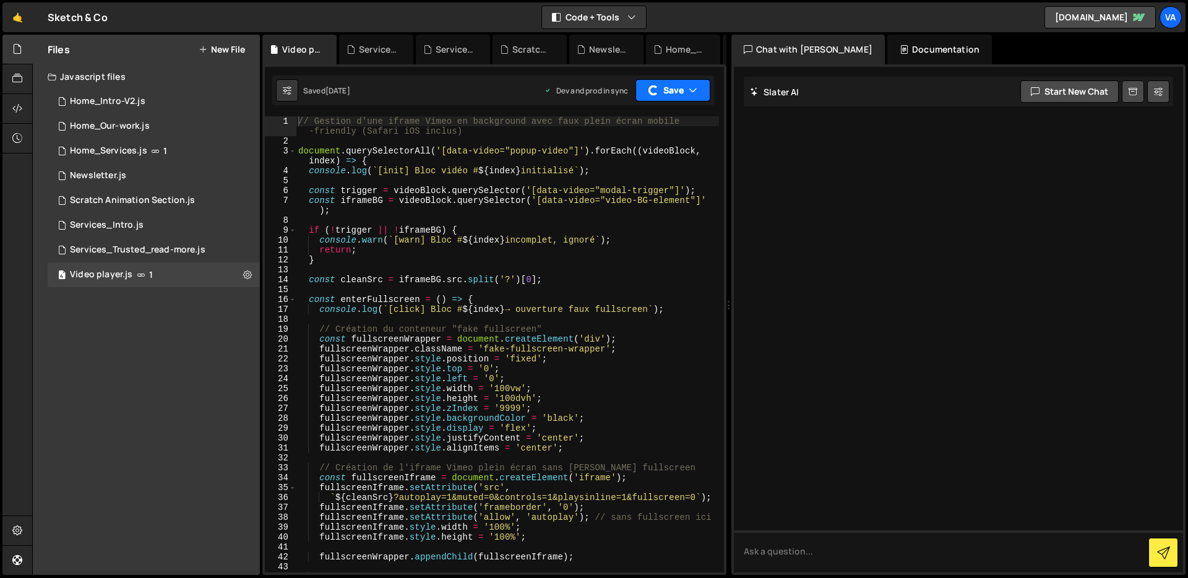
click at [682, 86] on button "Save" at bounding box center [673, 90] width 75 height 22
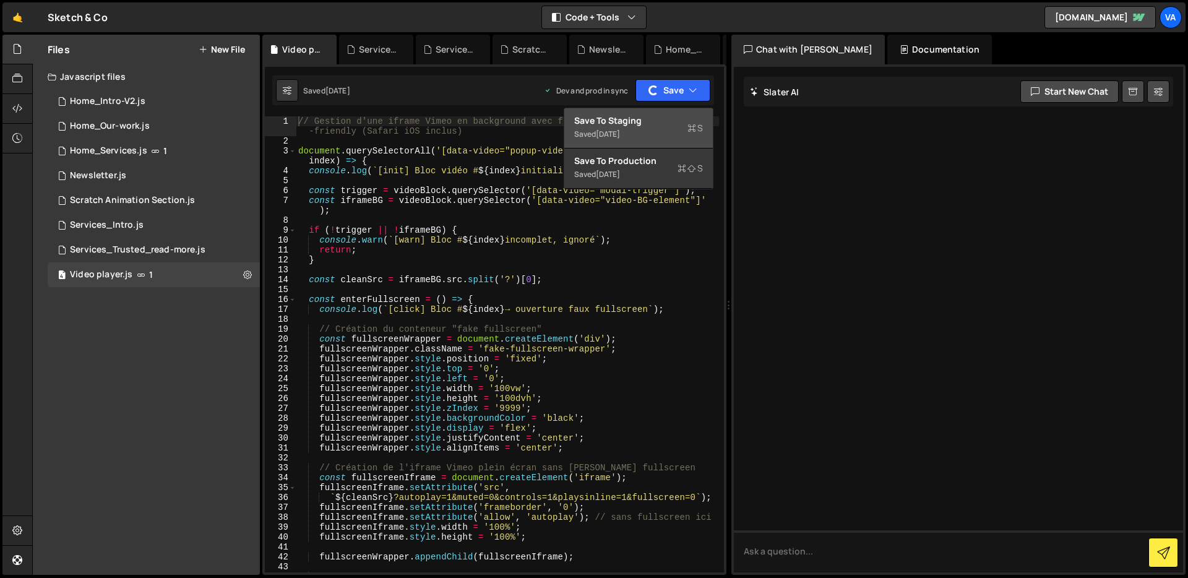
click at [635, 118] on div "Save to Staging S" at bounding box center [638, 120] width 129 height 12
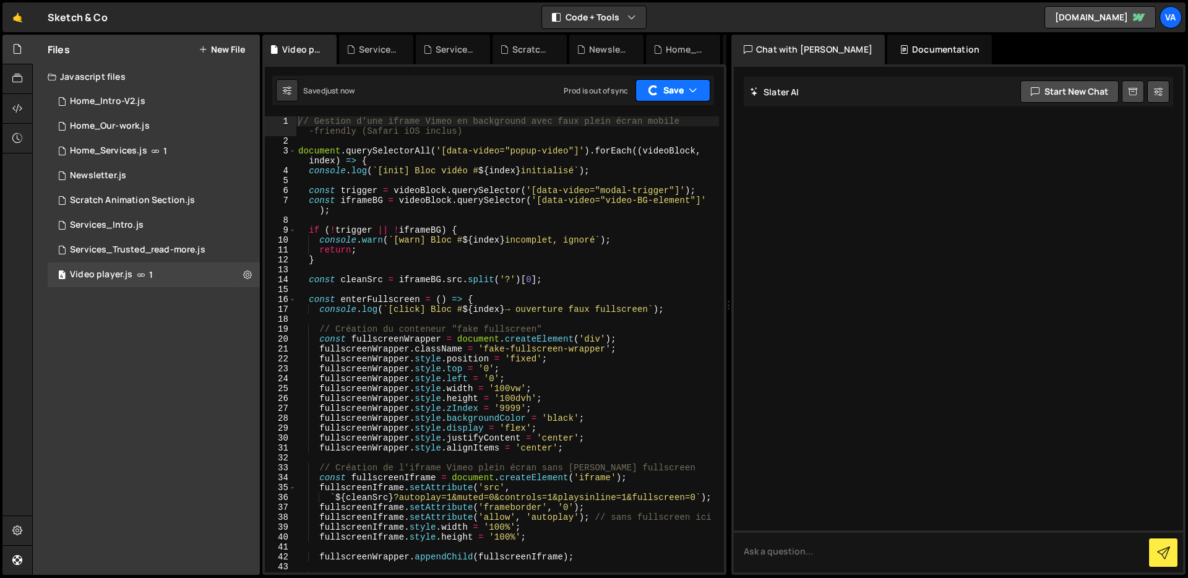
click at [694, 91] on icon "button" at bounding box center [693, 90] width 9 height 12
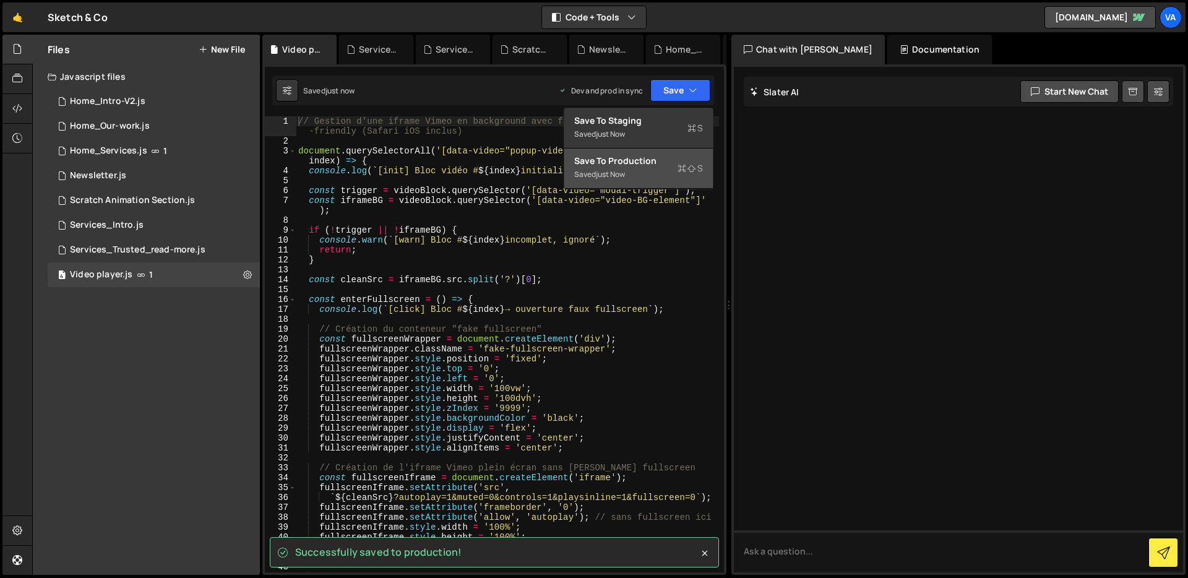
click at [629, 156] on div "Save to Production S" at bounding box center [638, 161] width 129 height 12
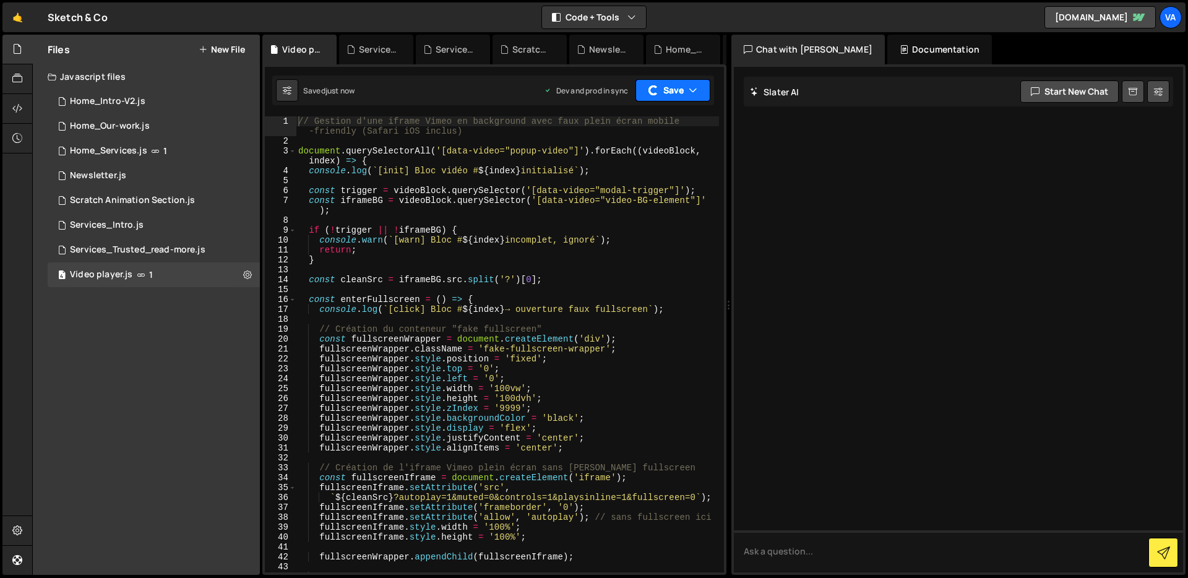
click at [678, 100] on button "Save" at bounding box center [673, 90] width 75 height 22
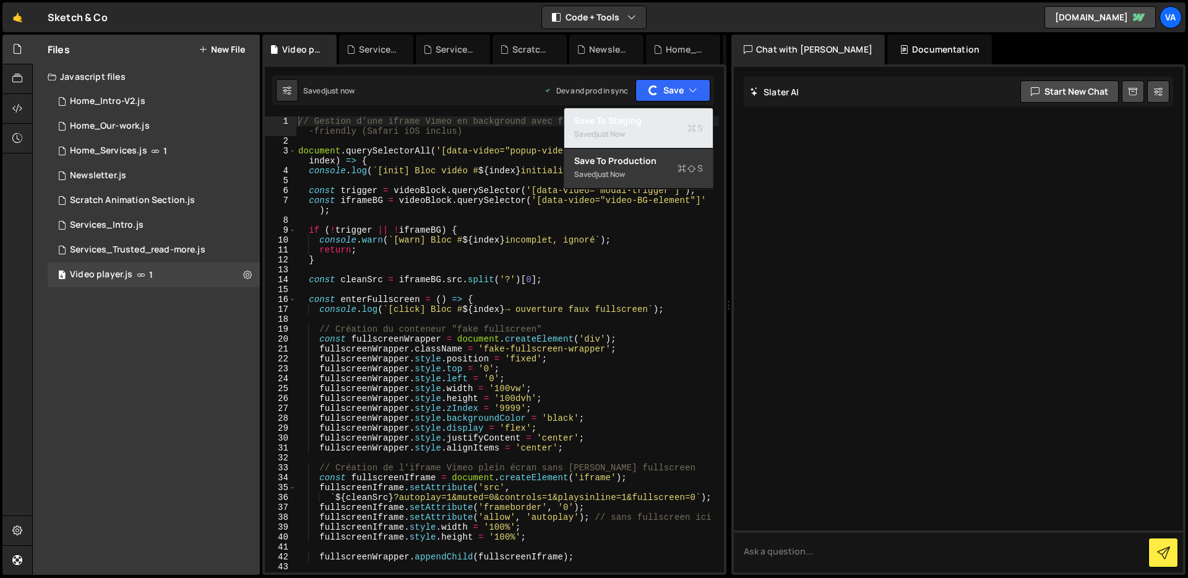
click at [618, 135] on div "just now" at bounding box center [610, 134] width 29 height 11
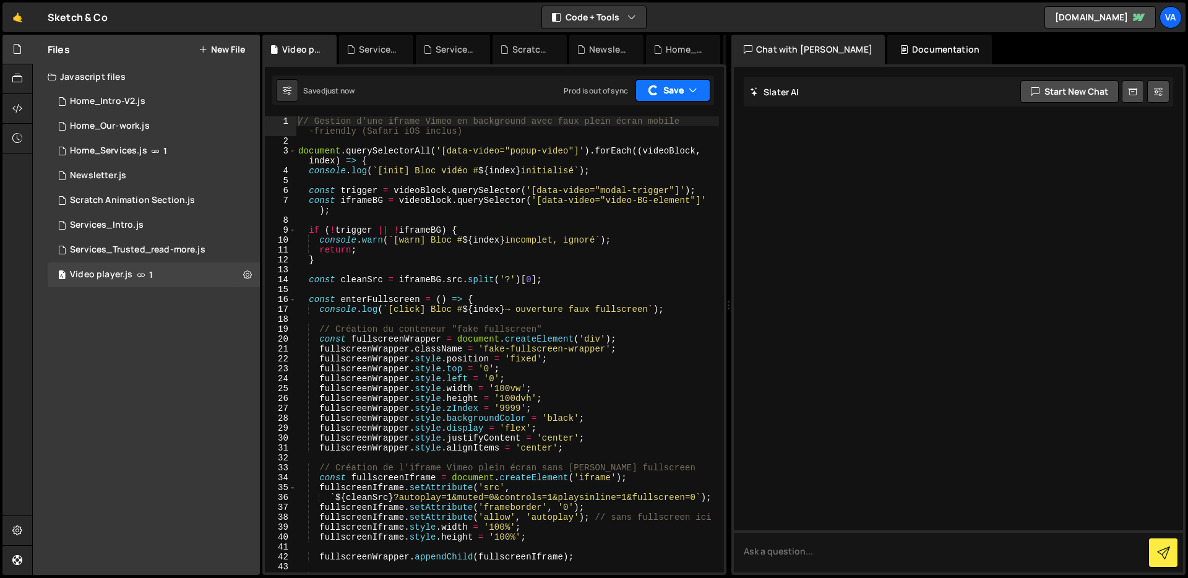
click at [683, 83] on button "Save" at bounding box center [673, 90] width 75 height 22
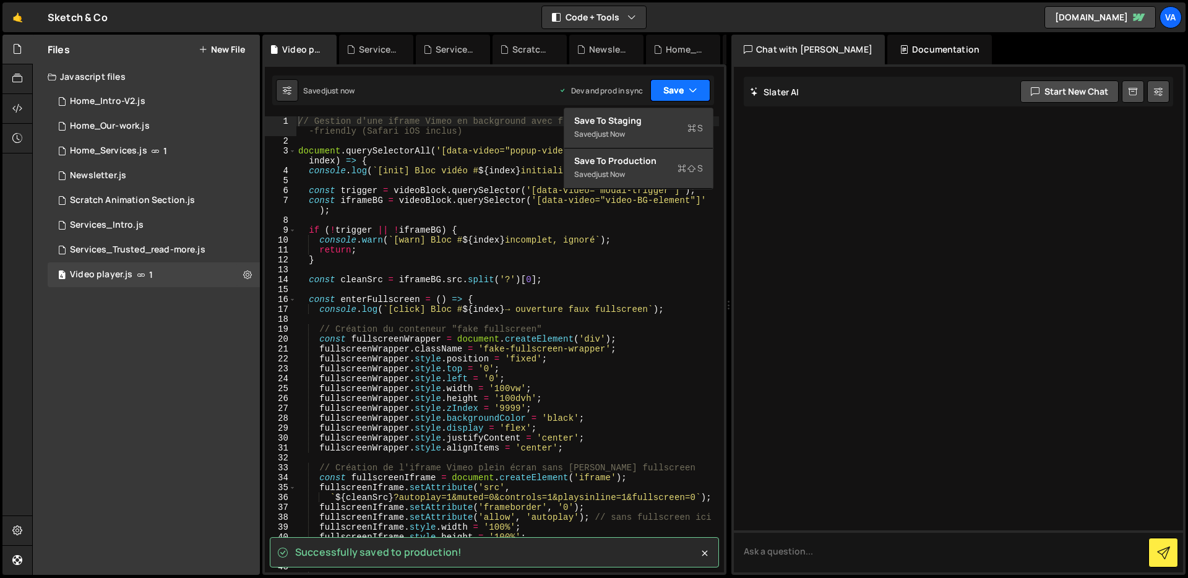
click at [677, 91] on button "Save" at bounding box center [680, 90] width 60 height 22
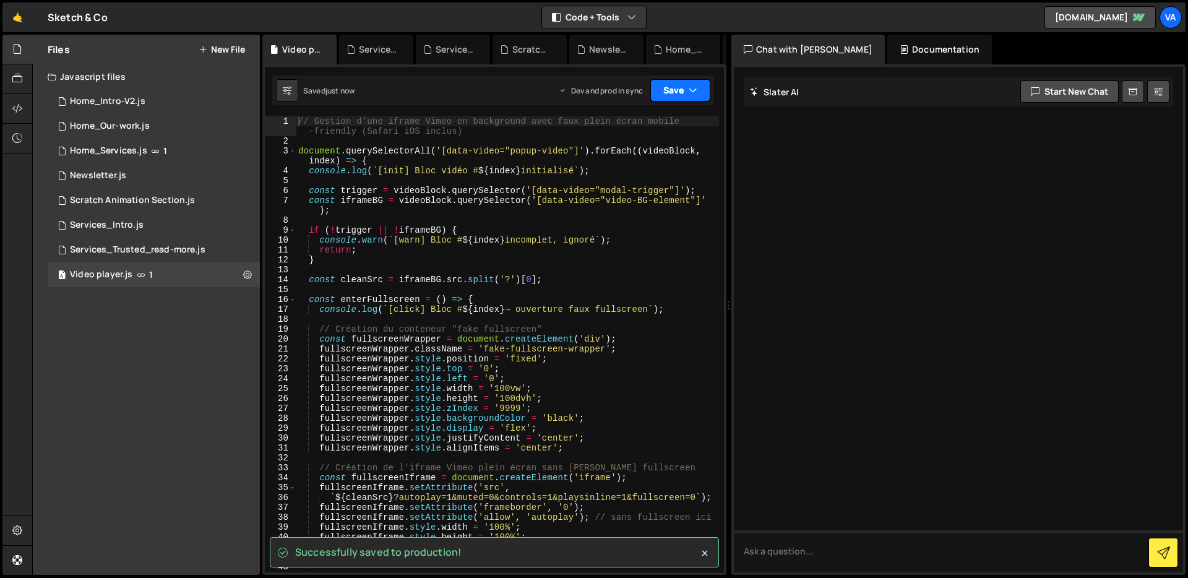
click at [677, 91] on button "Save" at bounding box center [680, 90] width 60 height 22
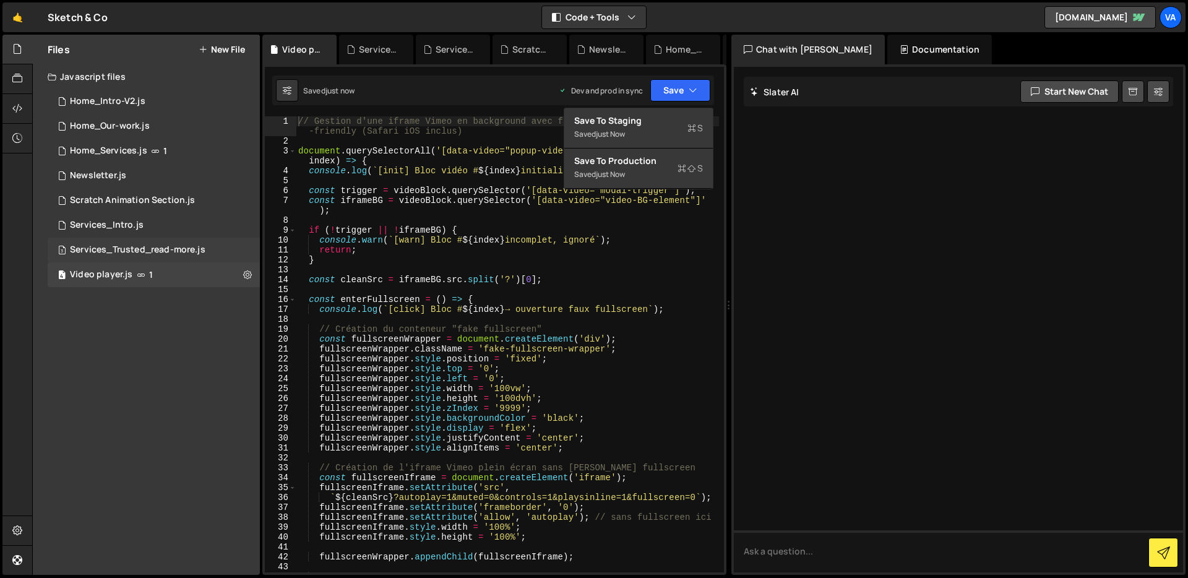
click at [156, 247] on div "Services_Trusted_read-more.js" at bounding box center [138, 249] width 136 height 11
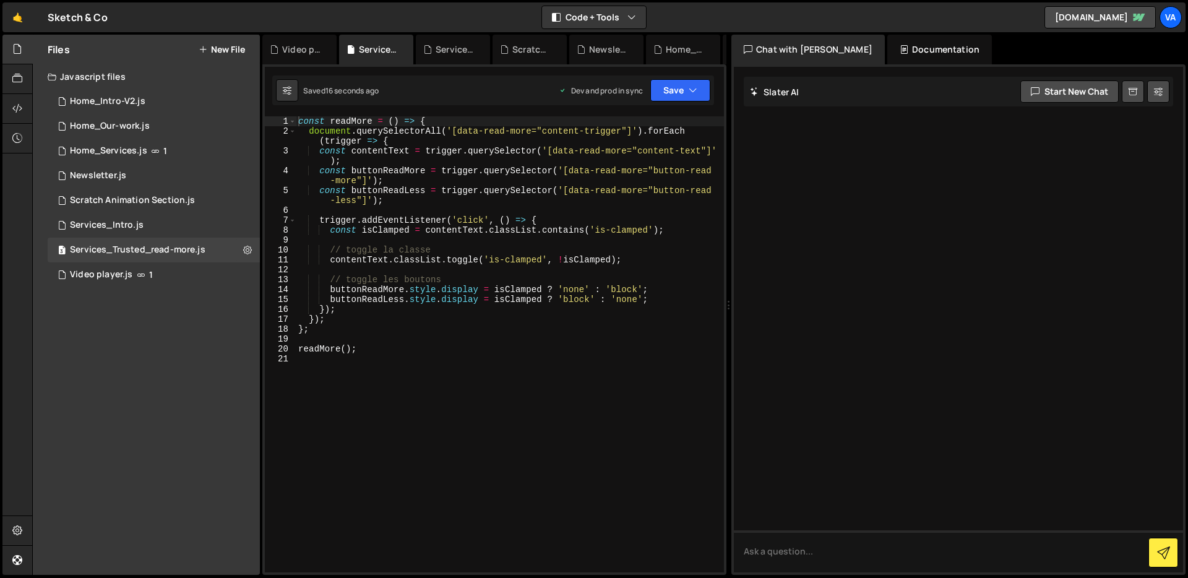
click at [671, 101] on div "Saved 16 seconds ago Dev and prod in sync Upgrade to Edit Save Save to Staging …" at bounding box center [493, 90] width 442 height 30
click at [671, 95] on button "Save" at bounding box center [680, 90] width 60 height 22
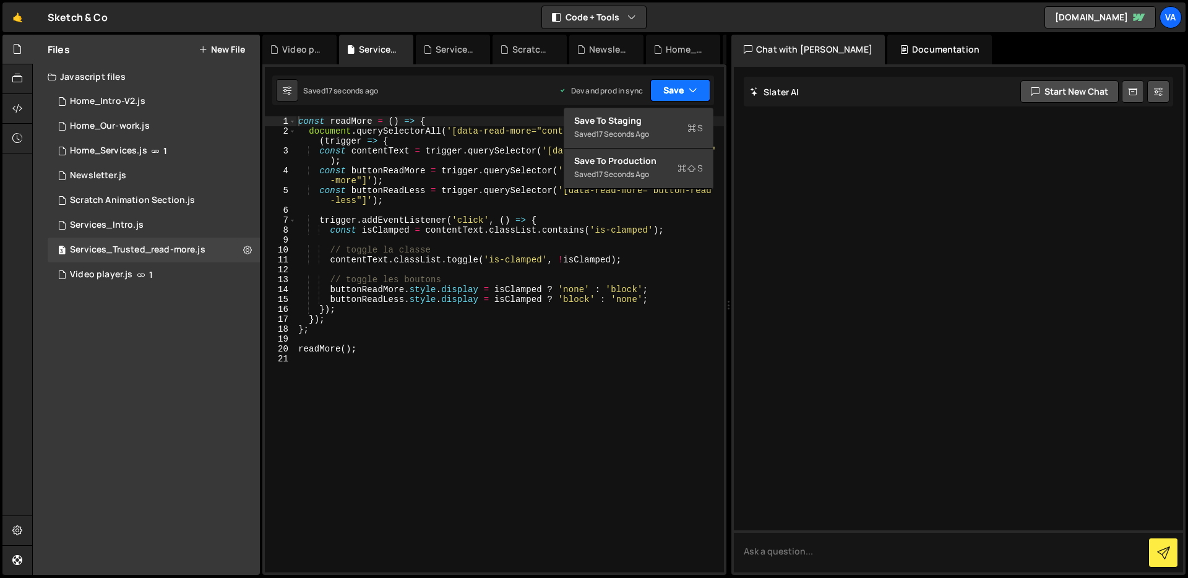
click at [671, 93] on button "Save" at bounding box center [680, 90] width 60 height 22
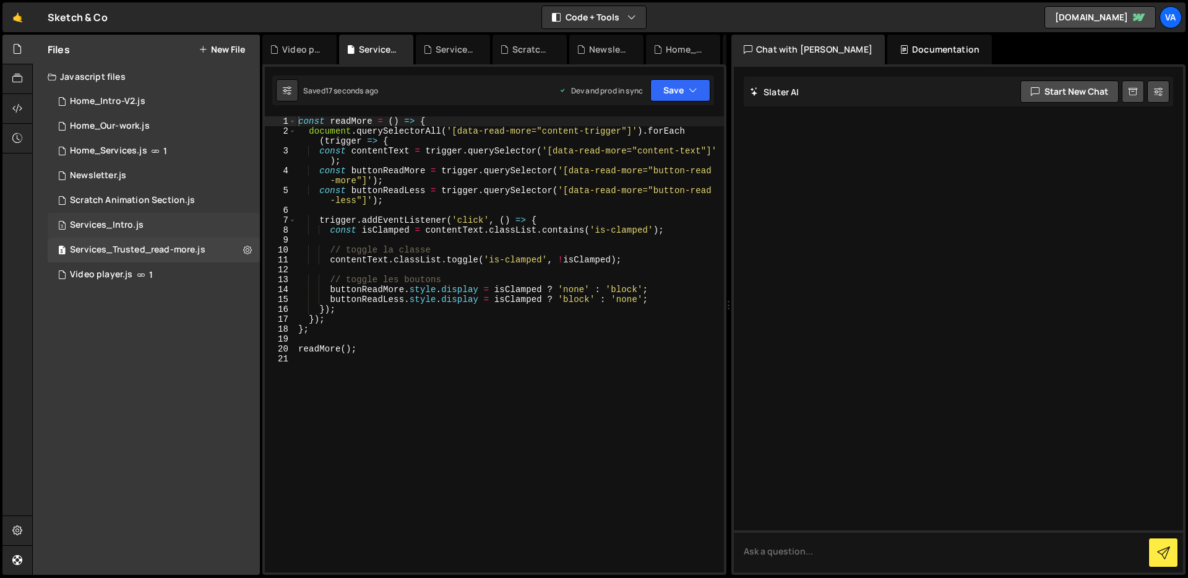
click at [123, 220] on div "Services_Intro.js" at bounding box center [107, 225] width 74 height 11
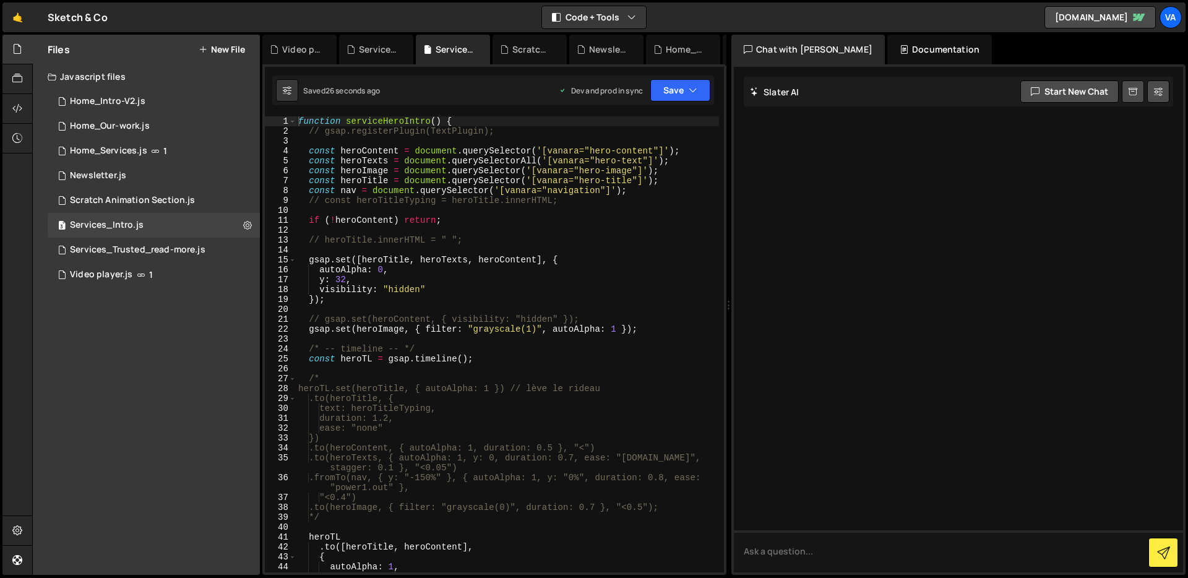
click at [727, 67] on div at bounding box center [728, 305] width 5 height 541
click at [675, 98] on button "Save" at bounding box center [680, 90] width 60 height 22
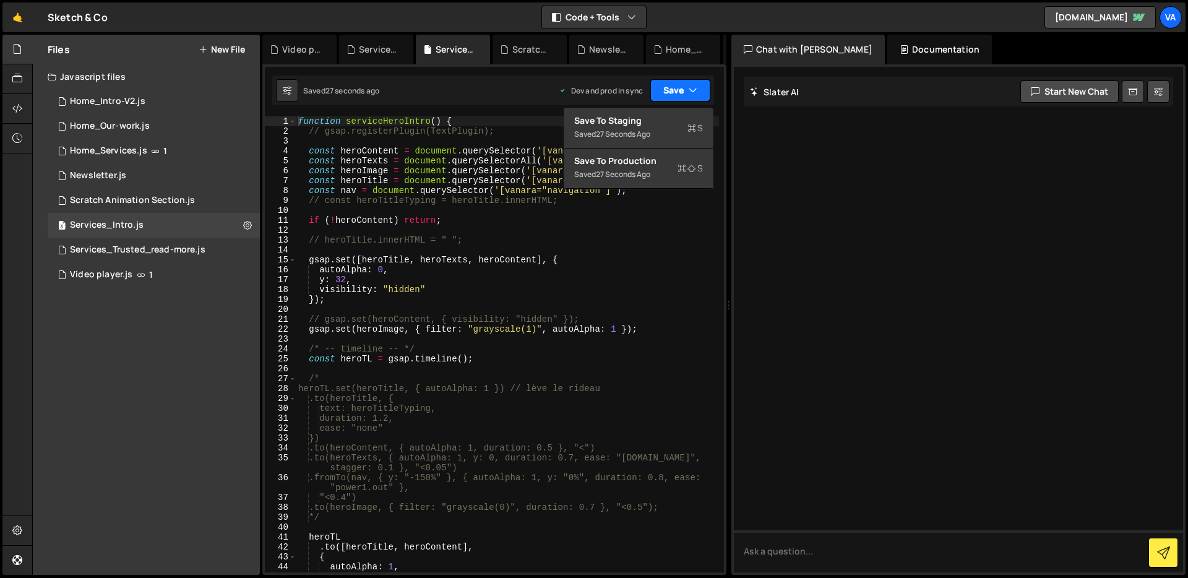
click at [675, 98] on button "Save" at bounding box center [680, 90] width 60 height 22
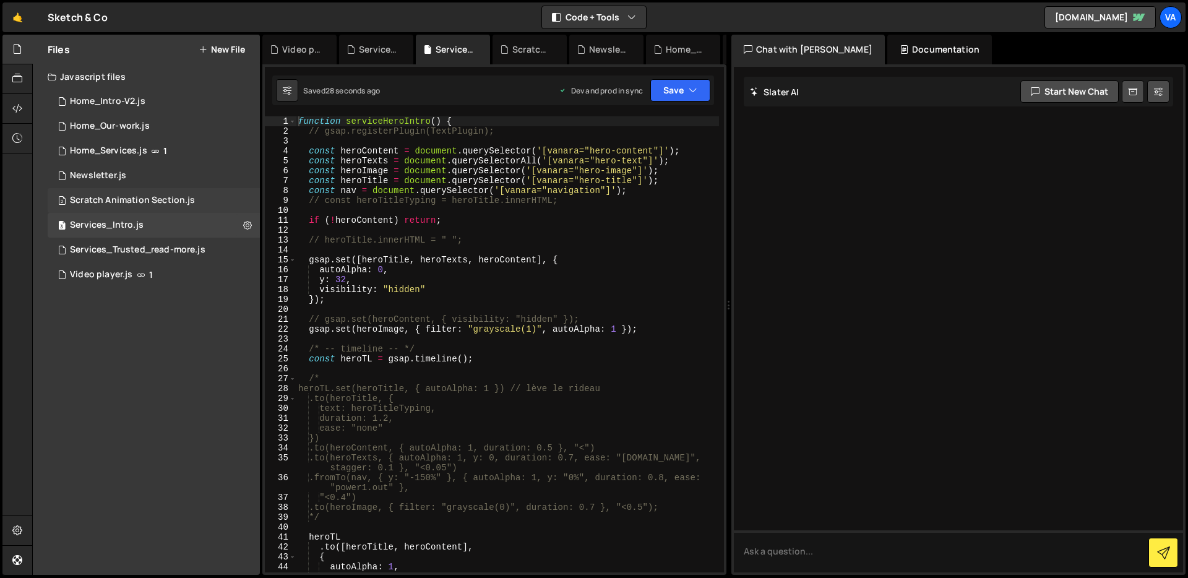
click at [150, 195] on div "Scratch Animation Section.js" at bounding box center [132, 200] width 125 height 11
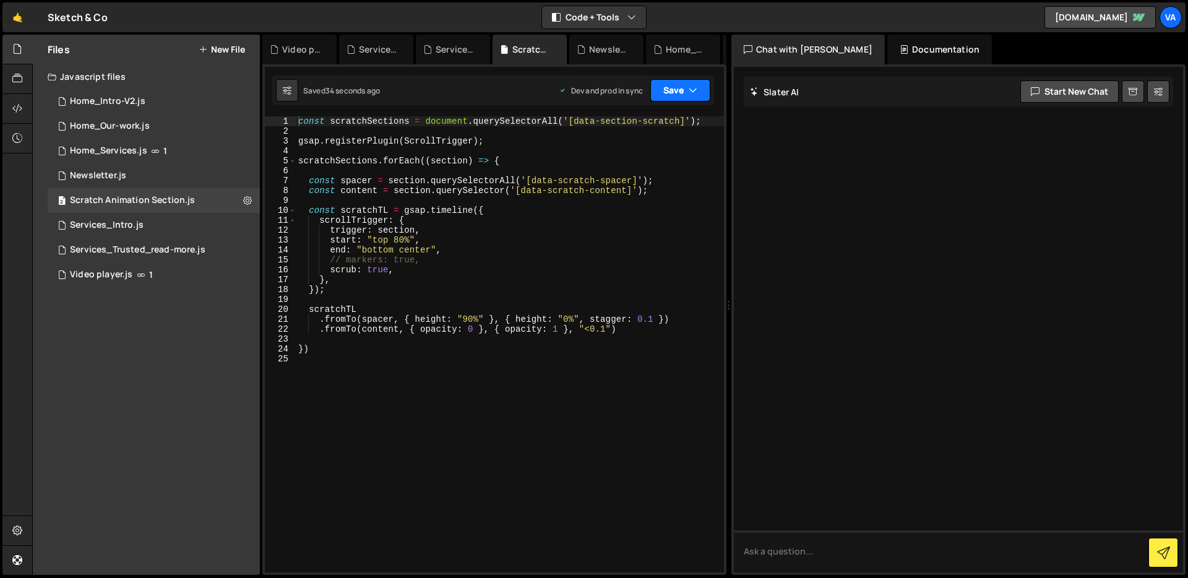
click at [653, 97] on button "Save" at bounding box center [680, 90] width 60 height 22
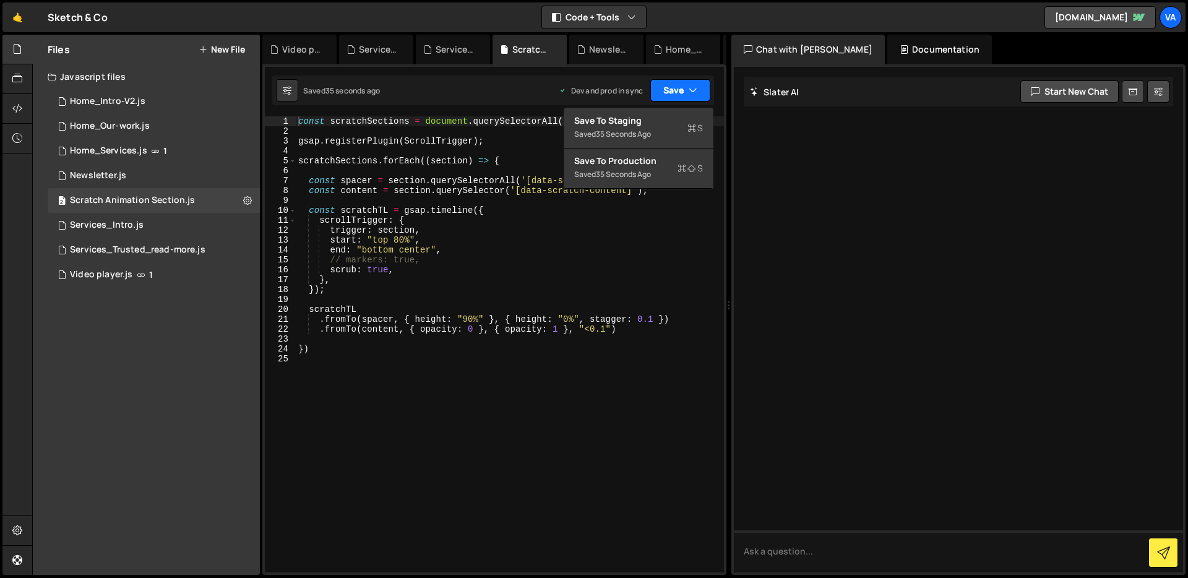
click at [653, 97] on button "Save" at bounding box center [680, 90] width 60 height 22
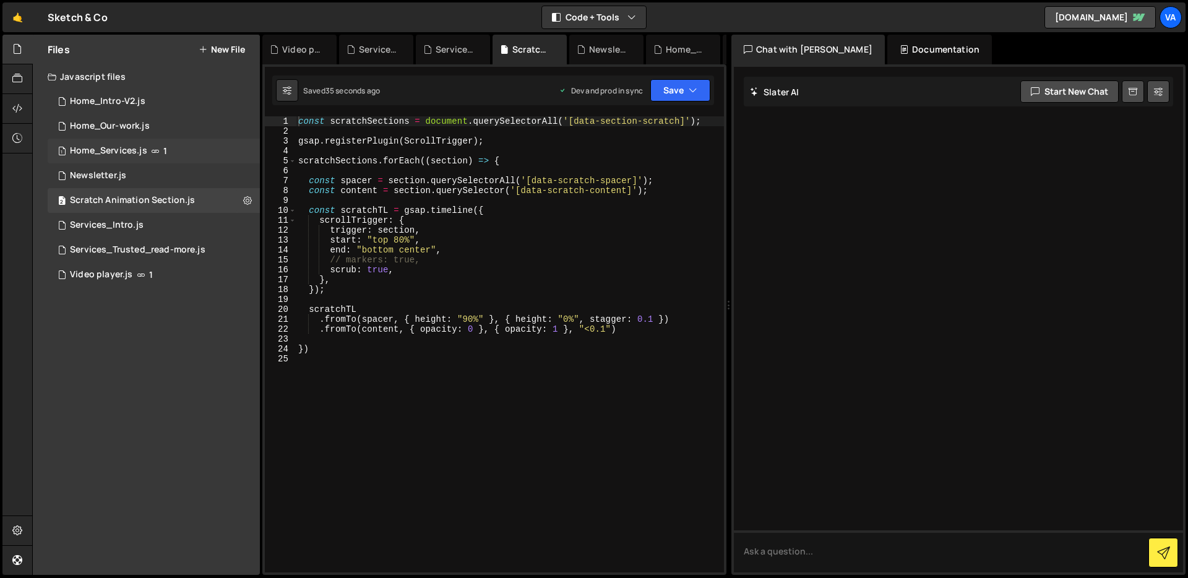
click at [238, 153] on div "1 Home_Services.js 1" at bounding box center [154, 151] width 212 height 25
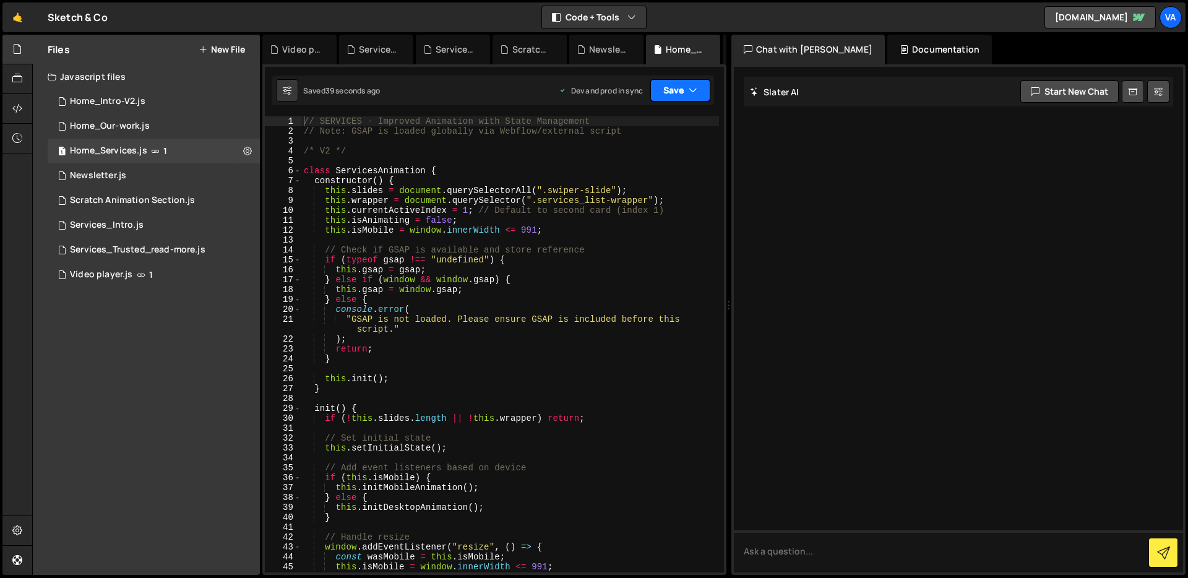
click at [694, 87] on icon "button" at bounding box center [693, 90] width 9 height 12
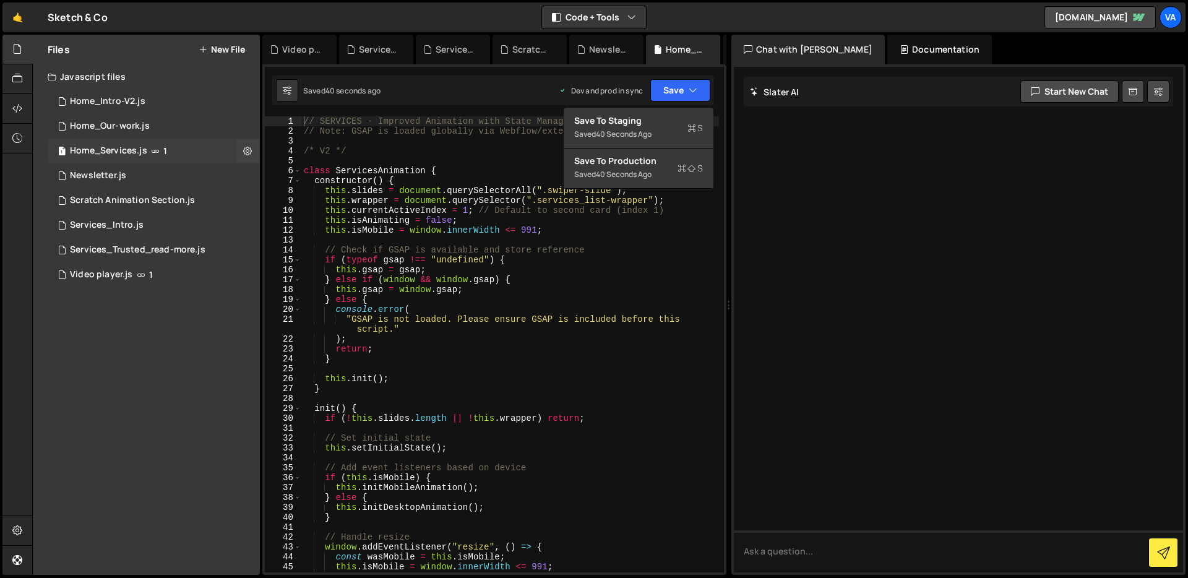
click at [218, 150] on div "1 Home_Services.js 1" at bounding box center [154, 151] width 212 height 25
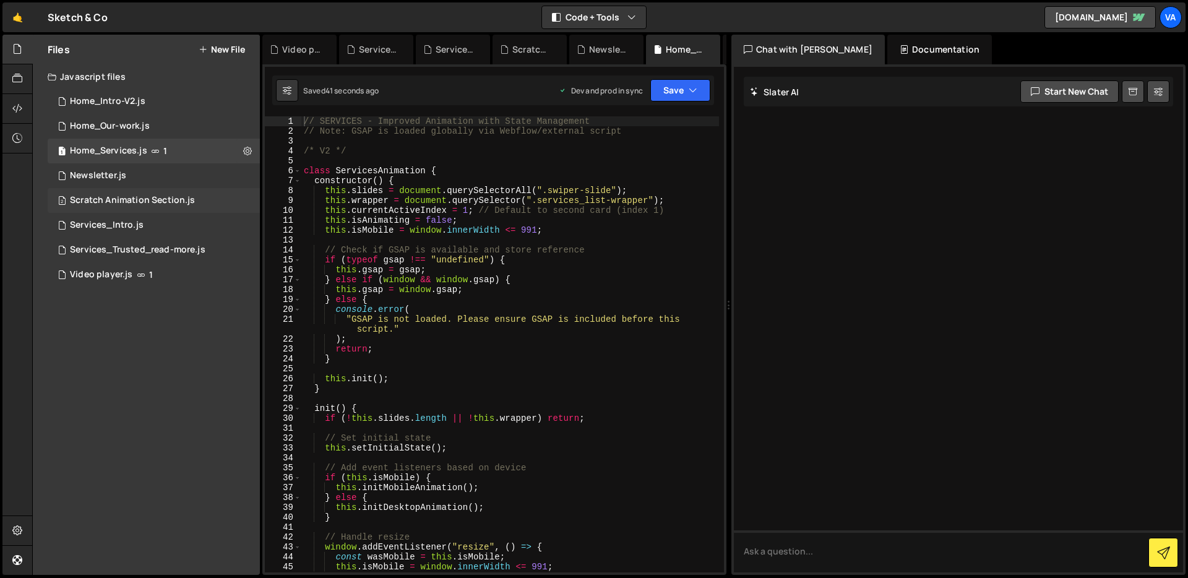
click at [179, 205] on div "Scratch Animation Section.js" at bounding box center [132, 200] width 125 height 11
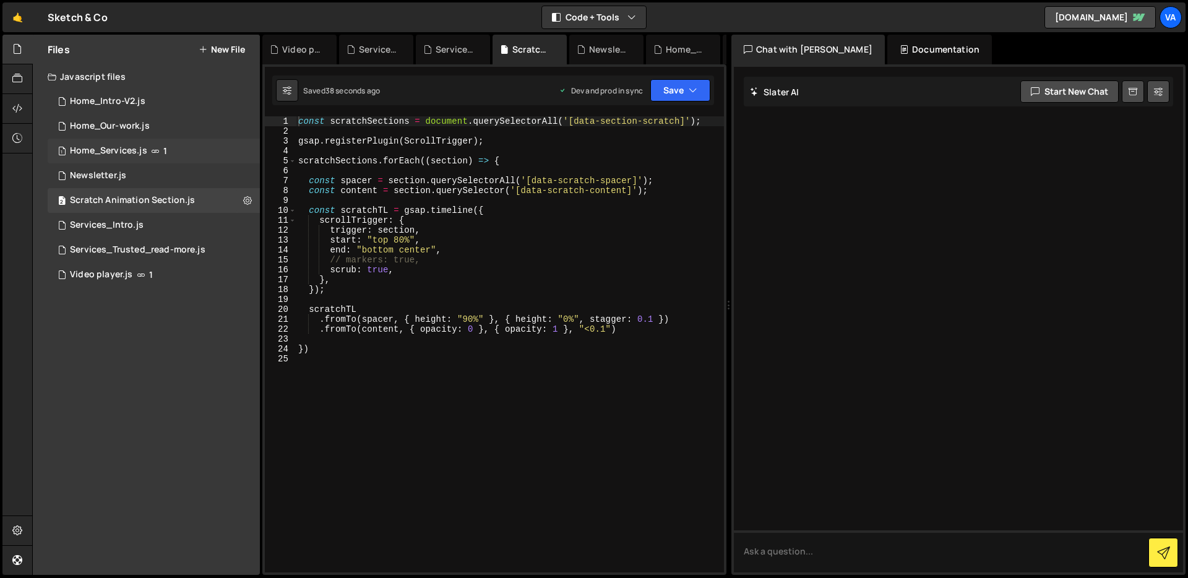
click at [180, 150] on div "1 Home_Services.js 1" at bounding box center [154, 151] width 212 height 25
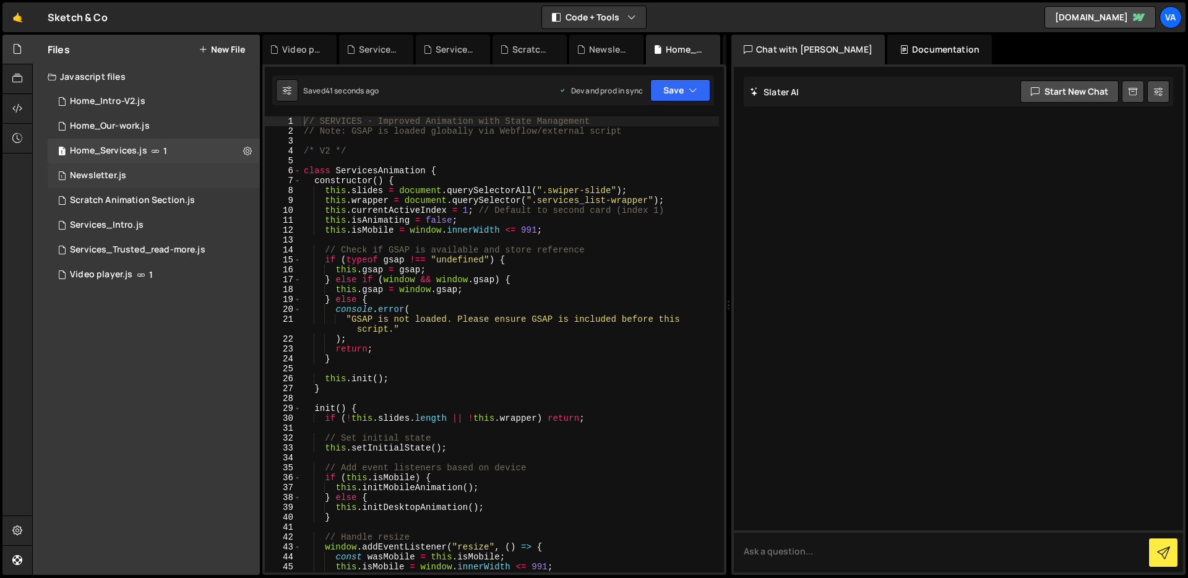
click at [180, 170] on div "1 Newsletter.js 0" at bounding box center [154, 175] width 212 height 25
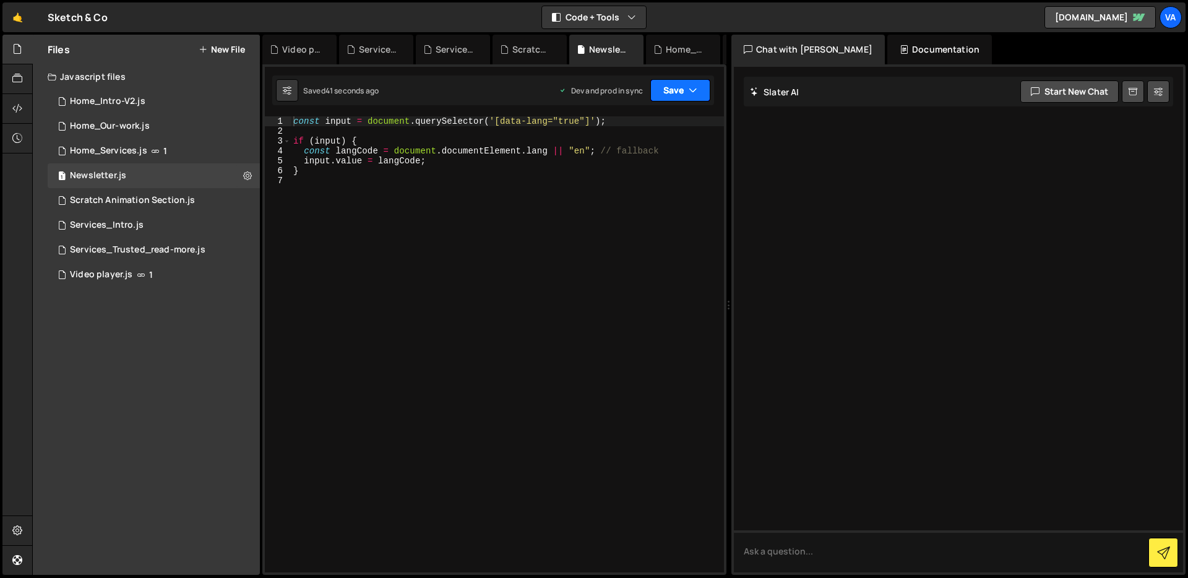
click at [704, 82] on button "Save" at bounding box center [680, 90] width 60 height 22
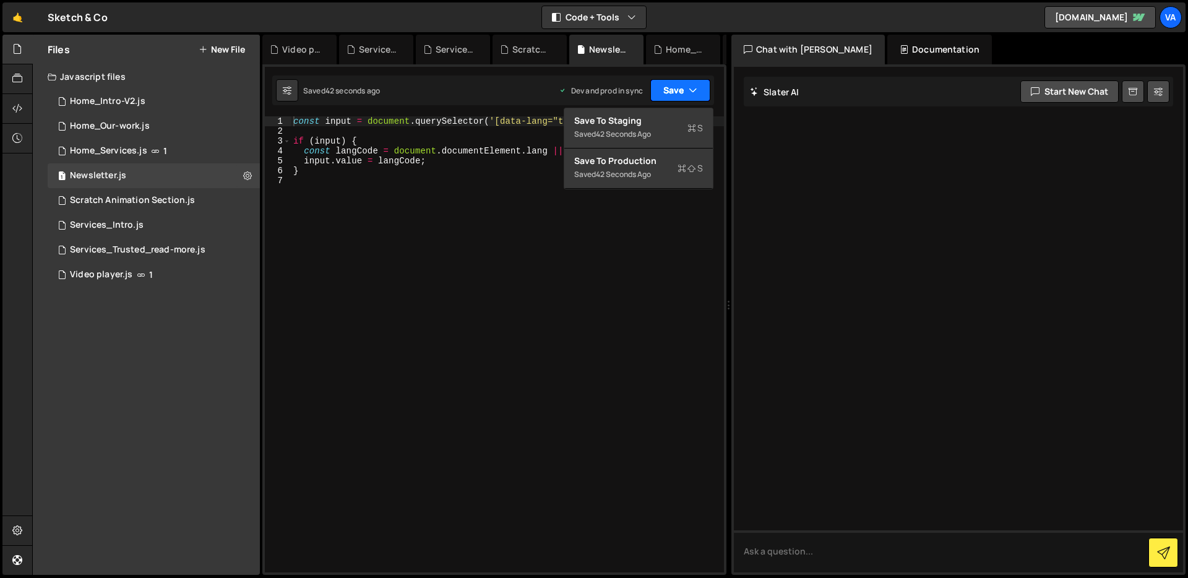
click at [704, 82] on button "Save" at bounding box center [680, 90] width 60 height 22
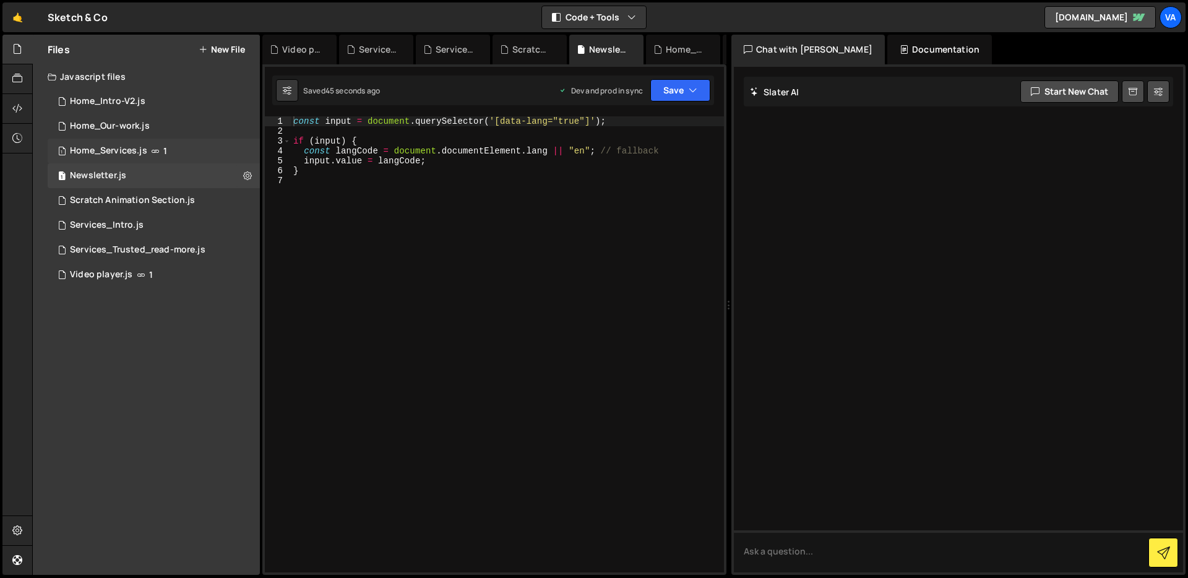
click at [173, 149] on div "1 Home_Services.js 1" at bounding box center [154, 151] width 212 height 25
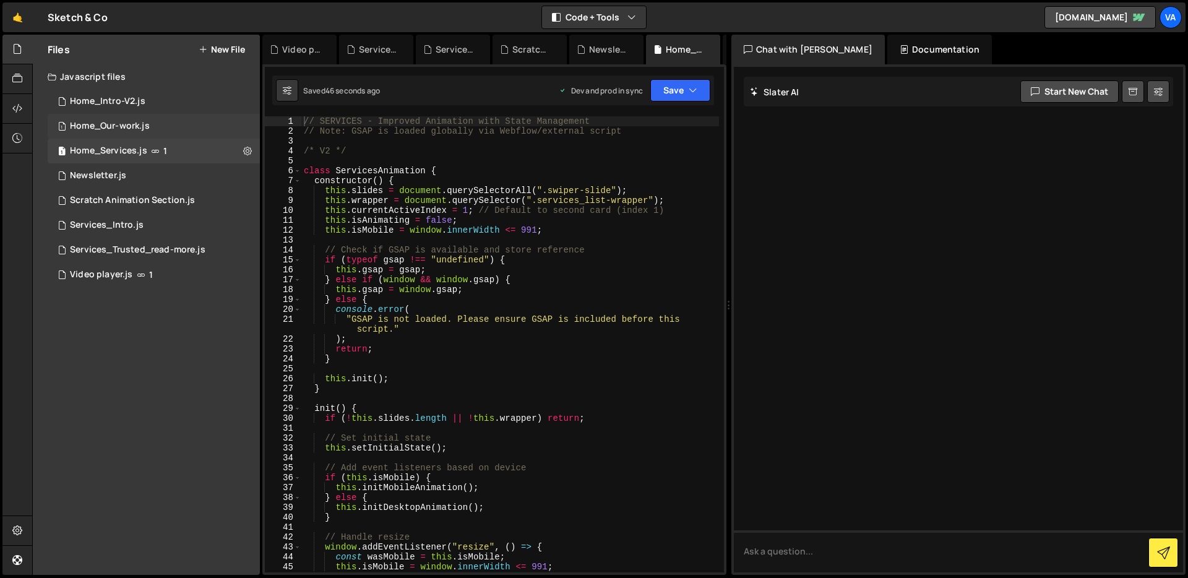
click at [132, 121] on div "Home_Our-work.js" at bounding box center [110, 126] width 80 height 11
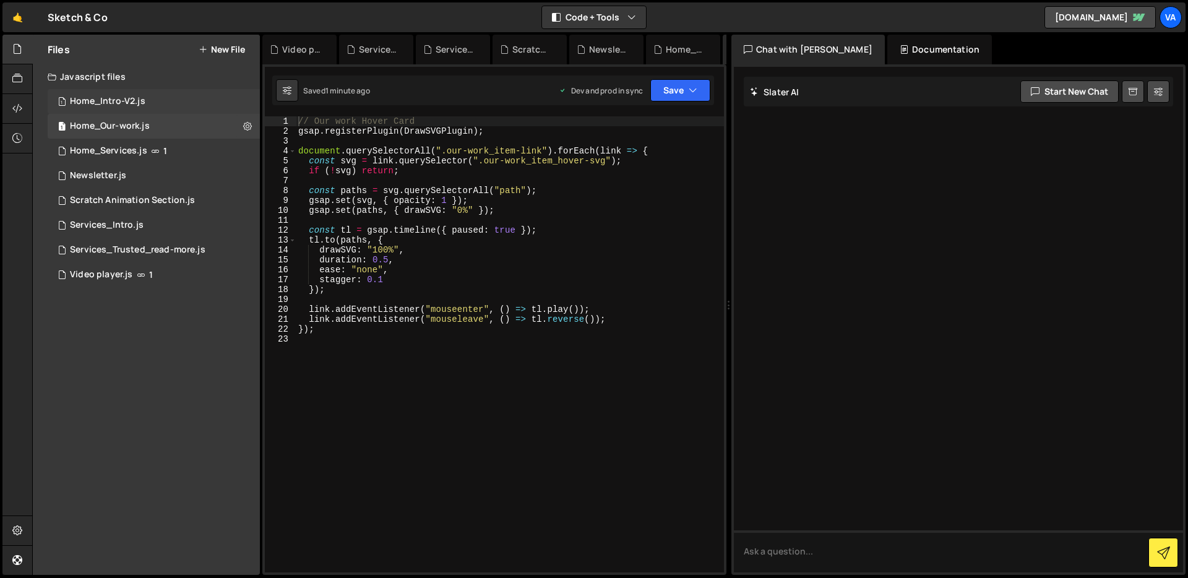
click at [107, 97] on div "Home_Intro-V2.js" at bounding box center [107, 101] width 75 height 11
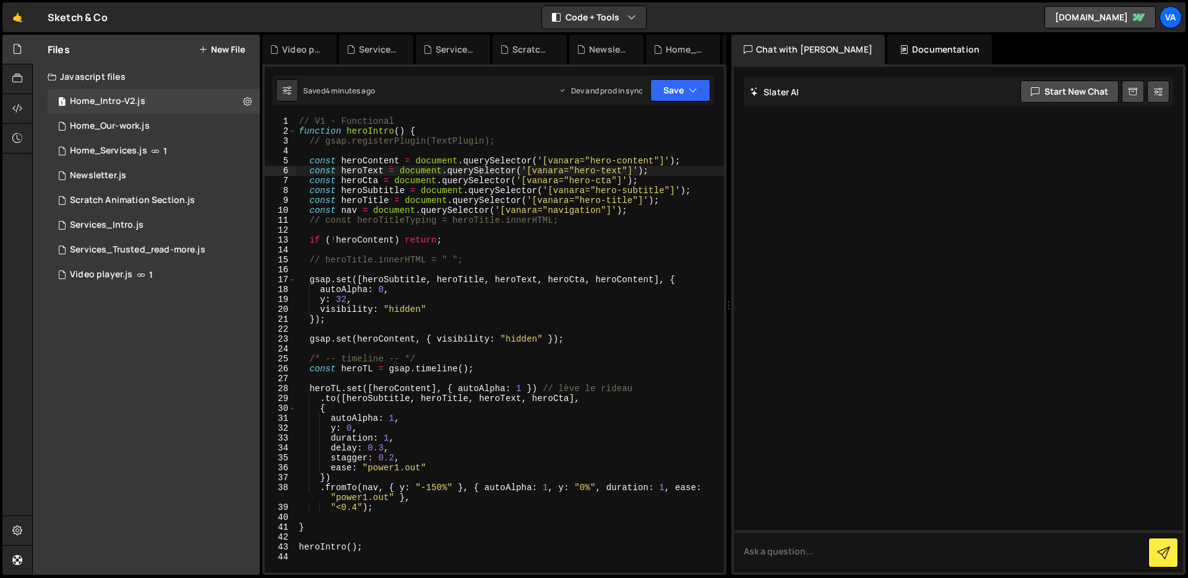
click at [92, 64] on div "Files New File" at bounding box center [146, 50] width 227 height 30
click at [105, 175] on div "Newsletter.js" at bounding box center [98, 175] width 56 height 11
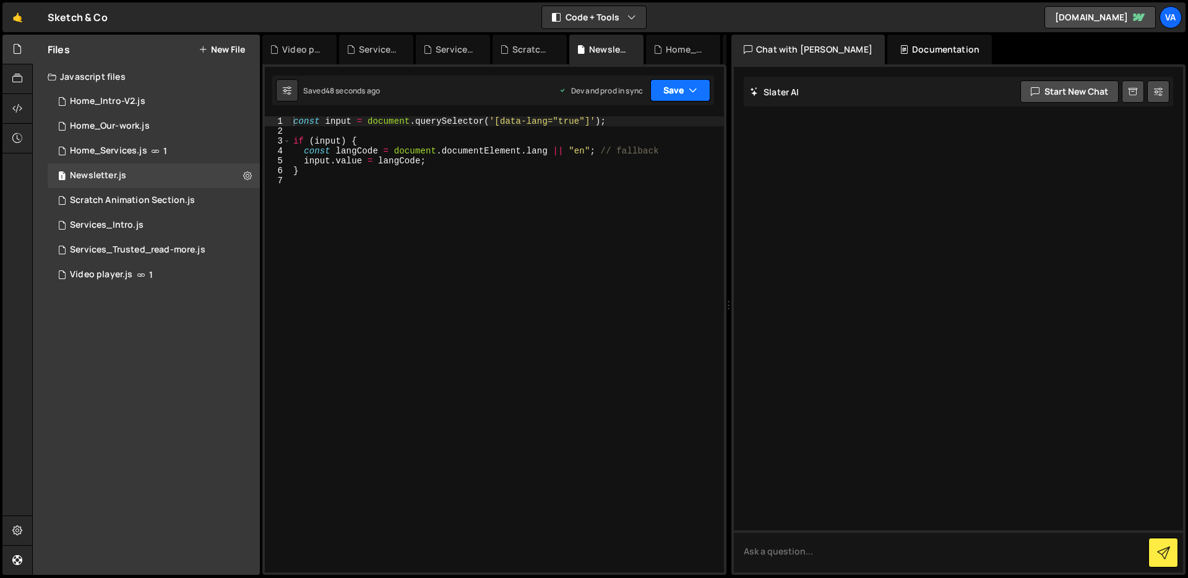
click at [685, 96] on button "Save" at bounding box center [680, 90] width 60 height 22
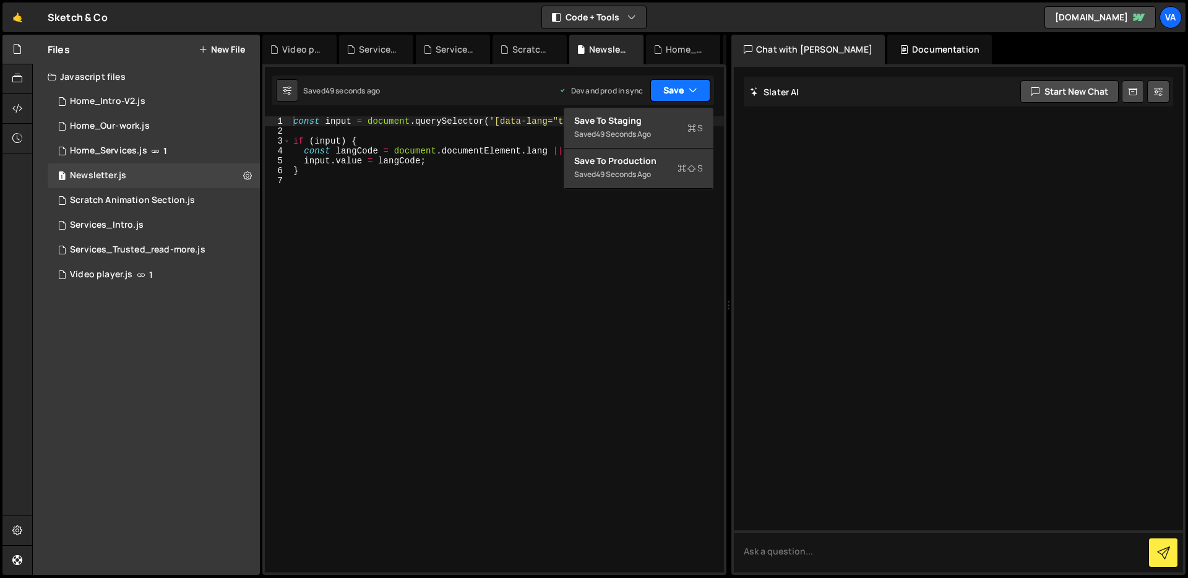
click at [684, 88] on button "Save" at bounding box center [680, 90] width 60 height 22
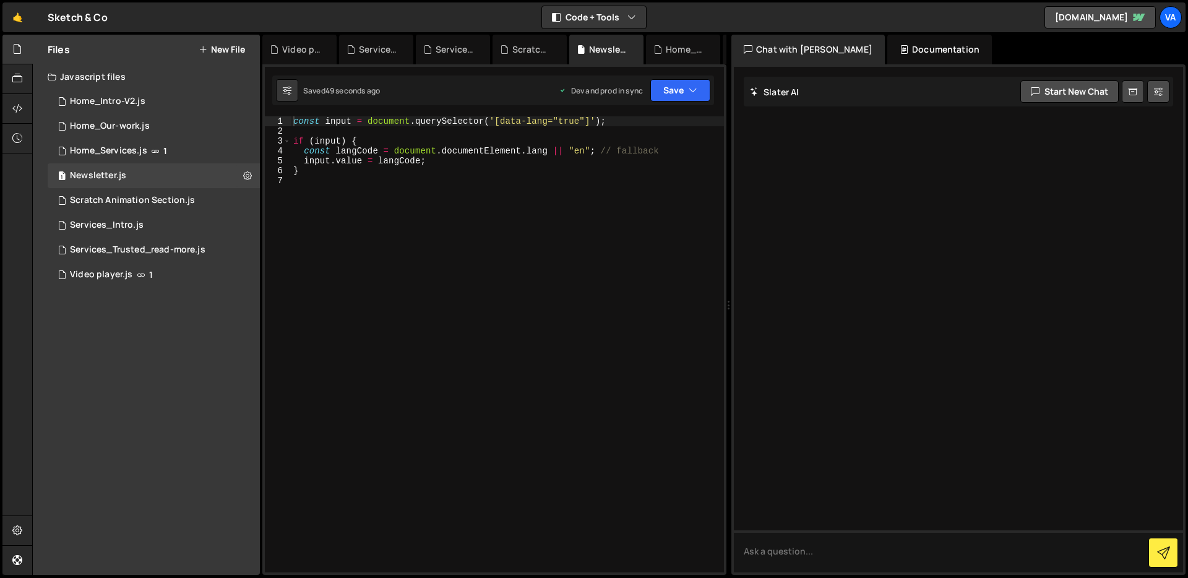
click at [443, 239] on div "const input = document . querySelector ( '[data-lang="true"]' ) ; if ( input ) …" at bounding box center [507, 354] width 433 height 476
